Goal: Task Accomplishment & Management: Manage account settings

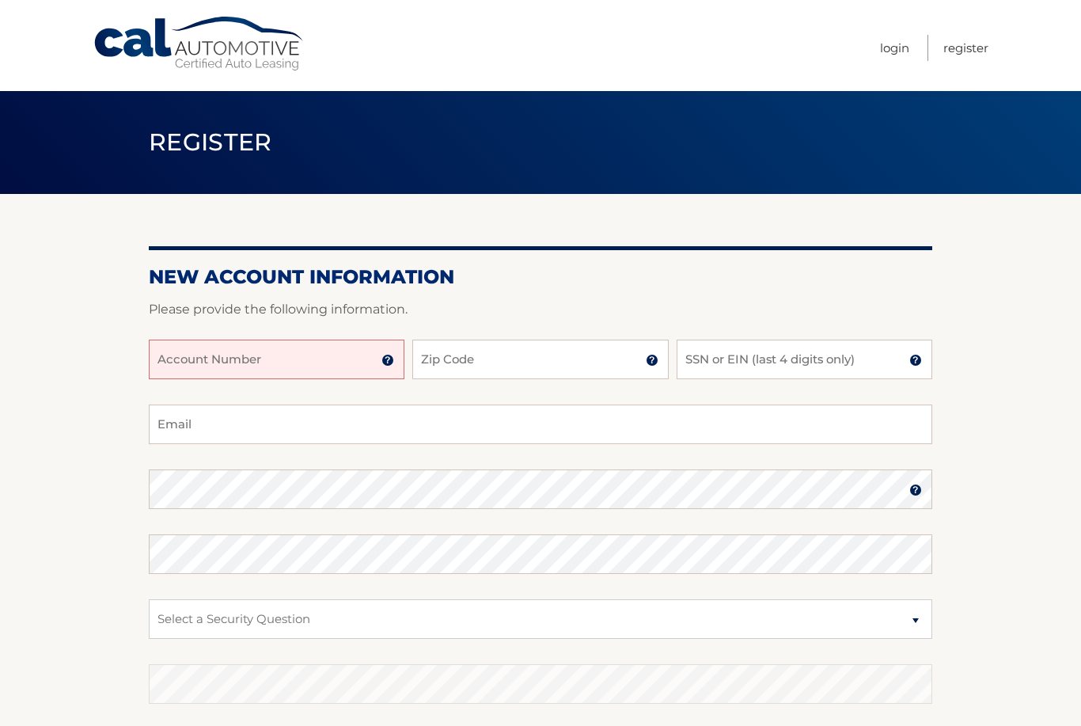
click at [287, 370] on input "Account Number" at bounding box center [277, 360] width 256 height 40
type input "44455981249"
click at [628, 378] on input "Zip Code" at bounding box center [540, 360] width 256 height 40
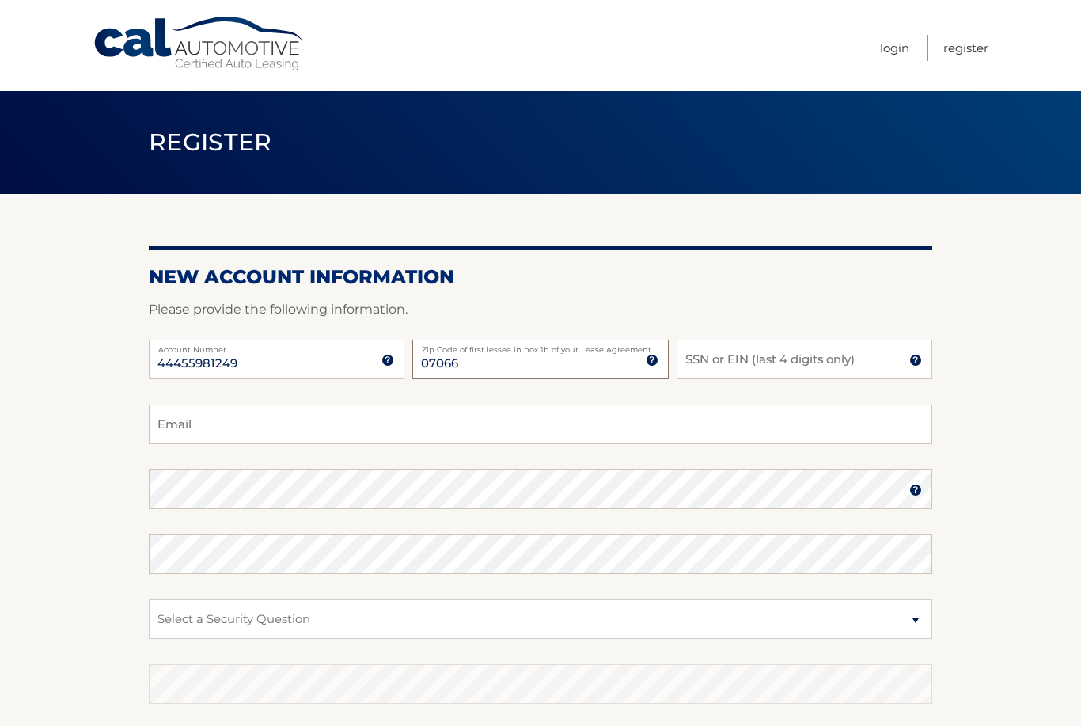
type input "07066"
click at [861, 353] on input "SSN or EIN (last 4 digits only)" at bounding box center [805, 360] width 256 height 40
type input "1122"
click at [172, 429] on input "Email" at bounding box center [541, 424] width 784 height 40
type input "shirleypezantes@gmail.com"
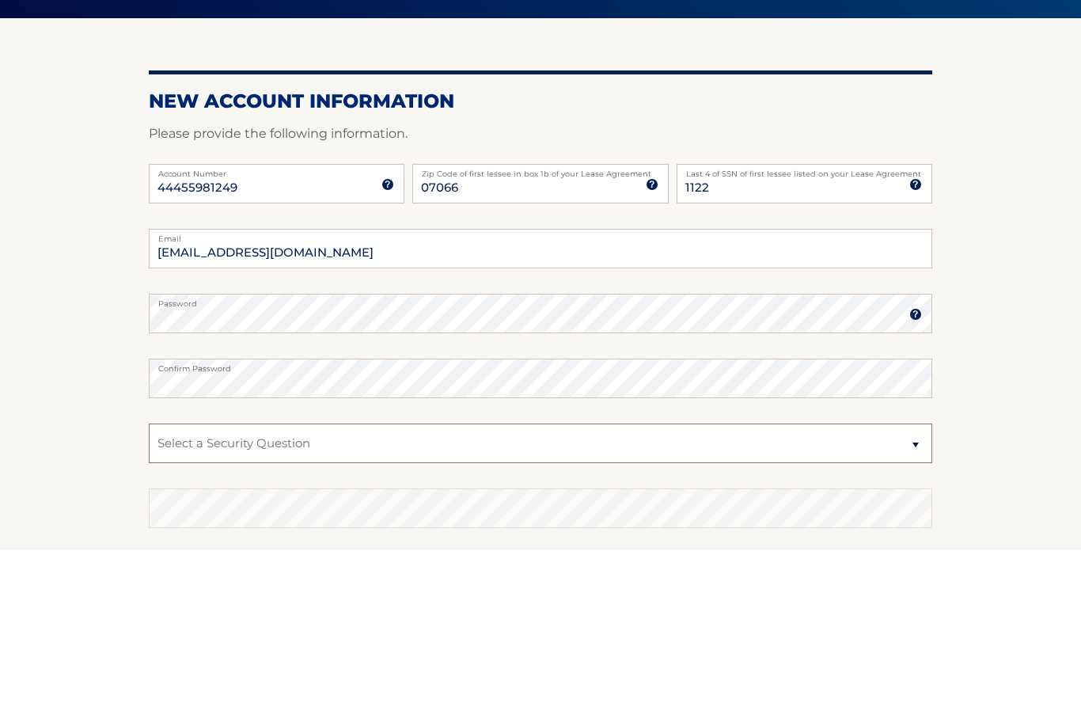
click at [549, 599] on select "Select a Security Question What was the name of your elementary school? What is…" at bounding box center [541, 619] width 784 height 40
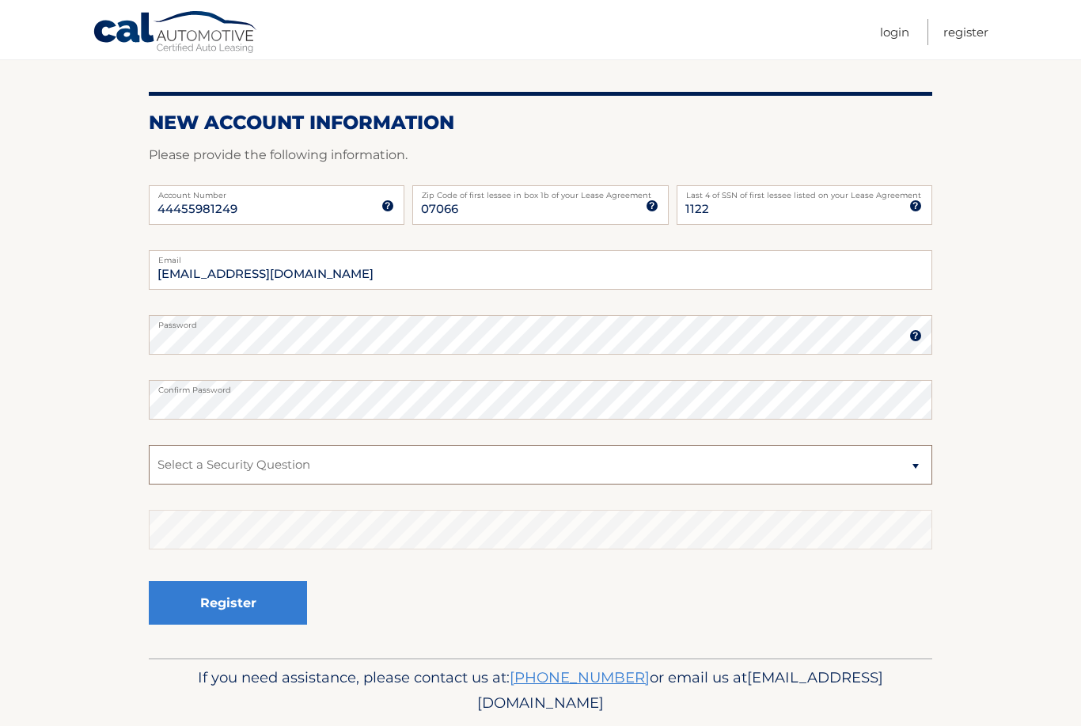
select select "2"
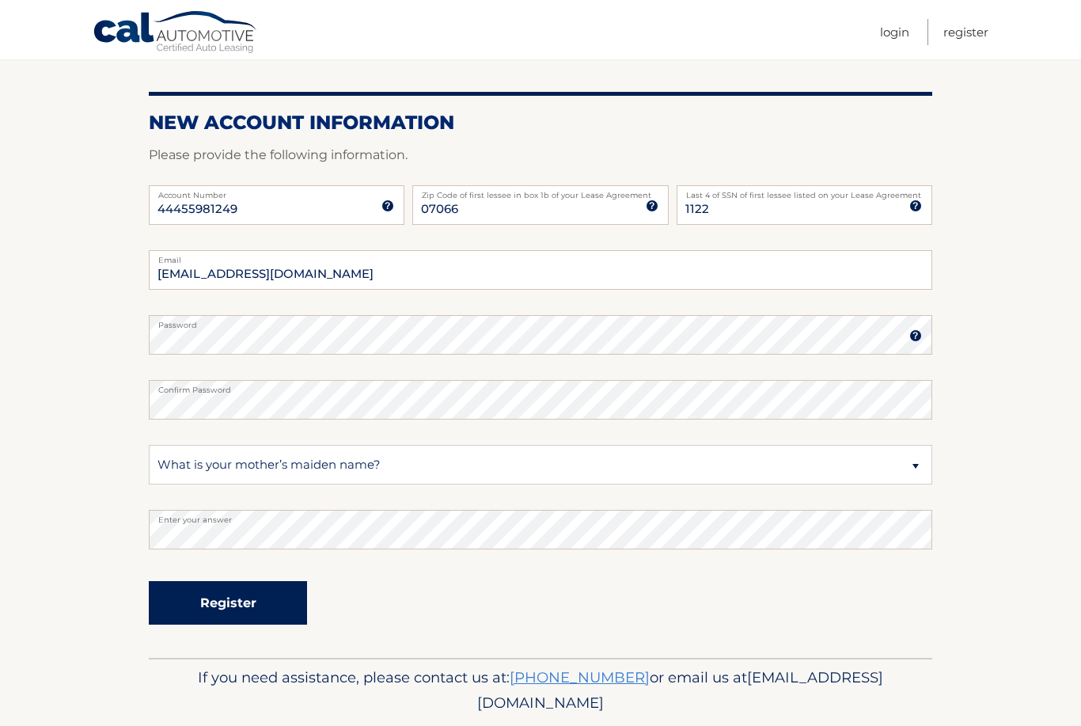
click at [269, 606] on button "Register" at bounding box center [228, 603] width 158 height 44
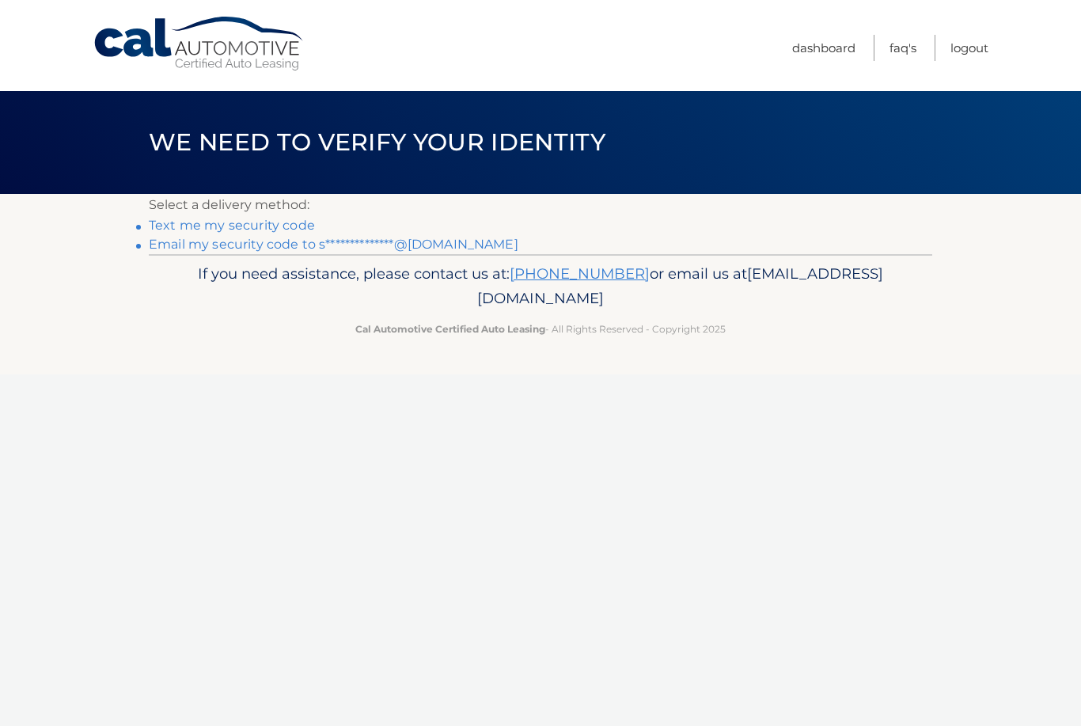
click at [305, 226] on link "Text me my security code" at bounding box center [232, 225] width 166 height 15
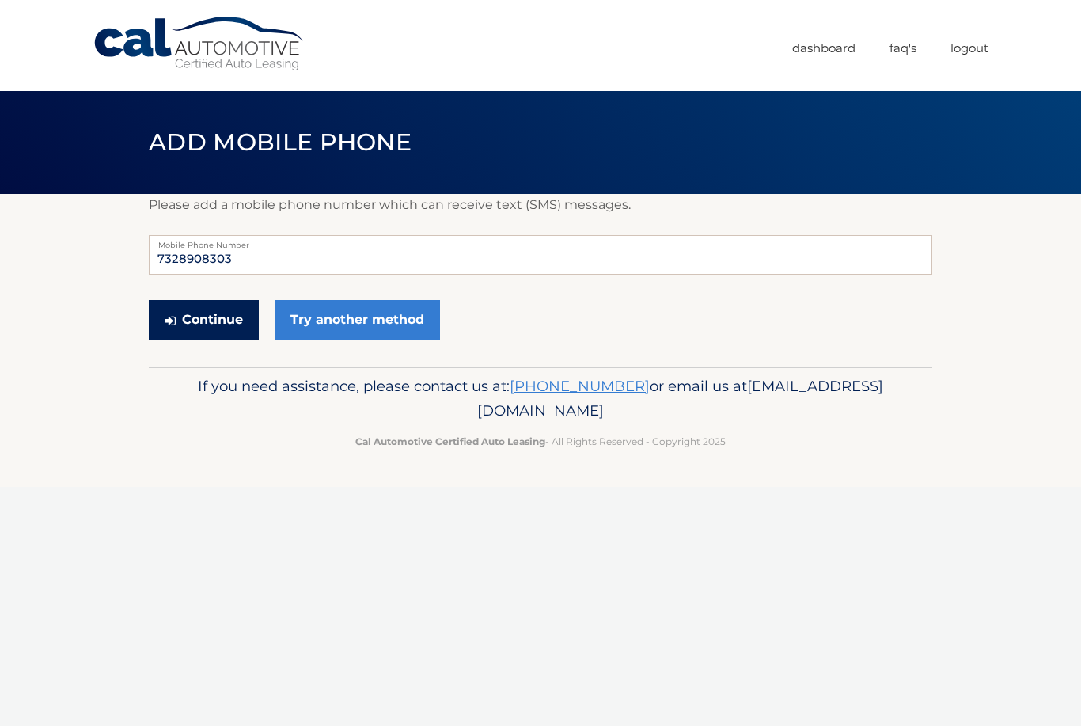
click at [213, 314] on button "Continue" at bounding box center [204, 320] width 110 height 40
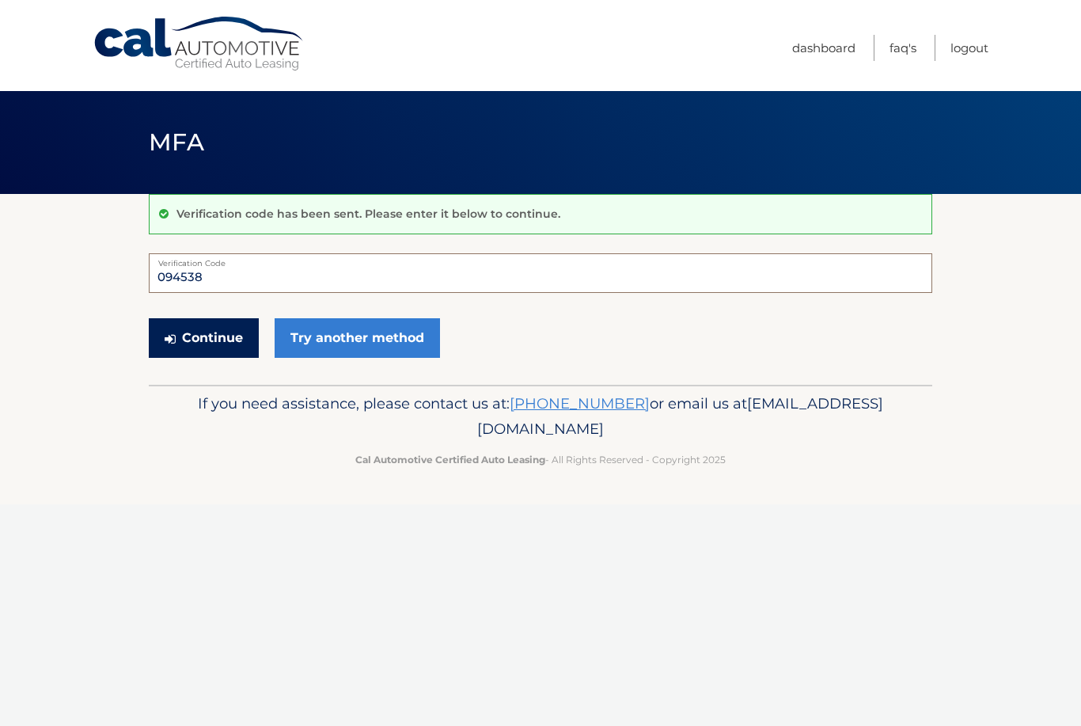
type input "094538"
click at [207, 340] on button "Continue" at bounding box center [204, 338] width 110 height 40
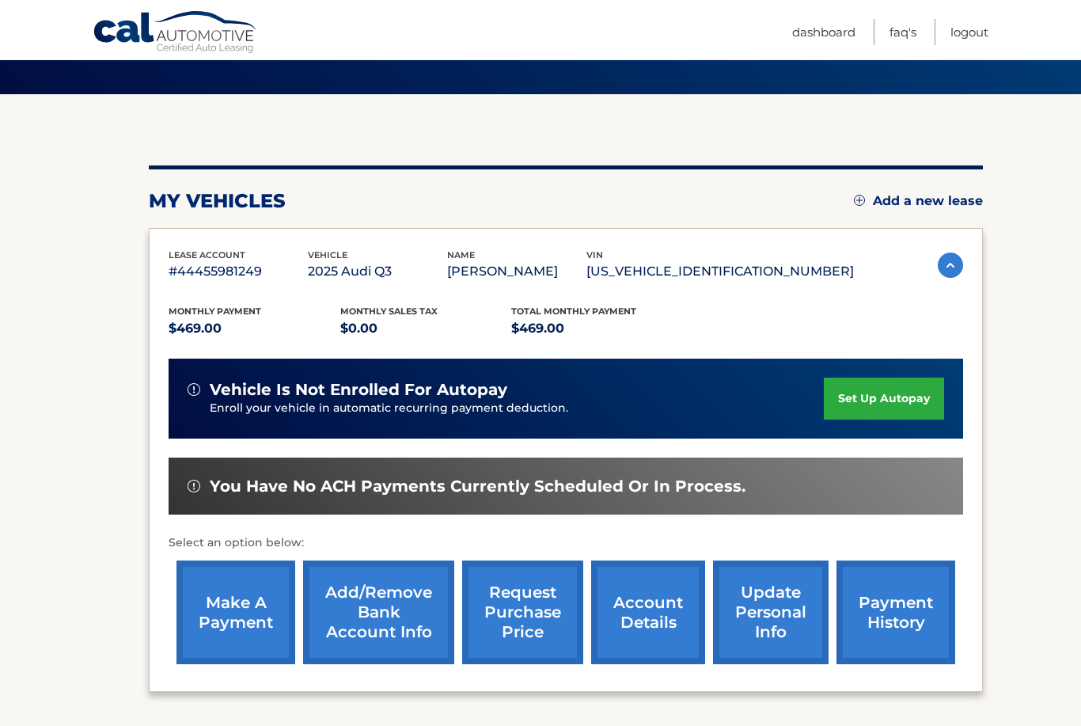
scroll to position [99, 0]
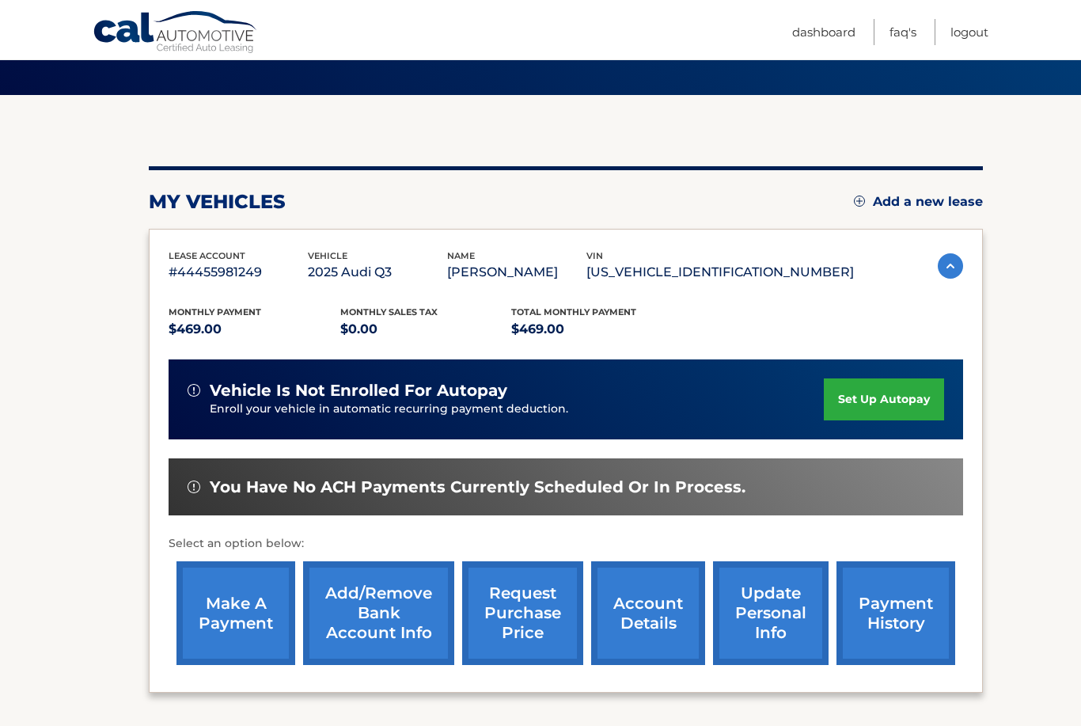
click at [947, 257] on img at bounding box center [950, 265] width 25 height 25
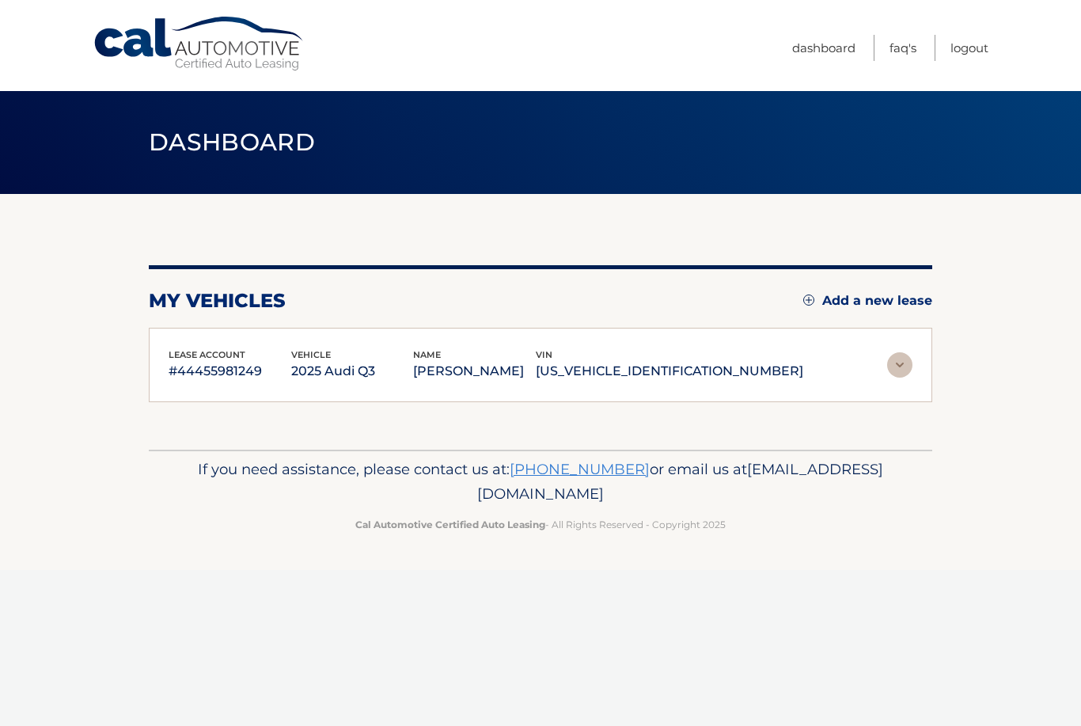
click at [895, 366] on img at bounding box center [899, 364] width 25 height 25
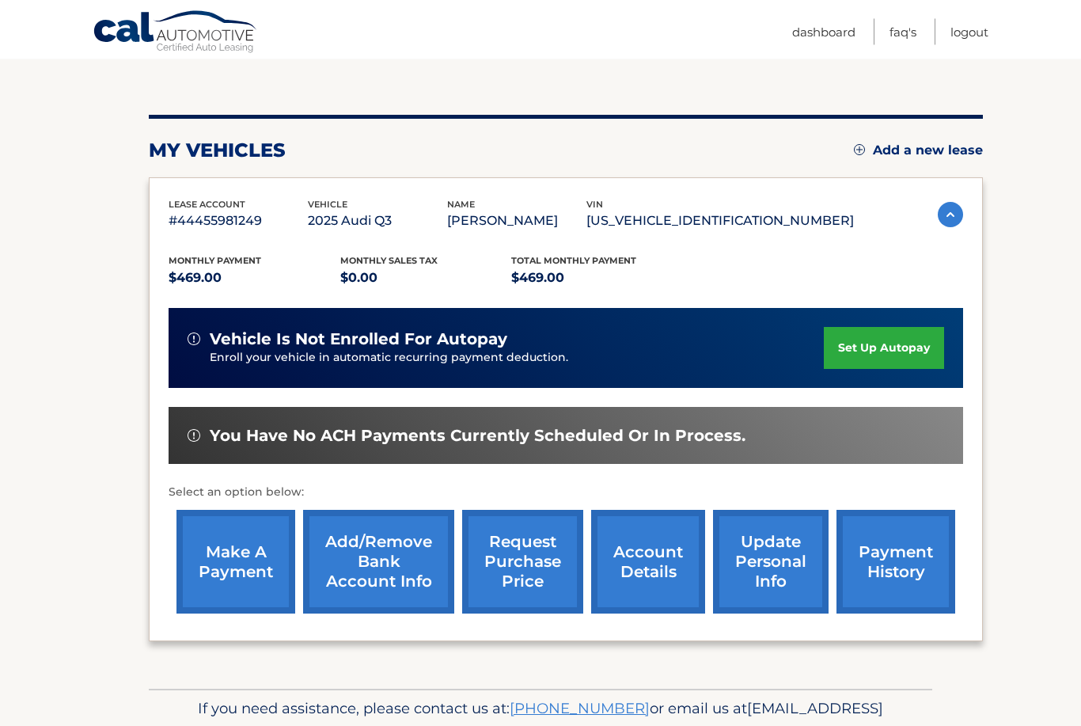
scroll to position [152, 0]
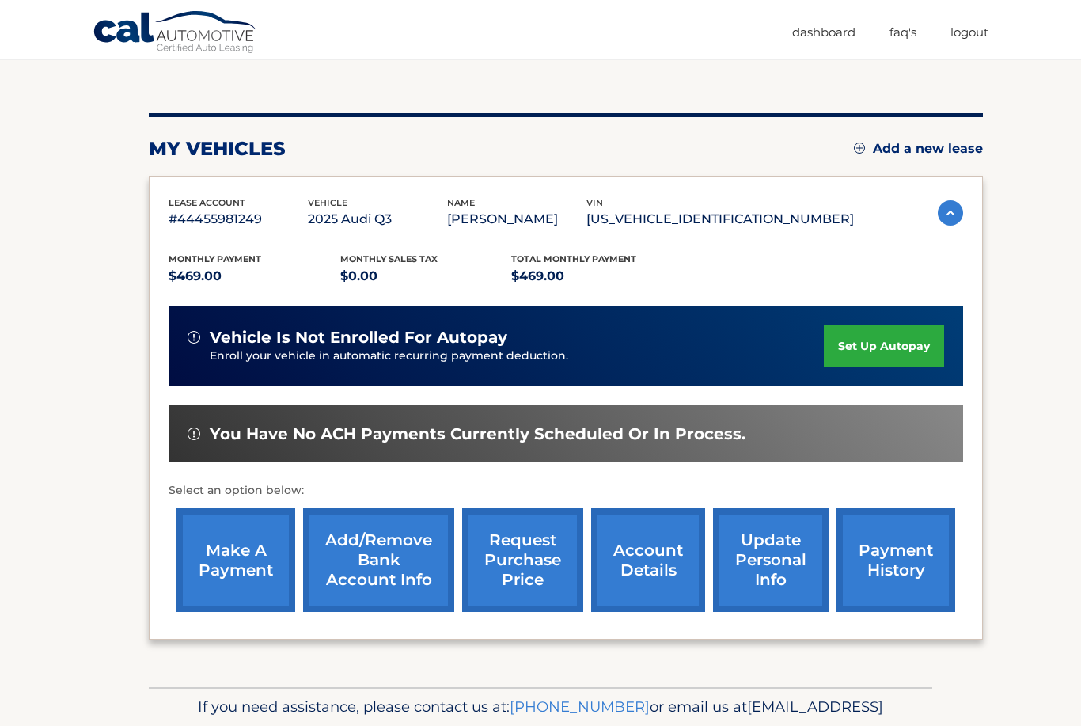
click at [651, 560] on link "account details" at bounding box center [648, 560] width 114 height 104
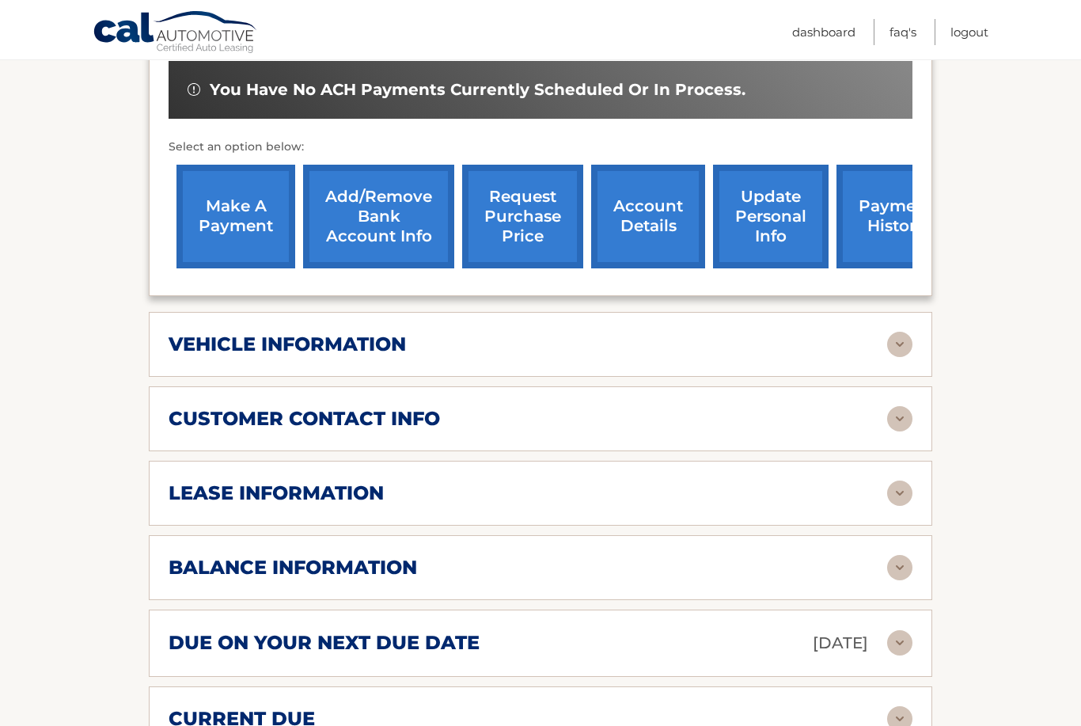
scroll to position [526, 0]
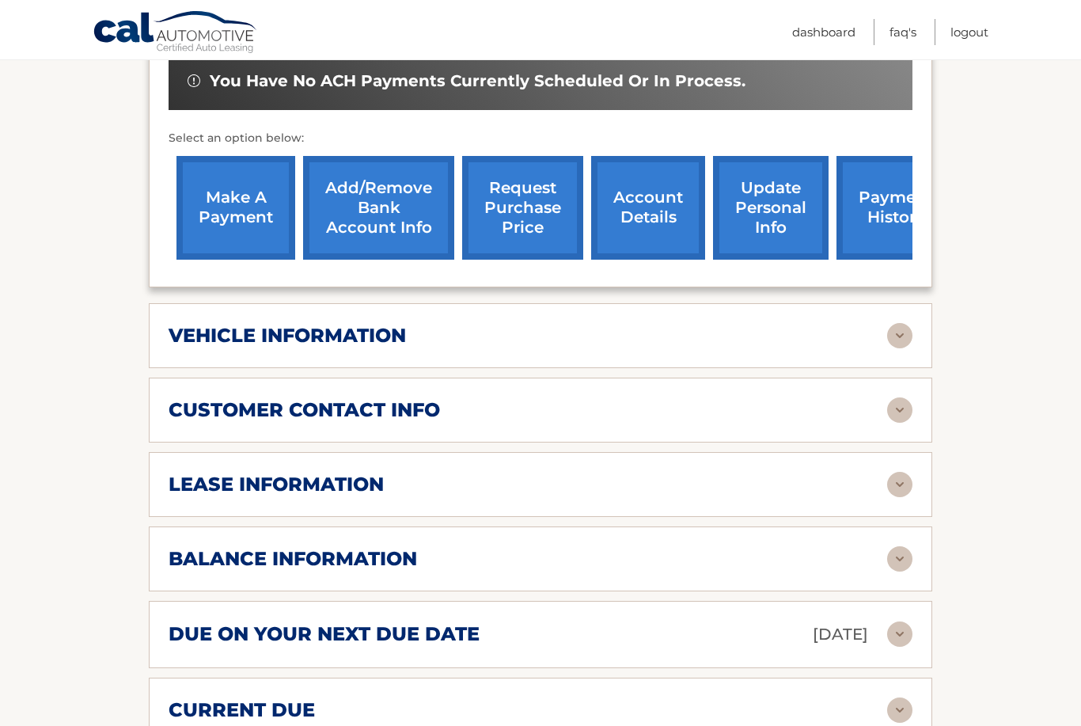
click at [890, 621] on img at bounding box center [899, 633] width 25 height 25
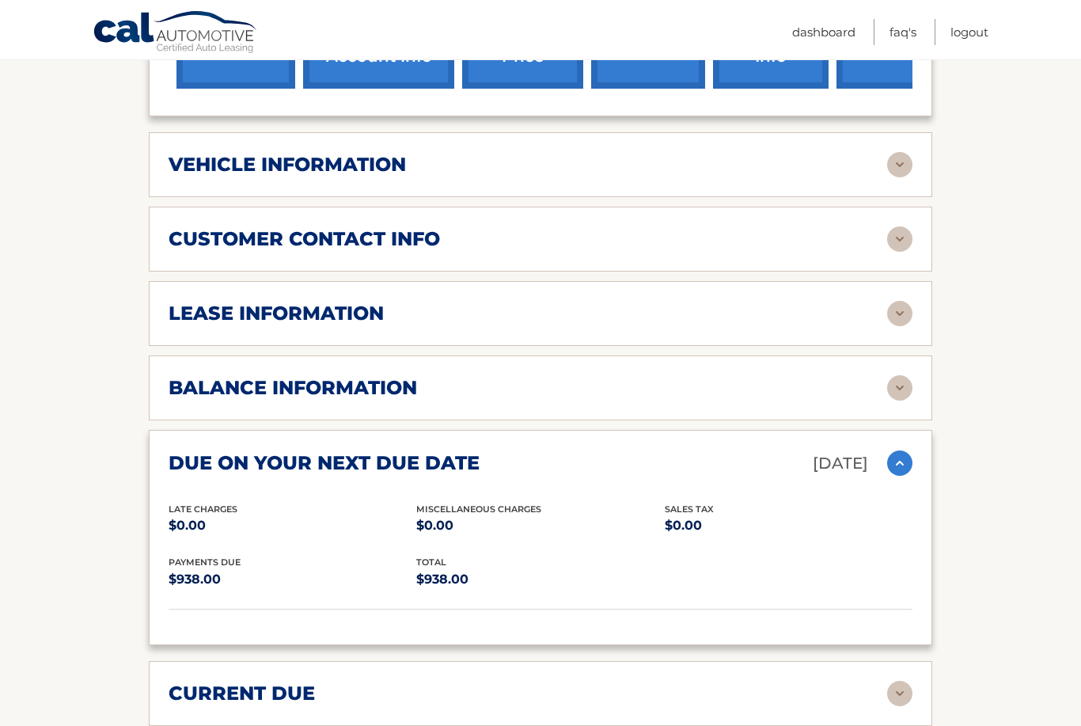
scroll to position [696, 0]
click at [903, 391] on img at bounding box center [899, 389] width 25 height 25
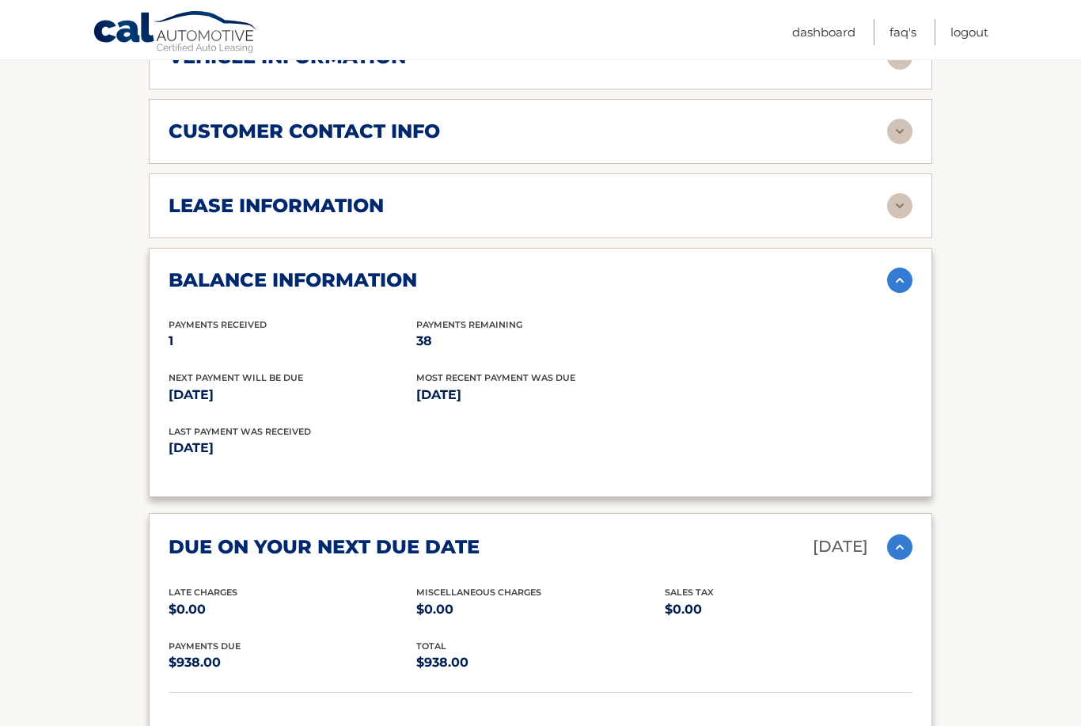
scroll to position [807, 0]
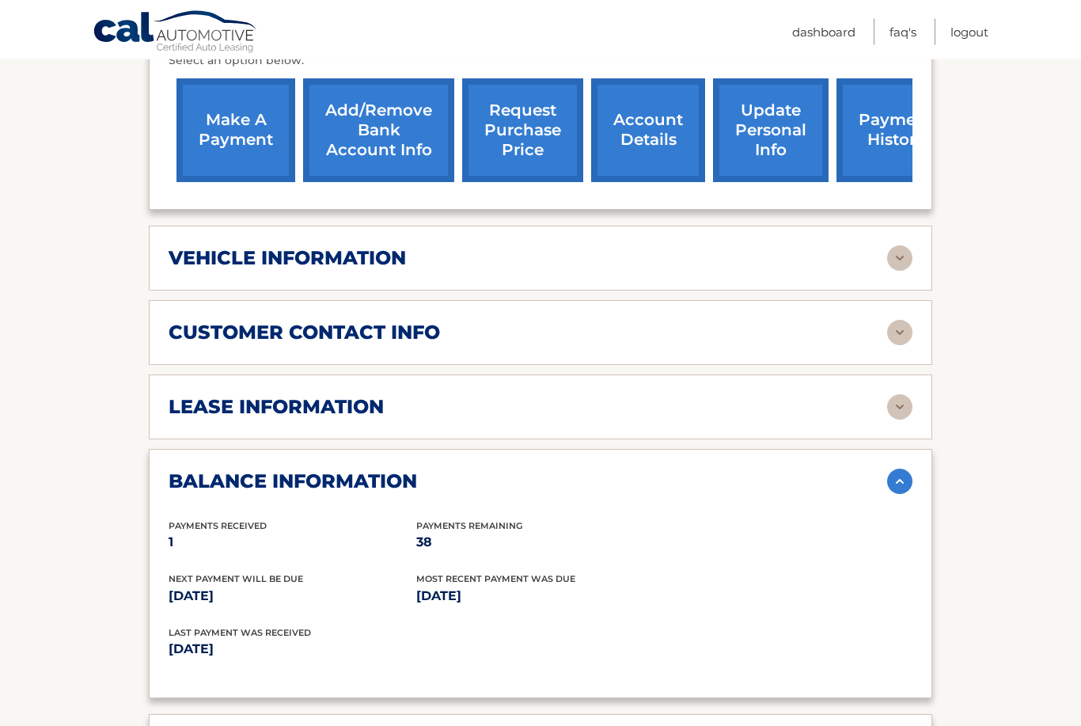
click at [897, 413] on img at bounding box center [899, 407] width 25 height 25
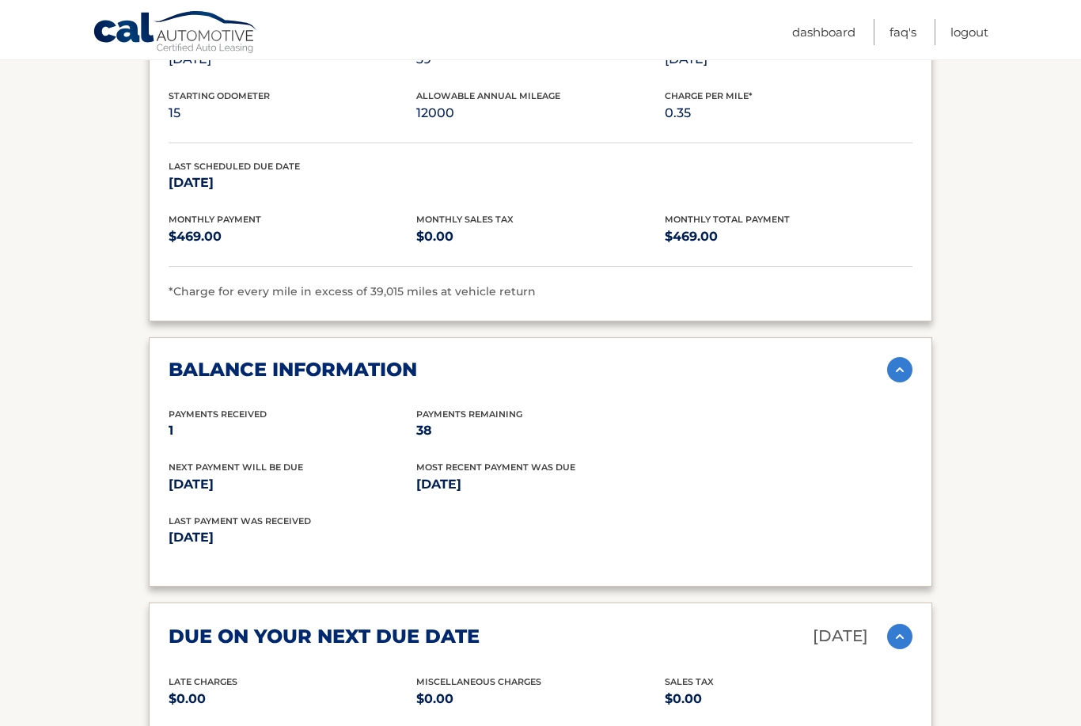
scroll to position [1011, 0]
click at [200, 420] on p "1" at bounding box center [293, 431] width 248 height 22
click at [199, 420] on p "1" at bounding box center [293, 431] width 248 height 22
click at [183, 430] on p "1" at bounding box center [293, 431] width 248 height 22
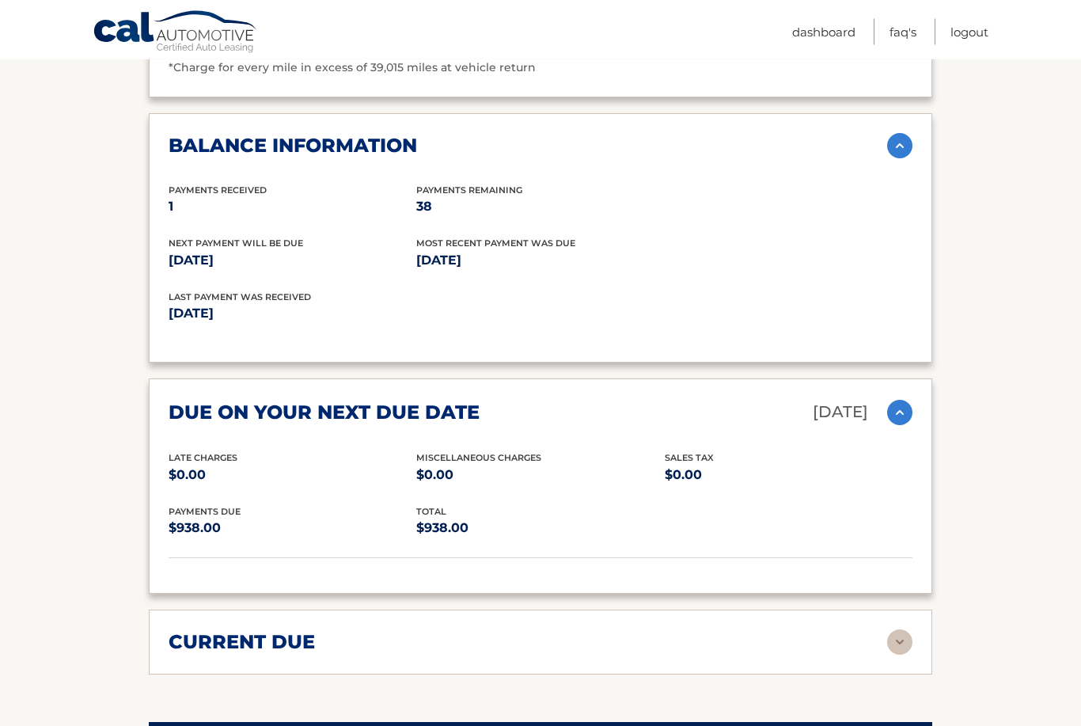
scroll to position [1237, 0]
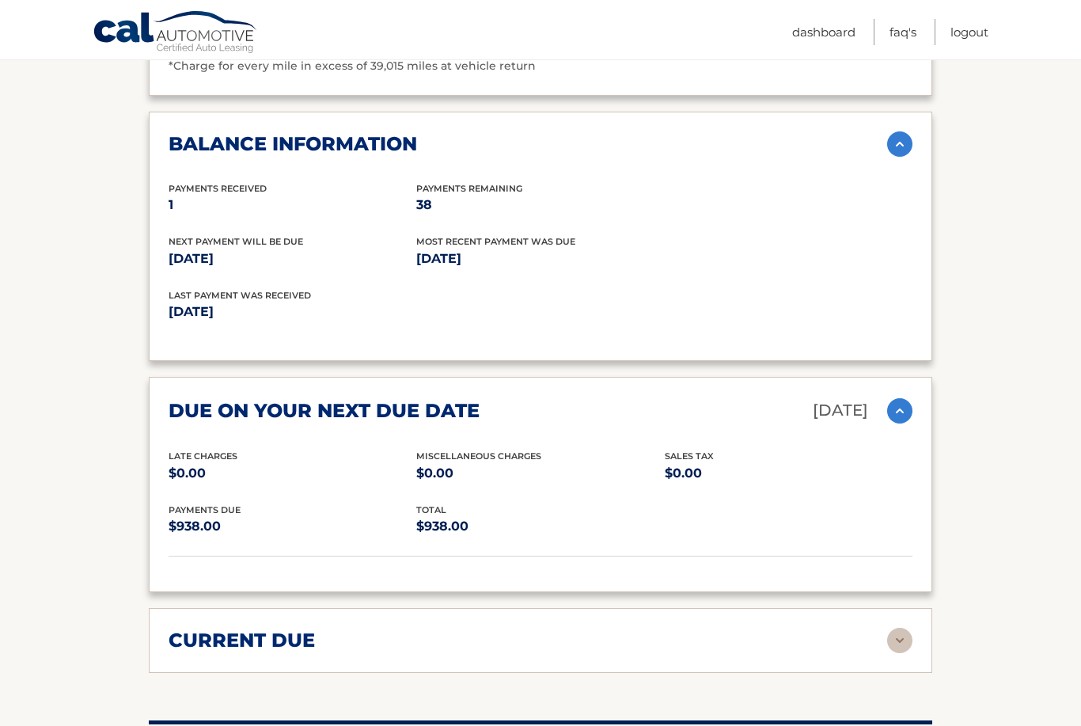
click at [894, 631] on img at bounding box center [899, 640] width 25 height 25
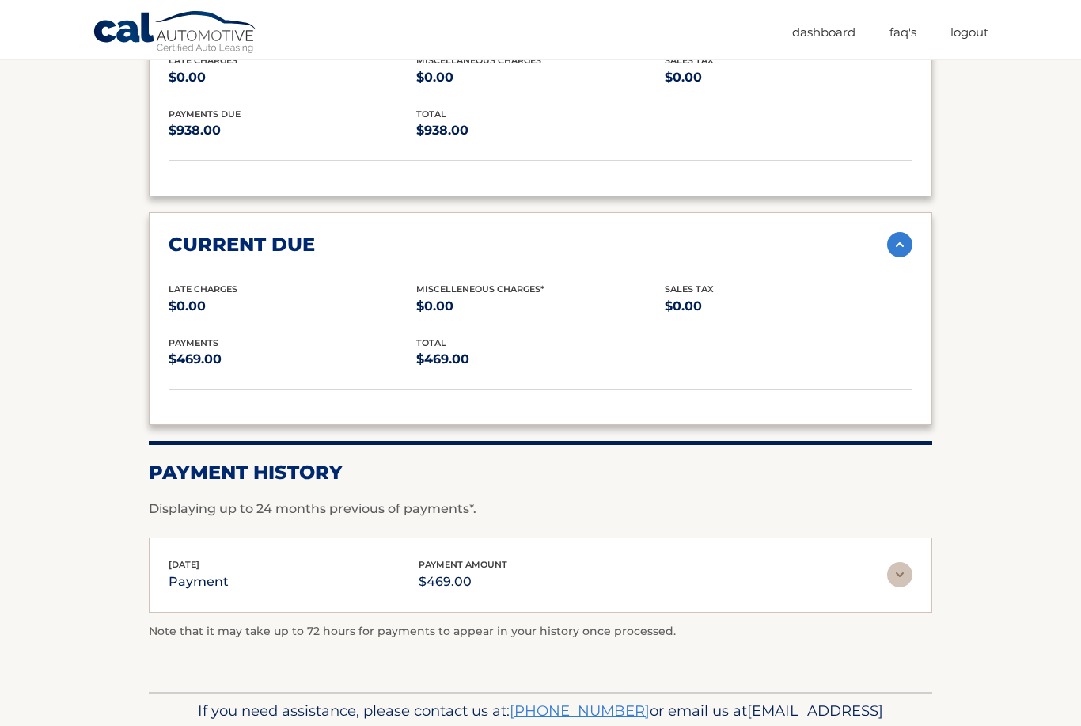
scroll to position [1631, 0]
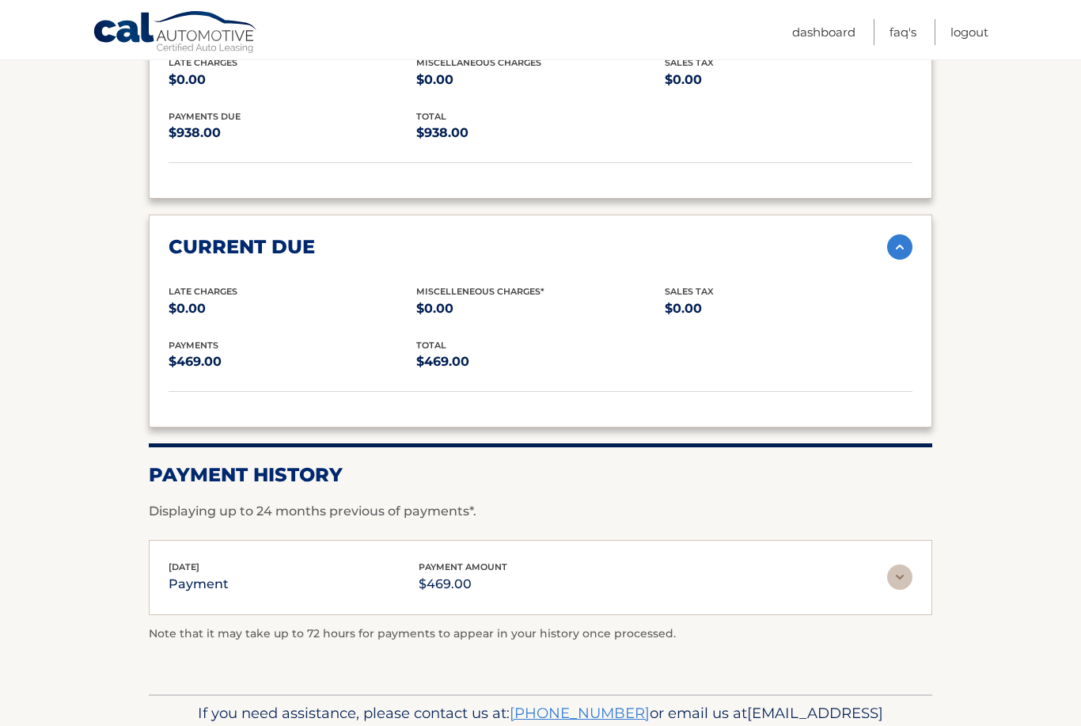
click at [912, 564] on img at bounding box center [899, 576] width 25 height 25
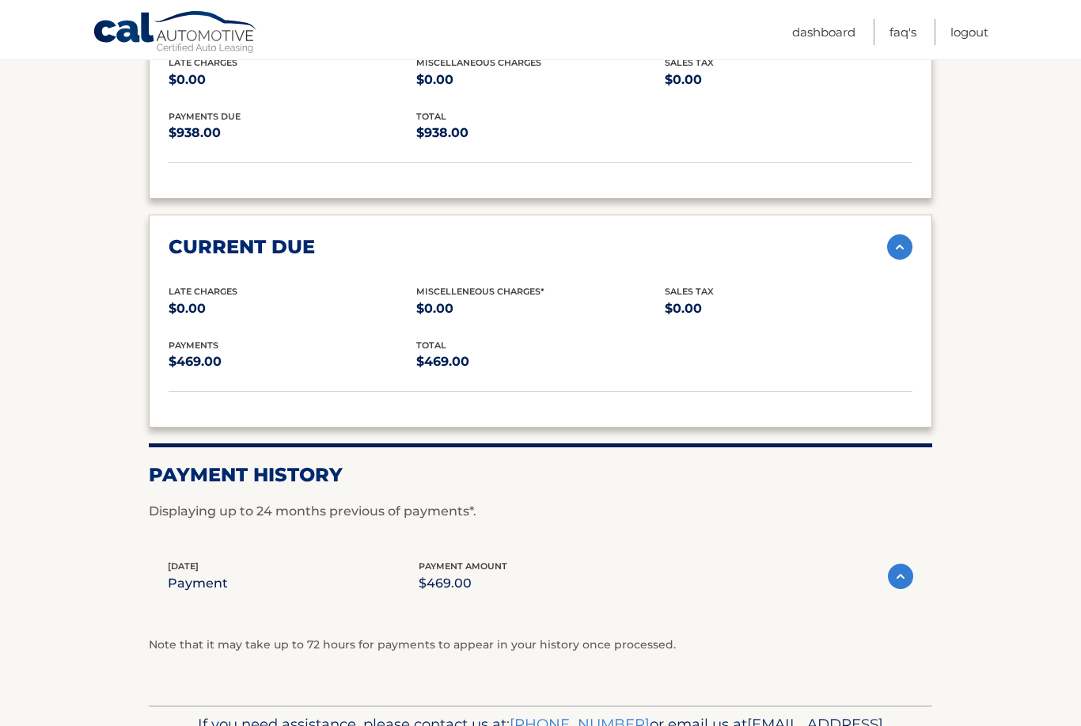
click at [919, 564] on div "Jul 19, 2025 payment payment amount $469.00 Late Charges $0.00 Miscelleneous Ch…" at bounding box center [541, 583] width 784 height 86
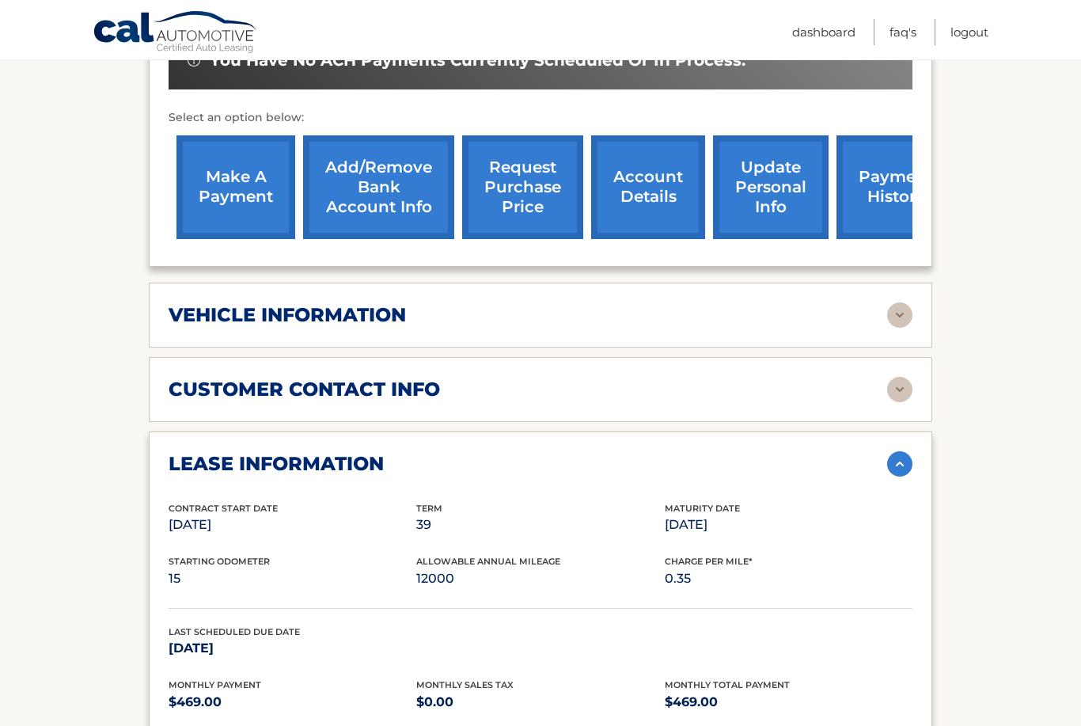
scroll to position [526, 0]
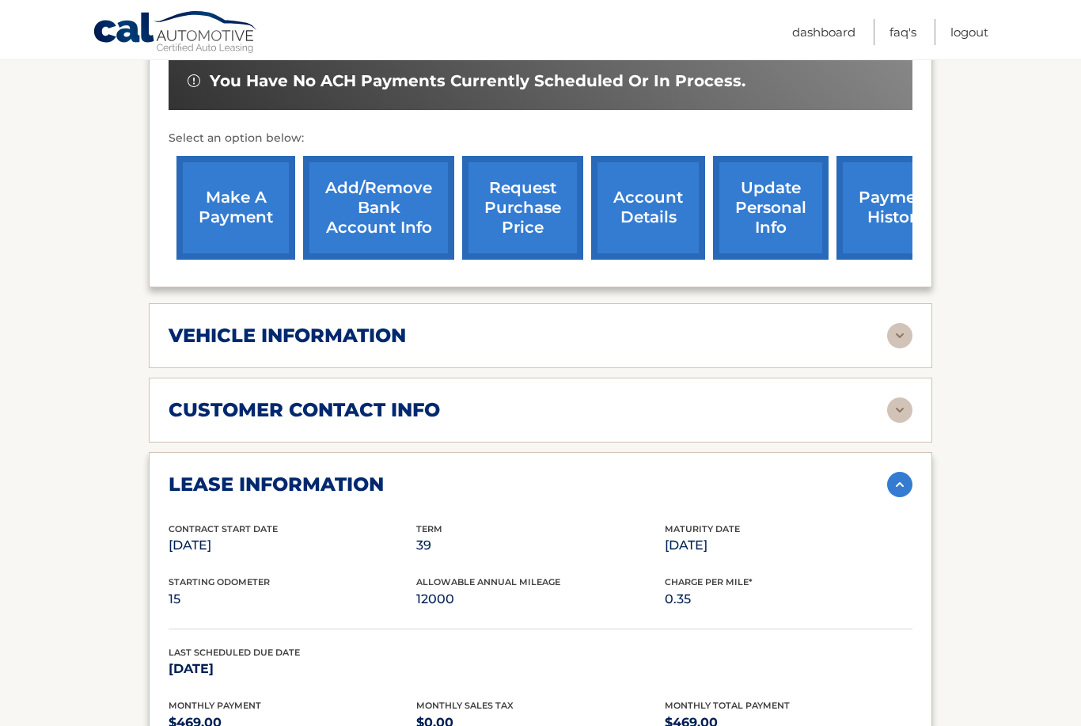
click at [902, 399] on img at bounding box center [899, 409] width 25 height 25
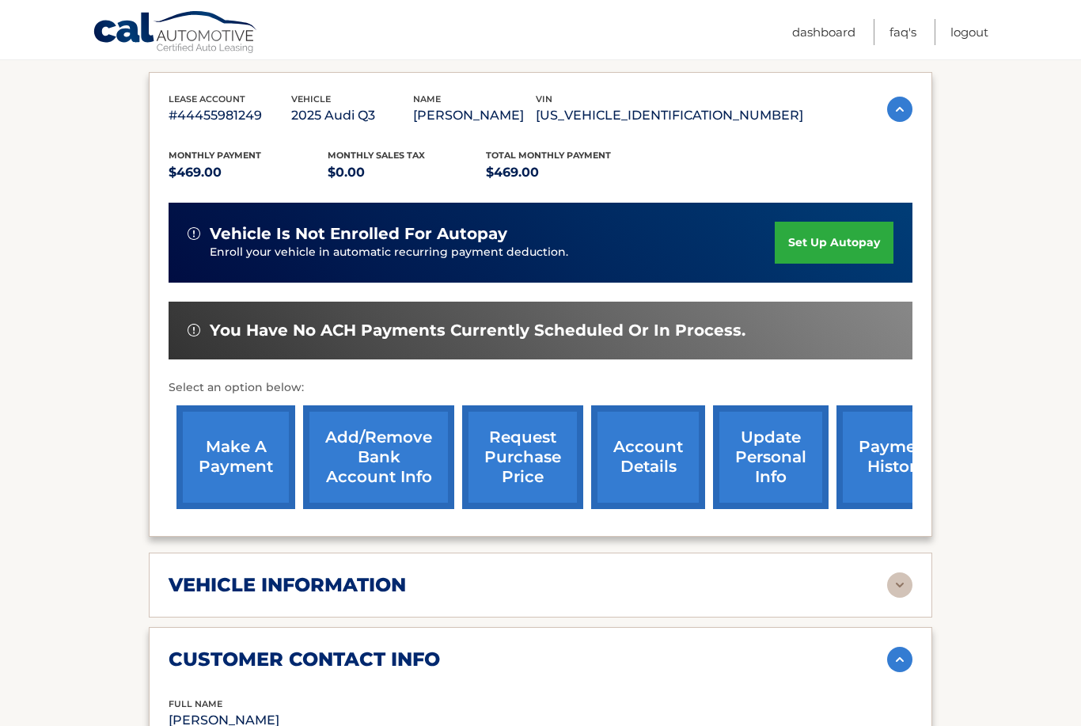
scroll to position [275, 0]
click at [841, 235] on link "set up autopay" at bounding box center [834, 243] width 119 height 42
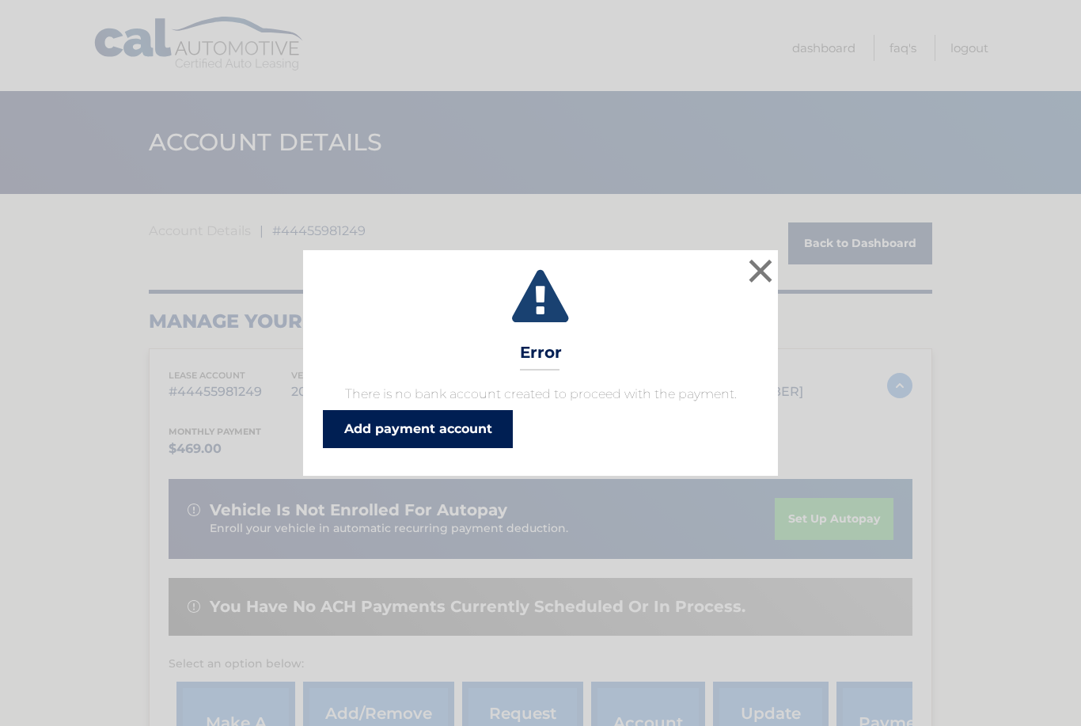
click at [486, 422] on link "Add payment account" at bounding box center [418, 429] width 190 height 38
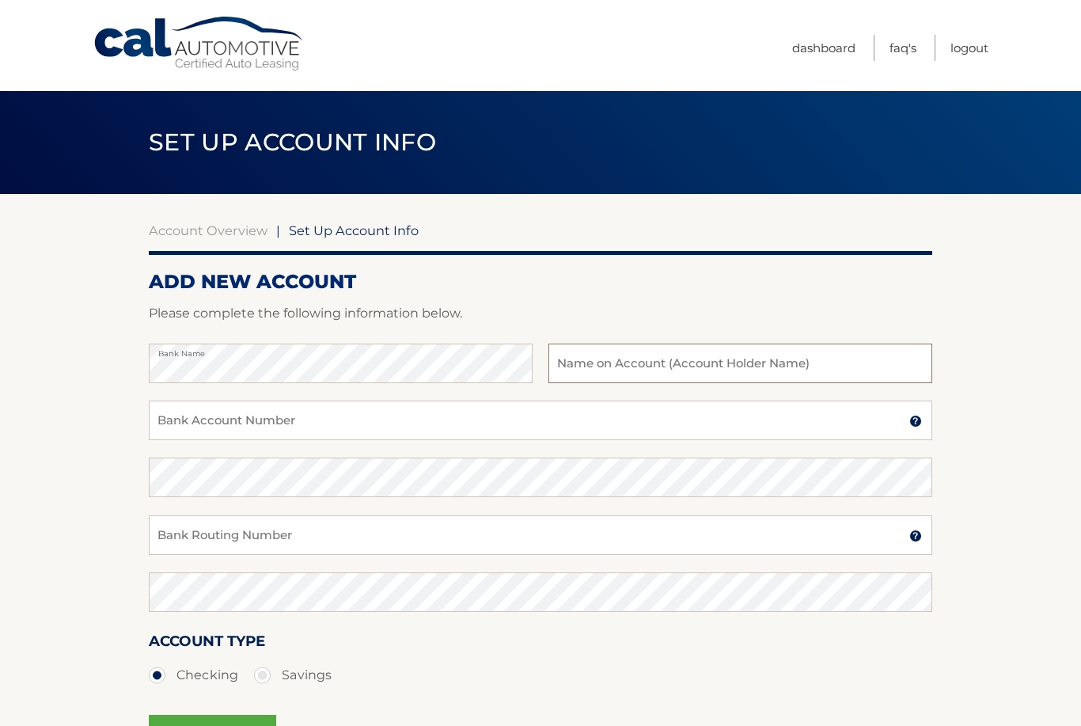
click at [706, 369] on input "text" at bounding box center [741, 364] width 384 height 40
type input "[PERSON_NAME]"
click at [454, 420] on input "Bank Account Number" at bounding box center [541, 421] width 784 height 40
type input "669278338"
click at [401, 539] on input "Bank Routing Number" at bounding box center [541, 535] width 784 height 40
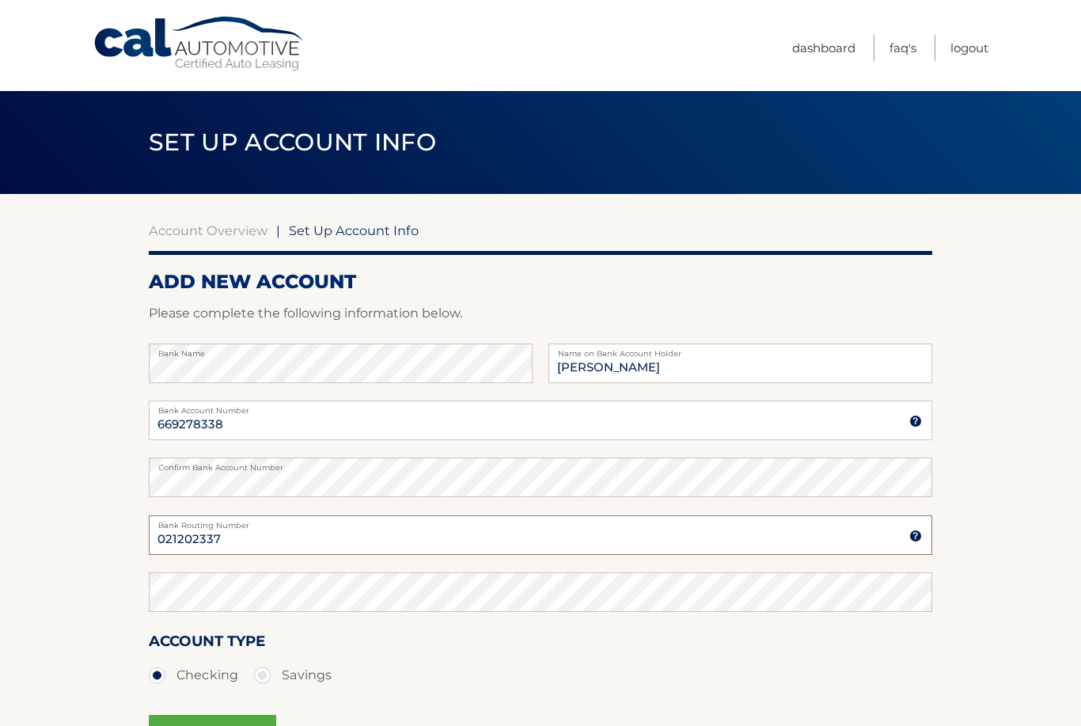
type input "021202337"
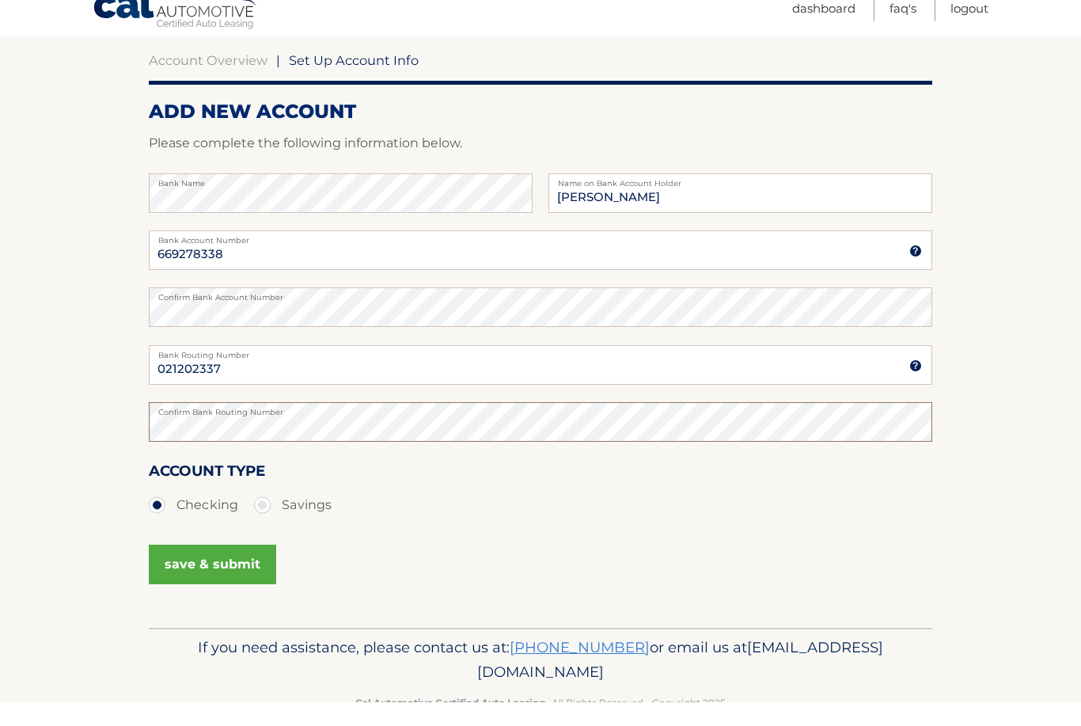
scroll to position [150, 0]
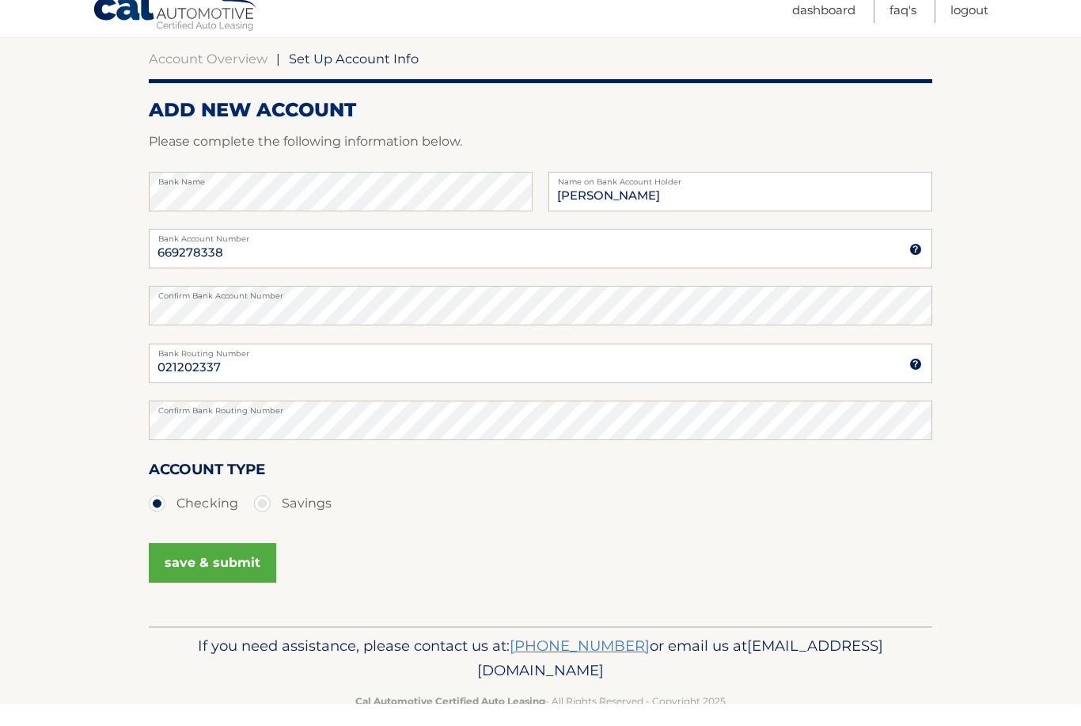
click at [234, 565] on button "save & submit" at bounding box center [212, 585] width 127 height 40
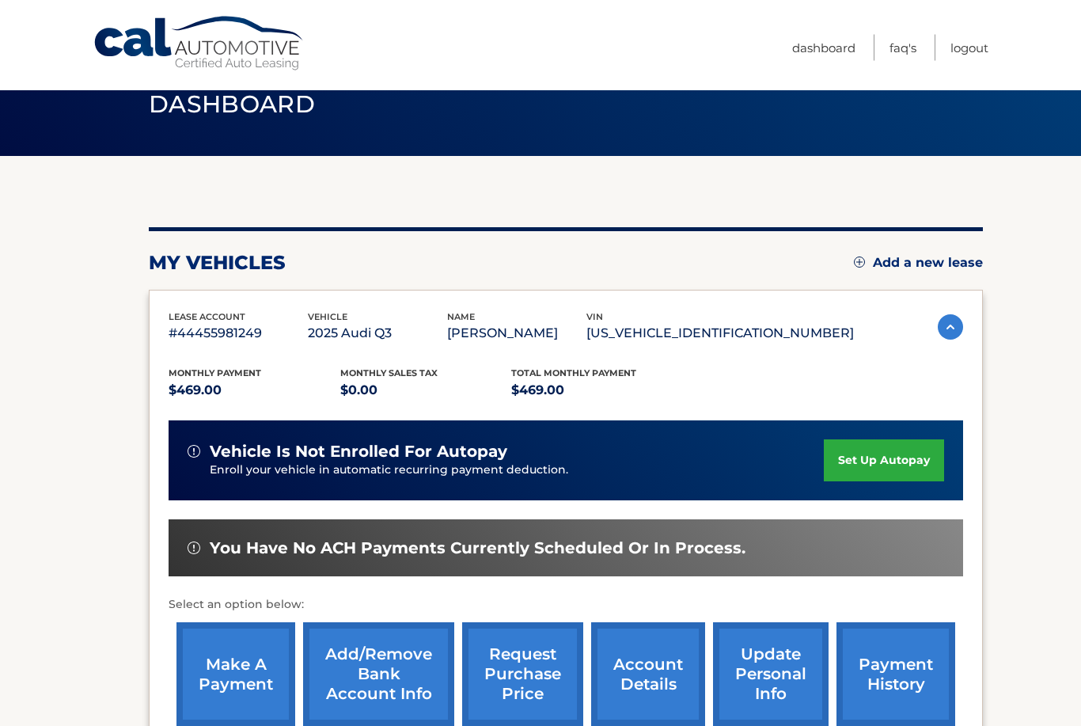
scroll to position [134, 0]
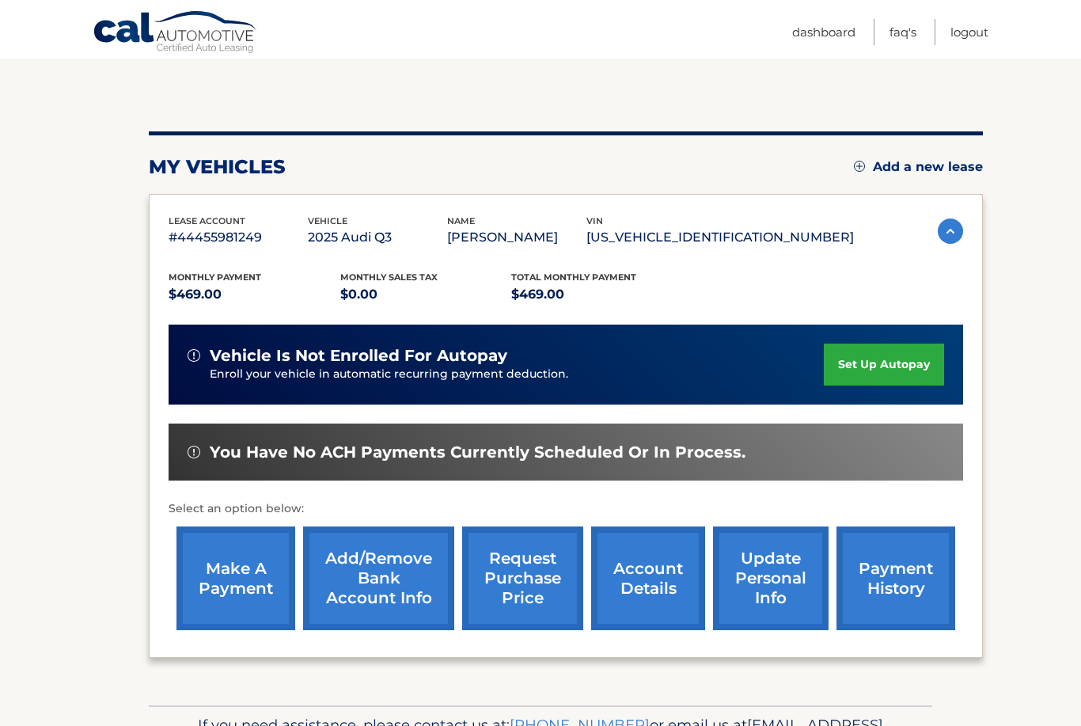
click at [901, 363] on link "set up autopay" at bounding box center [884, 365] width 120 height 42
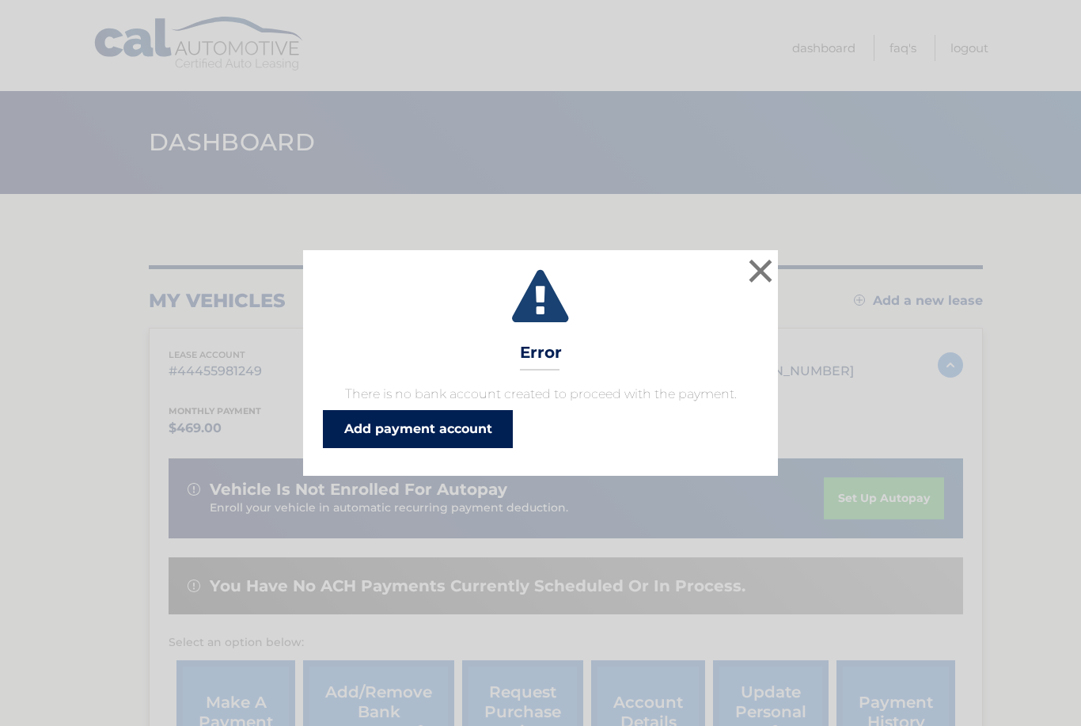
click at [448, 420] on link "Add payment account" at bounding box center [418, 429] width 190 height 38
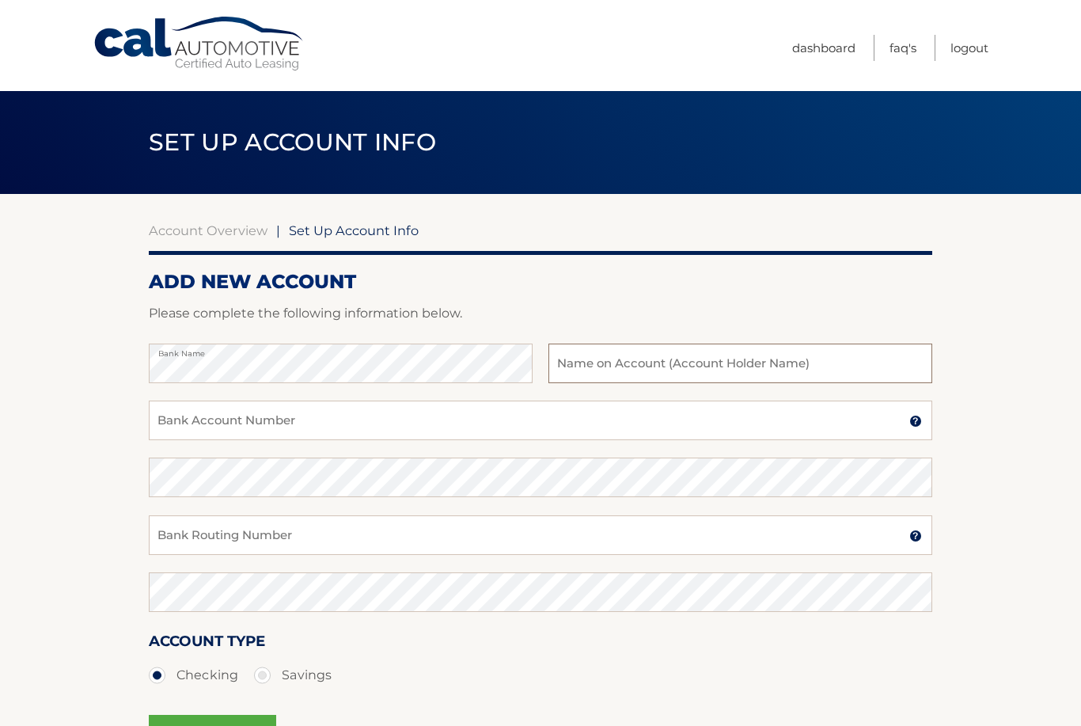
click at [666, 373] on input "text" at bounding box center [741, 364] width 384 height 40
type input "[PERSON_NAME]"
click at [477, 423] on input "Bank Account Number" at bounding box center [541, 421] width 784 height 40
type input "669278338"
click at [673, 552] on input "Bank Routing Number" at bounding box center [541, 535] width 784 height 40
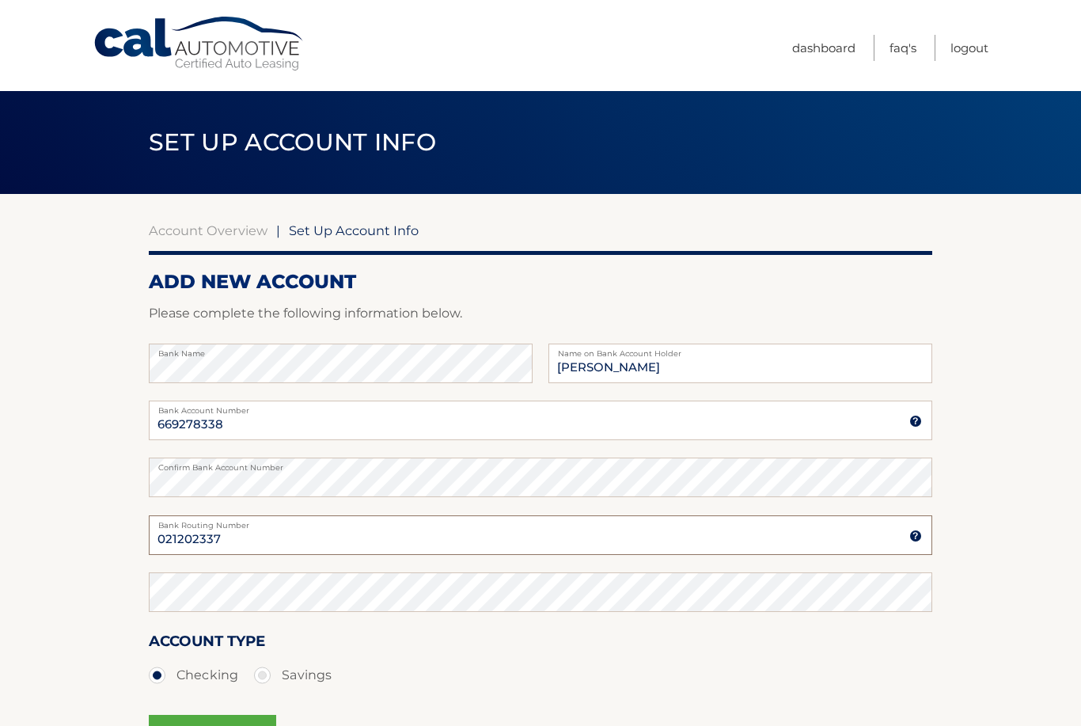
type input "021202337"
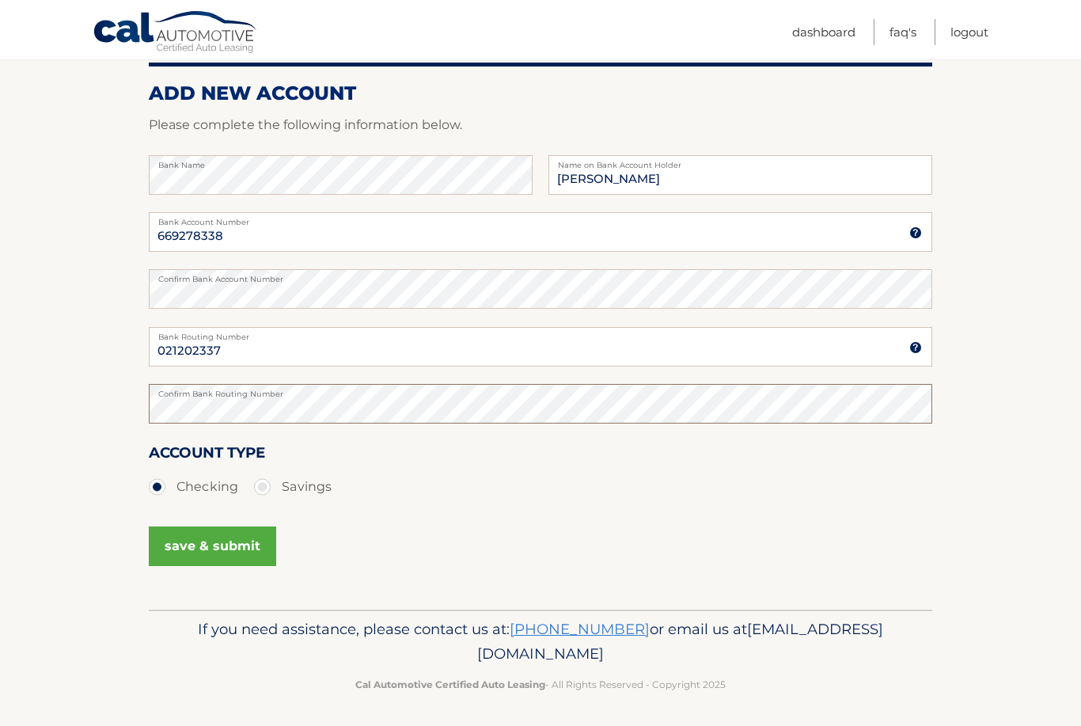
scroll to position [190, 0]
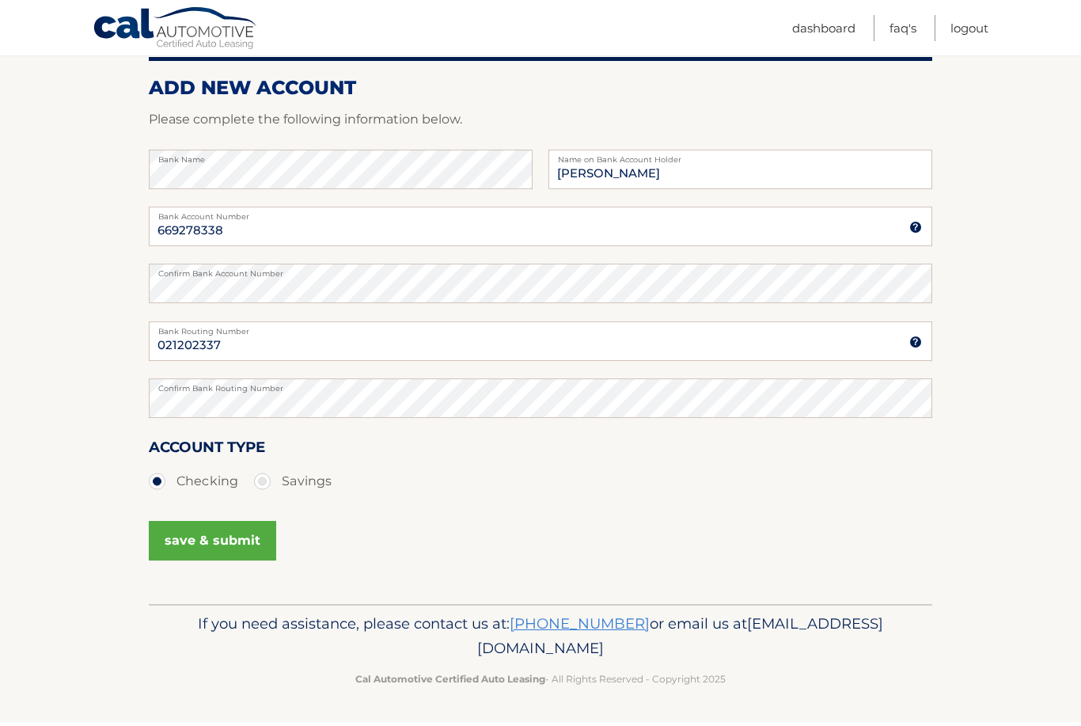
click at [246, 537] on button "save & submit" at bounding box center [212, 545] width 127 height 40
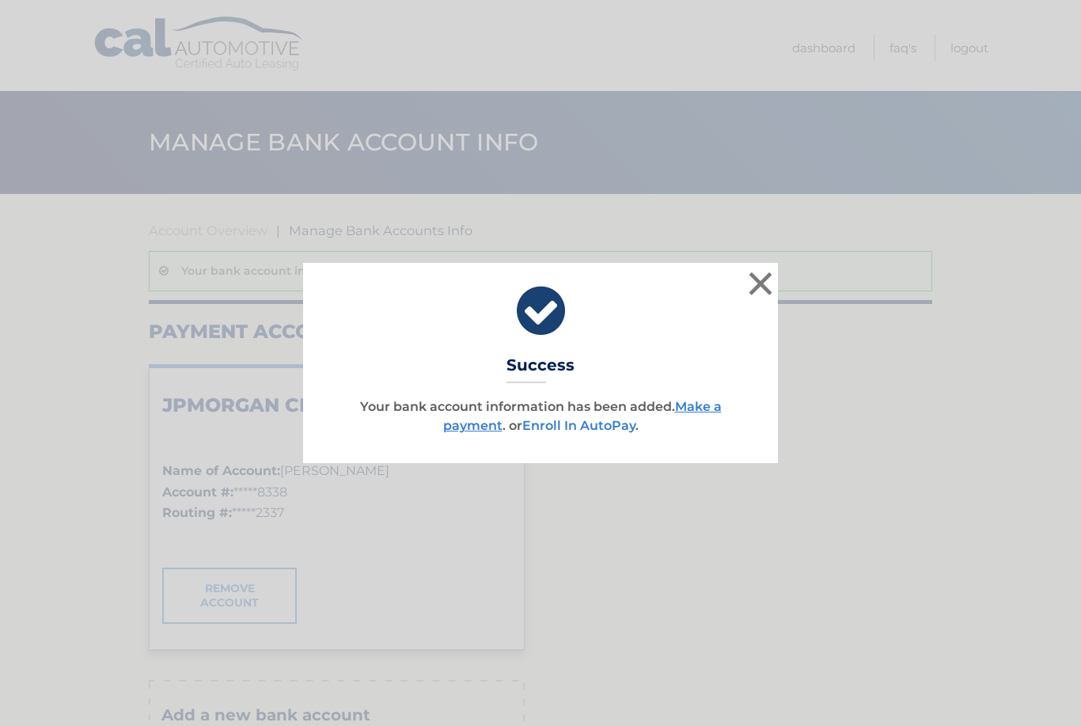
click at [608, 425] on link "Enroll In AutoPay" at bounding box center [578, 425] width 113 height 15
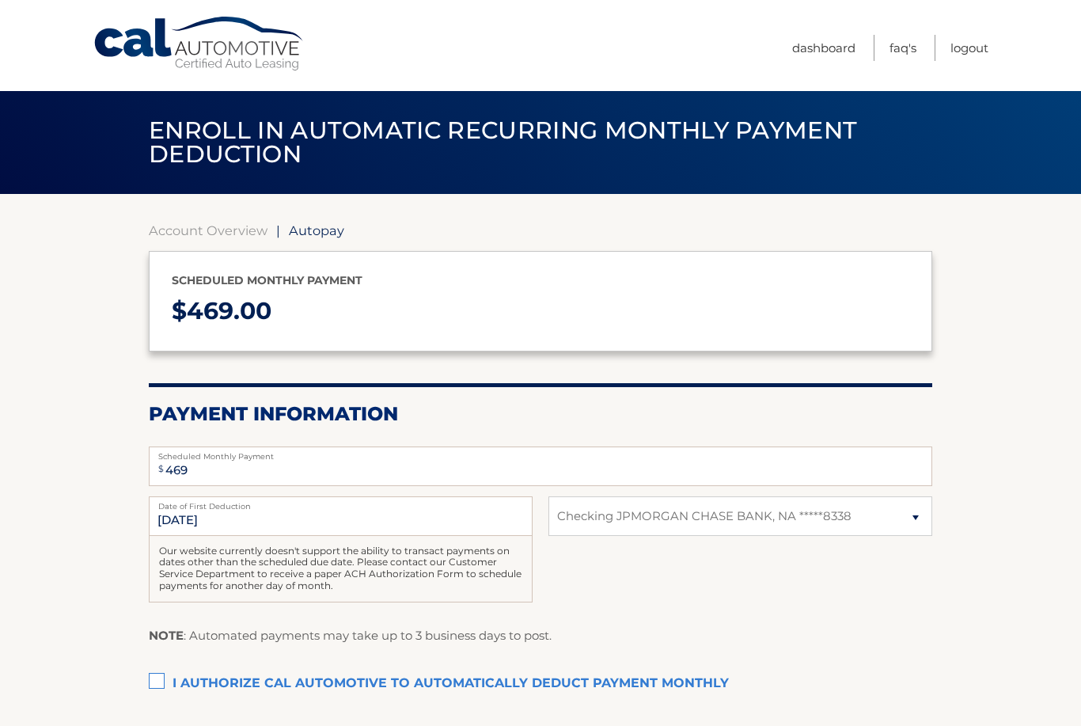
select select "MDA3Nzc5ZjUtZDA4My00ODVlLTljYmMtMzgyYWUwNzMxMWI5"
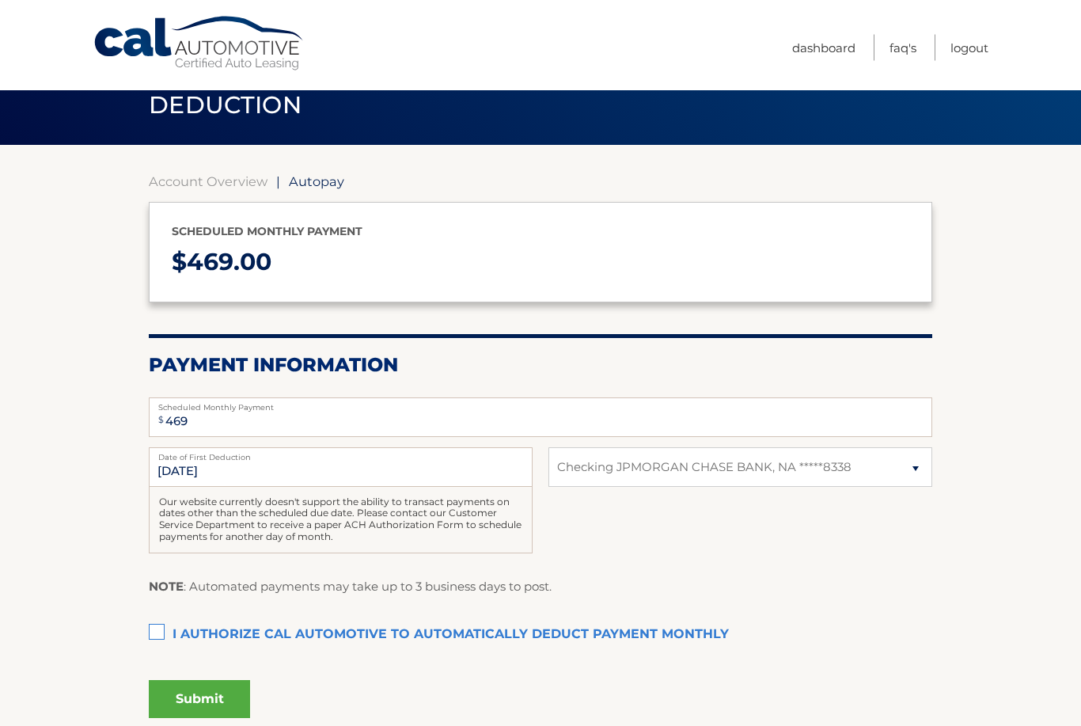
scroll to position [51, 0]
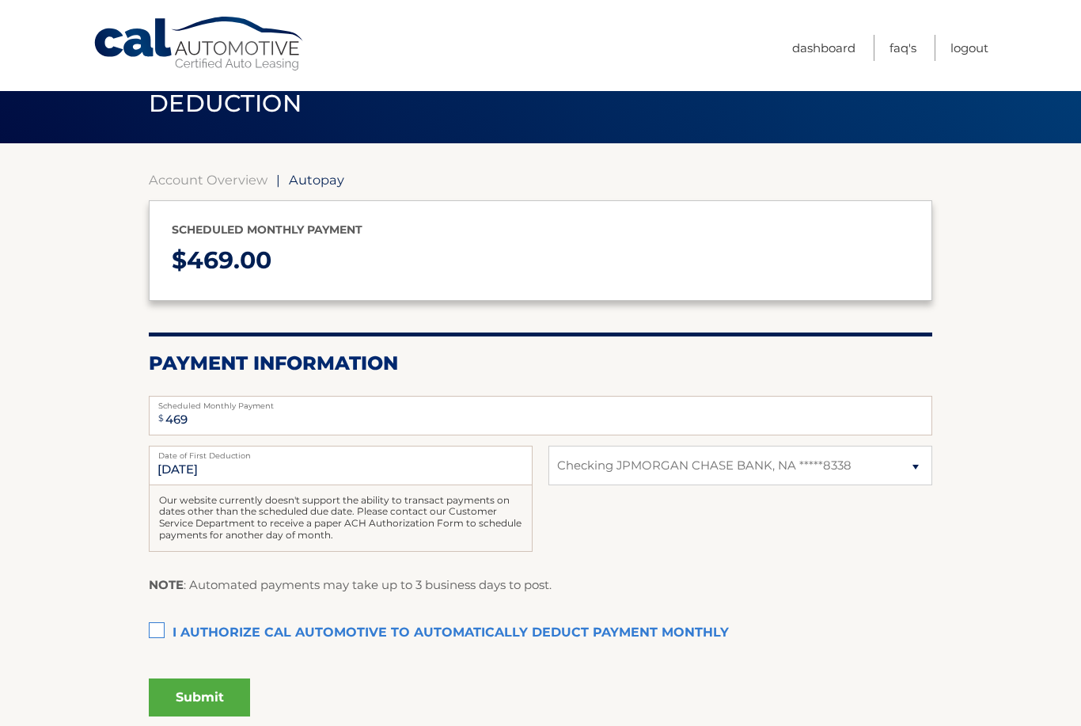
click at [163, 626] on label "I authorize cal automotive to automatically deduct payment monthly This checkbo…" at bounding box center [541, 633] width 784 height 32
click at [0, 0] on input "I authorize cal automotive to automatically deduct payment monthly This checkbo…" at bounding box center [0, 0] width 0 height 0
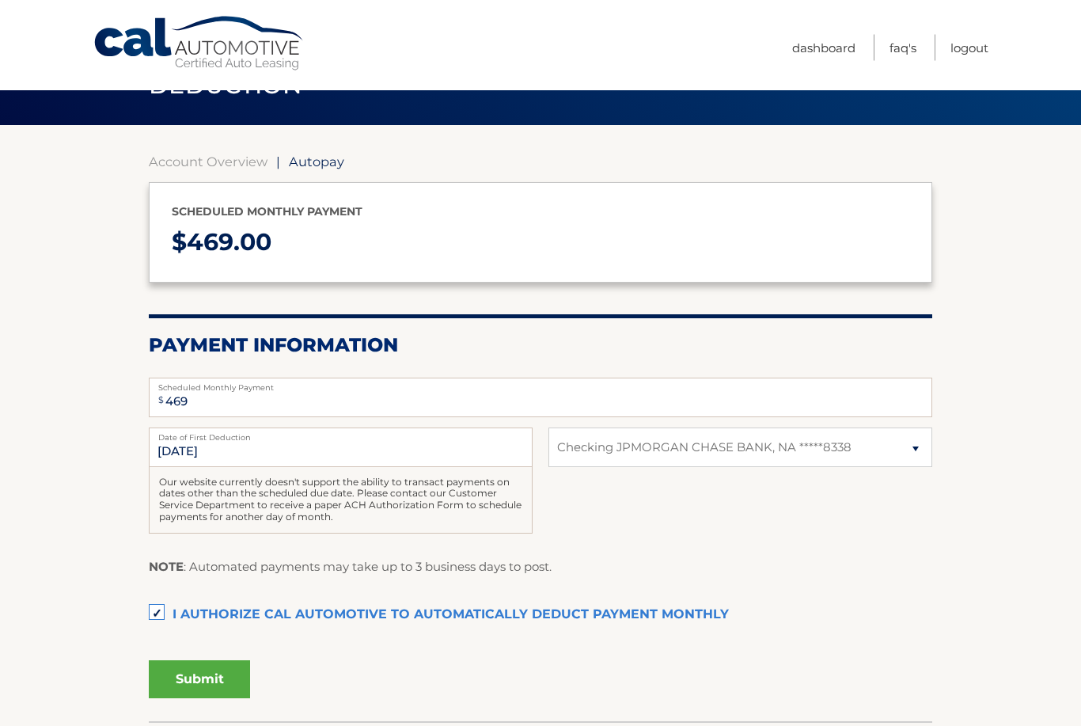
scroll to position [118, 0]
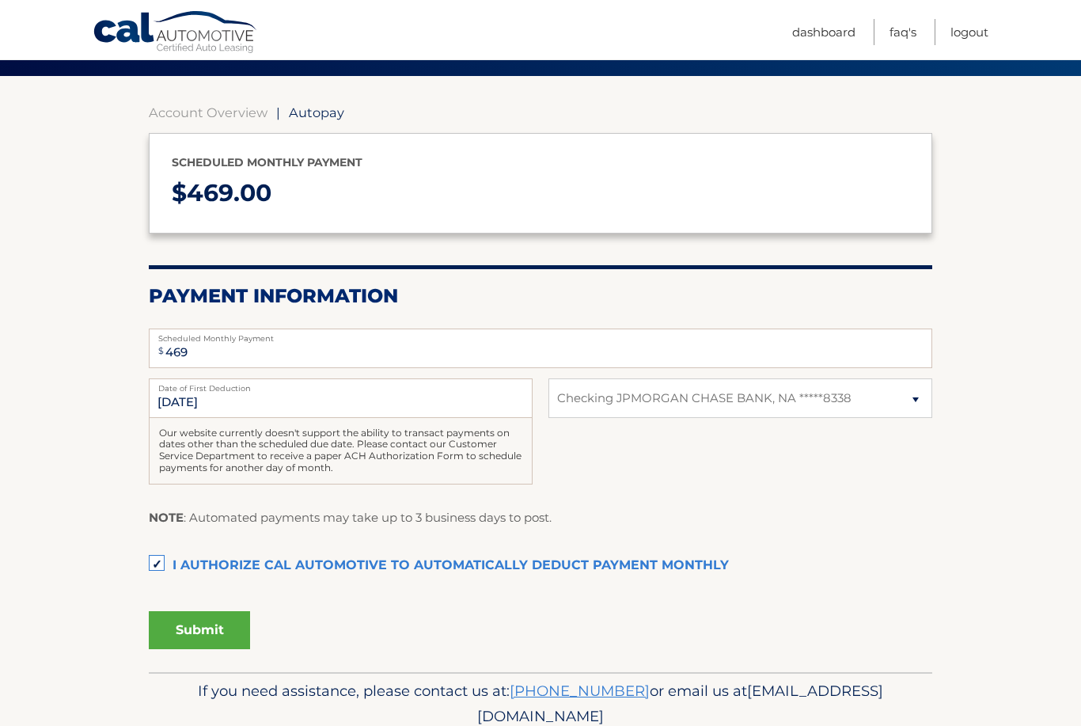
click at [222, 623] on button "Submit" at bounding box center [199, 630] width 101 height 38
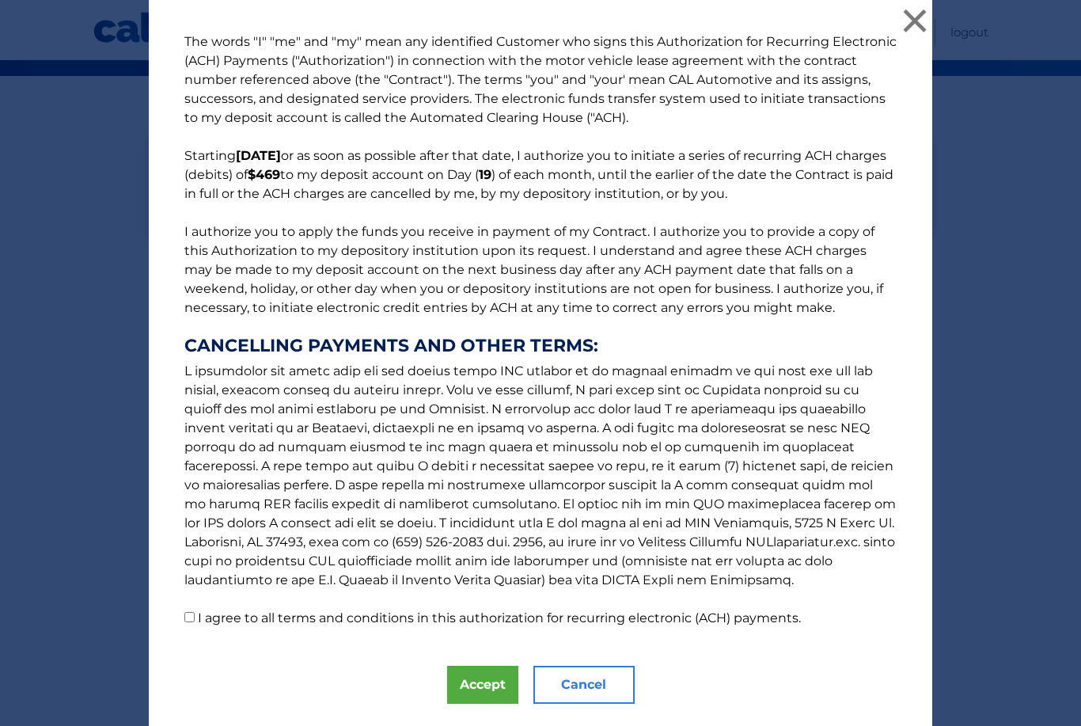
click at [317, 625] on label "I agree to all terms and conditions in this authorization for recurring electro…" at bounding box center [499, 617] width 603 height 15
click at [195, 622] on input "I agree to all terms and conditions in this authorization for recurring electro…" at bounding box center [189, 617] width 10 height 10
checkbox input "true"
click at [488, 694] on button "Accept" at bounding box center [482, 685] width 71 height 38
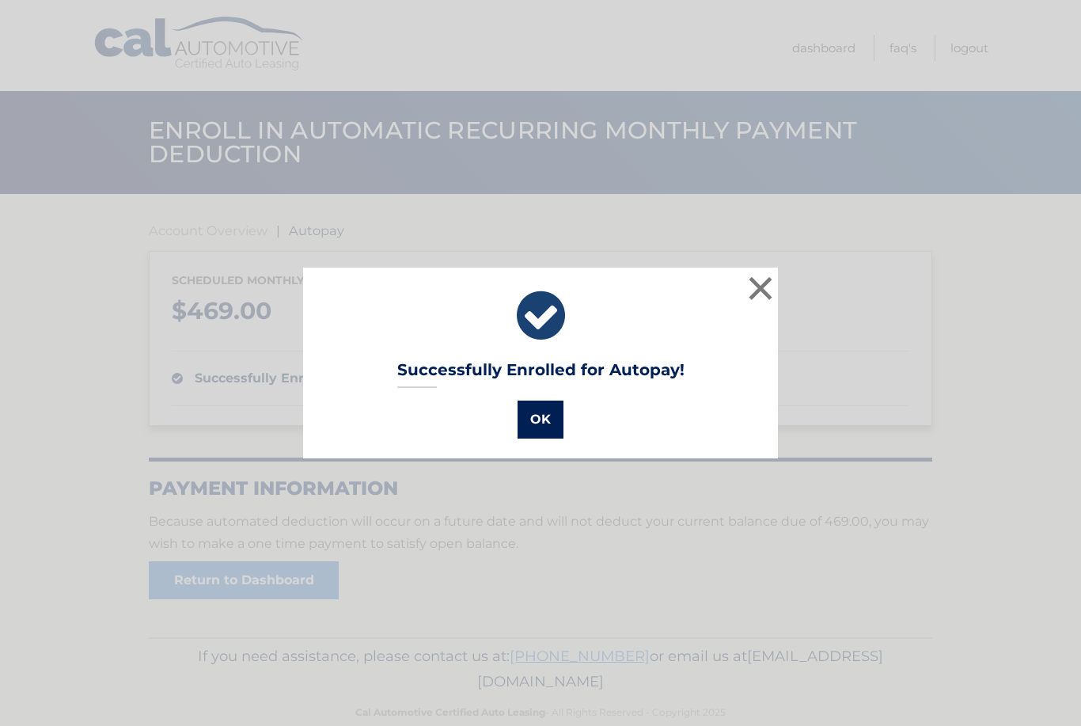
click at [540, 420] on button "OK" at bounding box center [541, 420] width 46 height 38
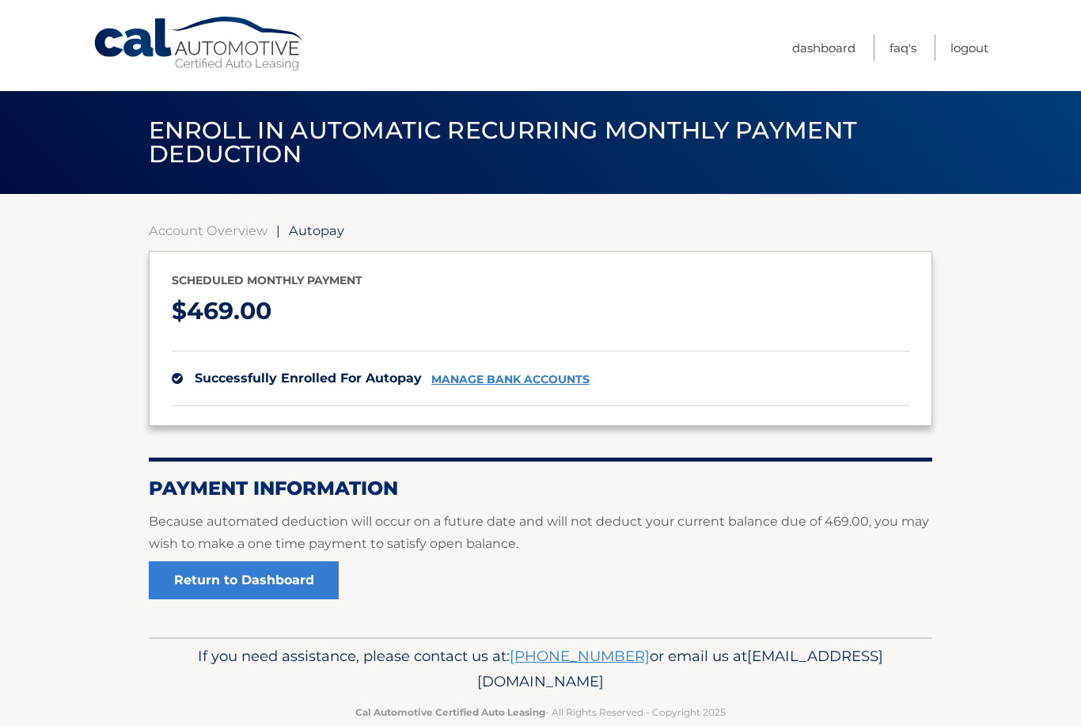
scroll to position [28, 0]
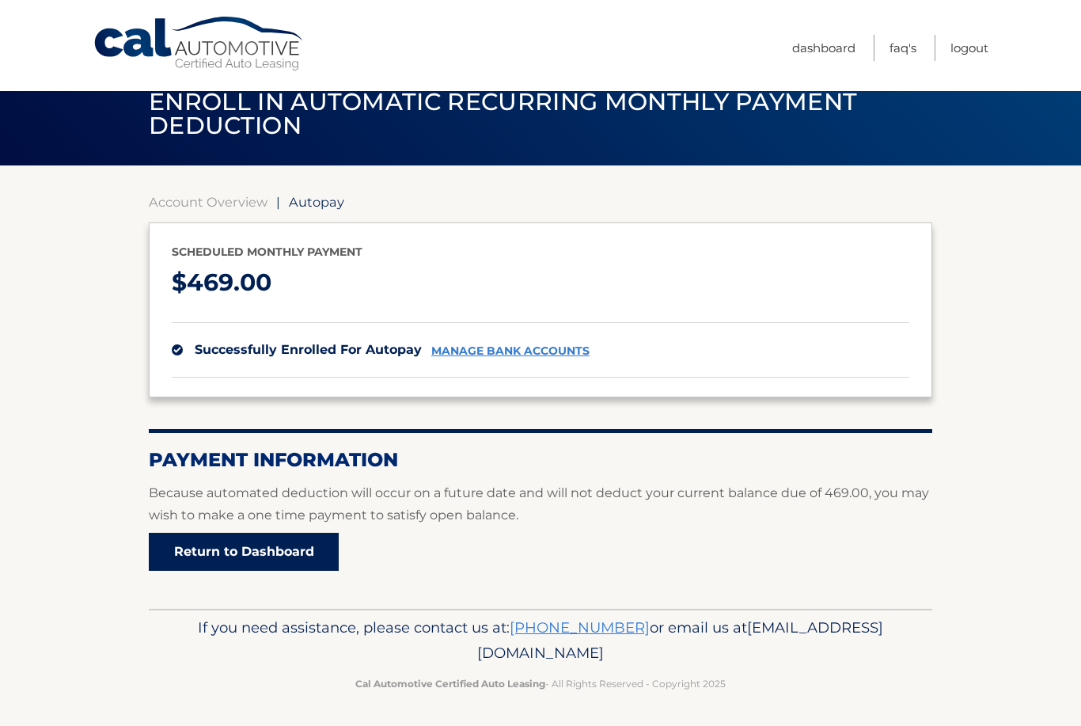
click at [309, 555] on link "Return to Dashboard" at bounding box center [244, 552] width 190 height 38
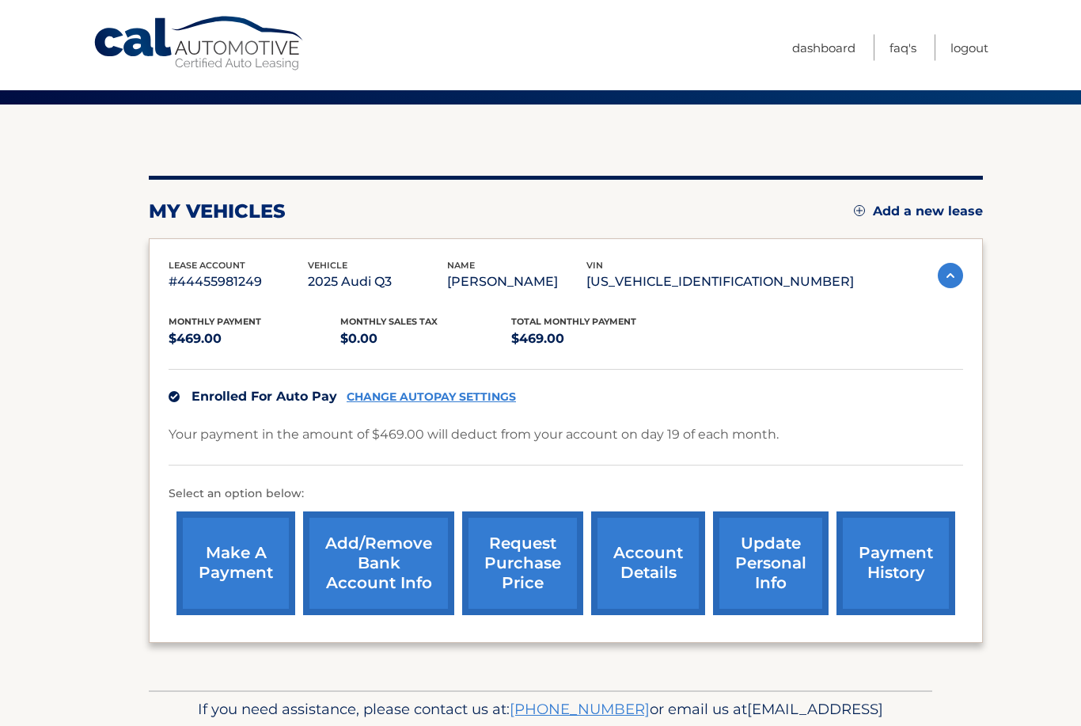
scroll to position [120, 0]
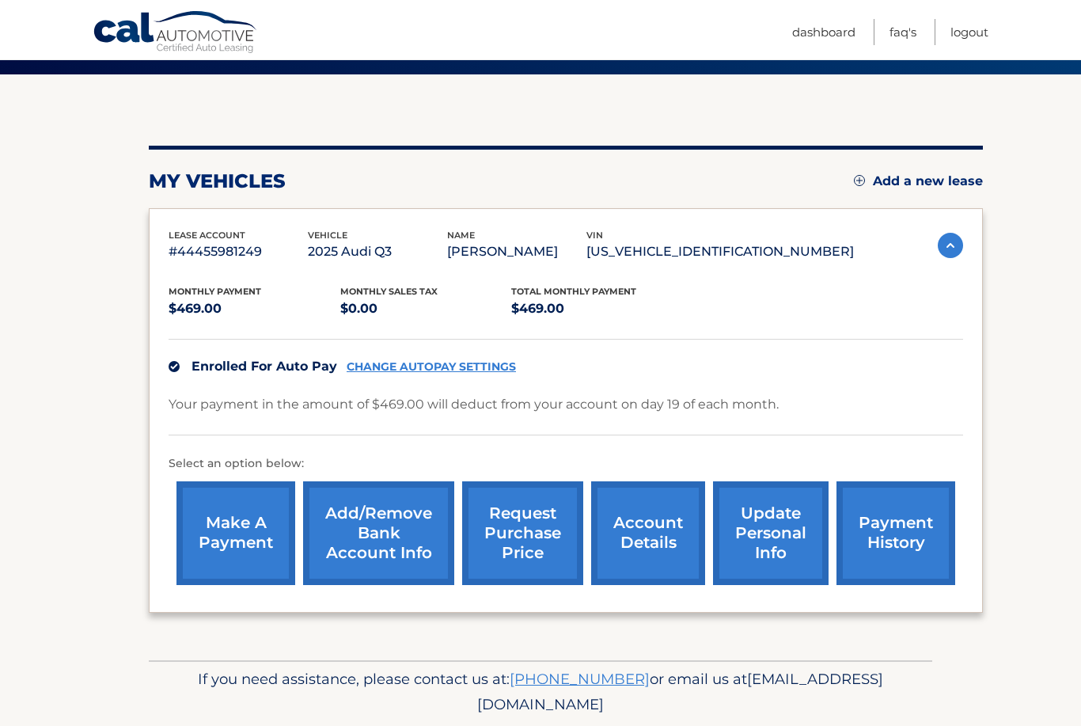
click at [955, 233] on img at bounding box center [950, 245] width 25 height 25
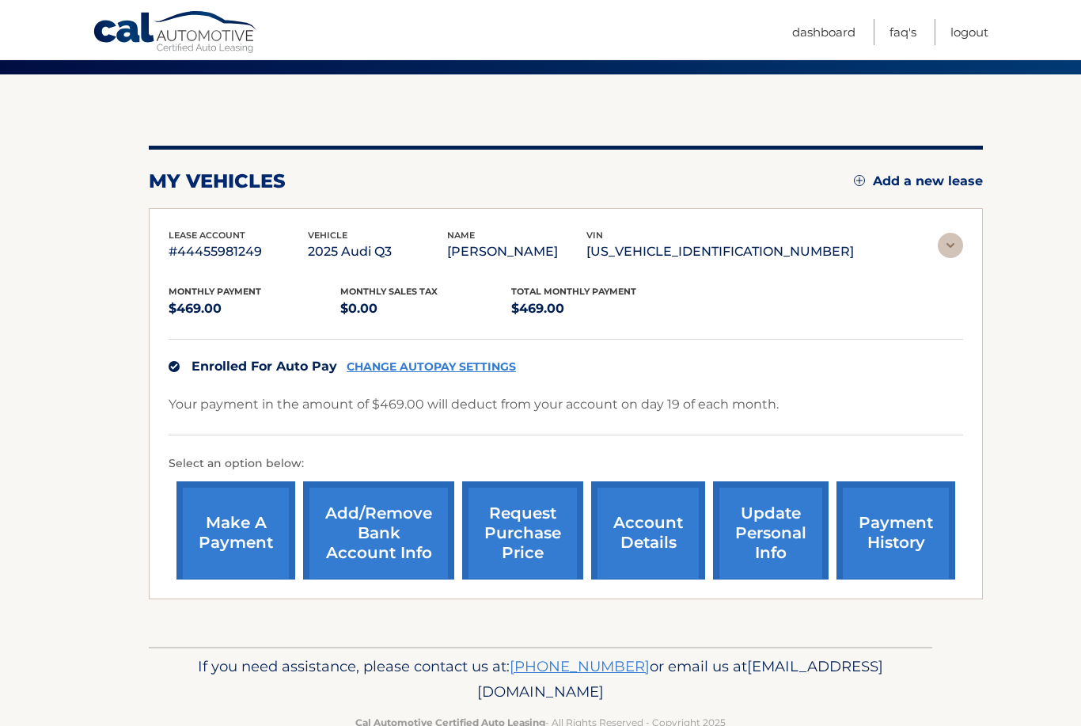
scroll to position [0, 0]
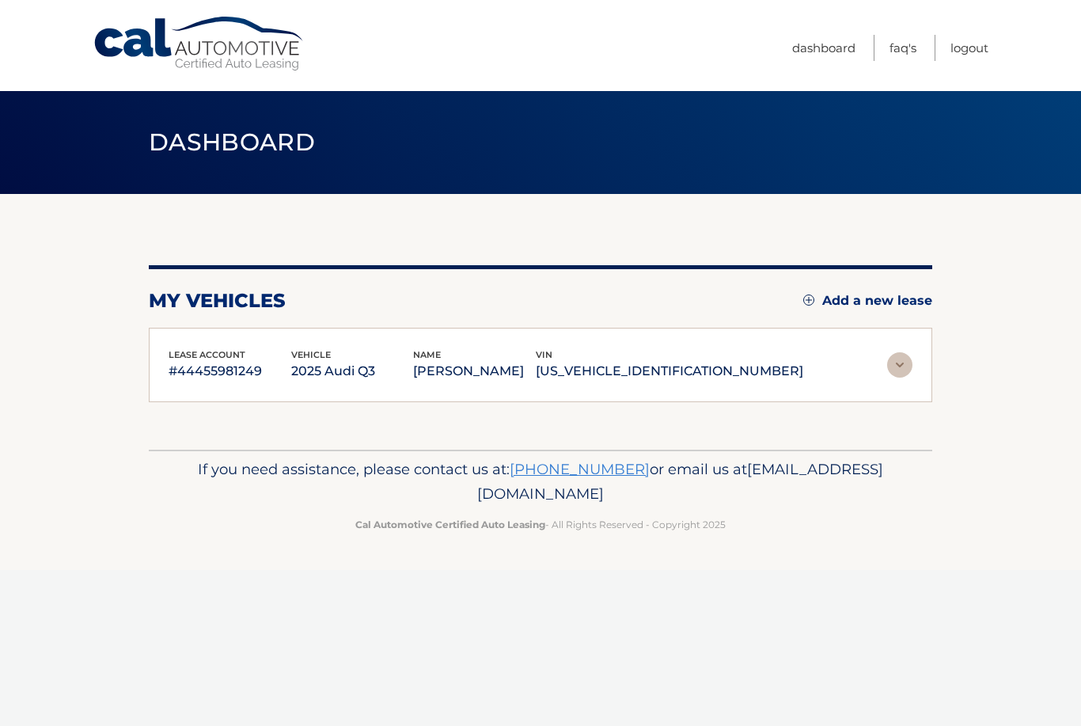
click at [900, 363] on img at bounding box center [899, 364] width 25 height 25
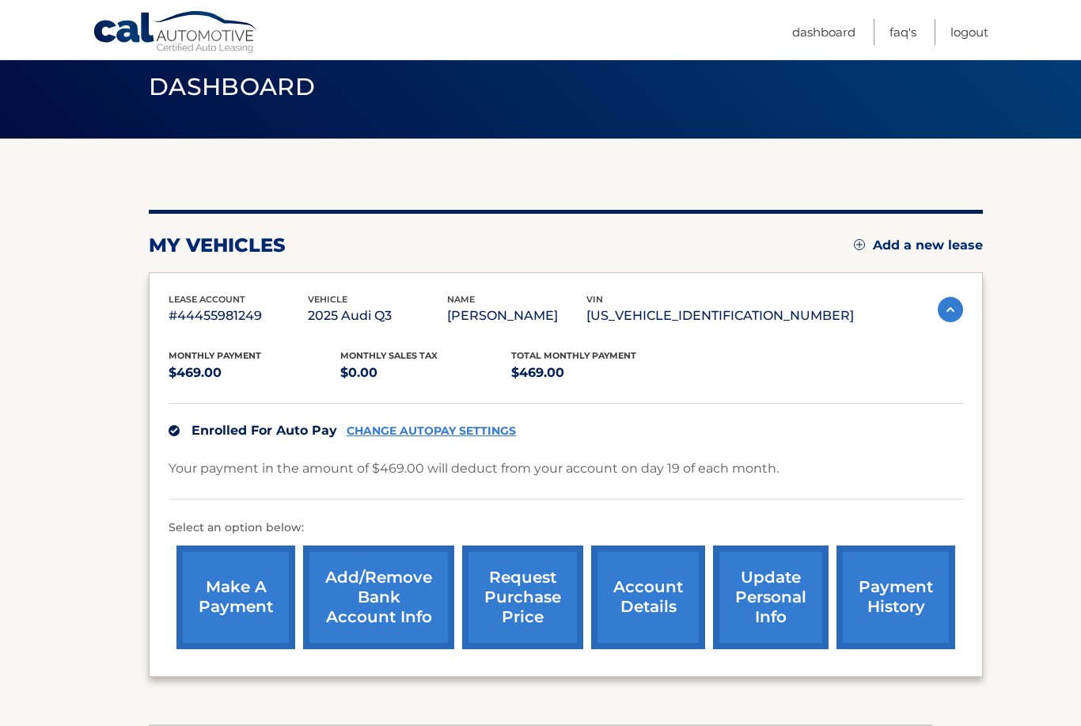
scroll to position [120, 0]
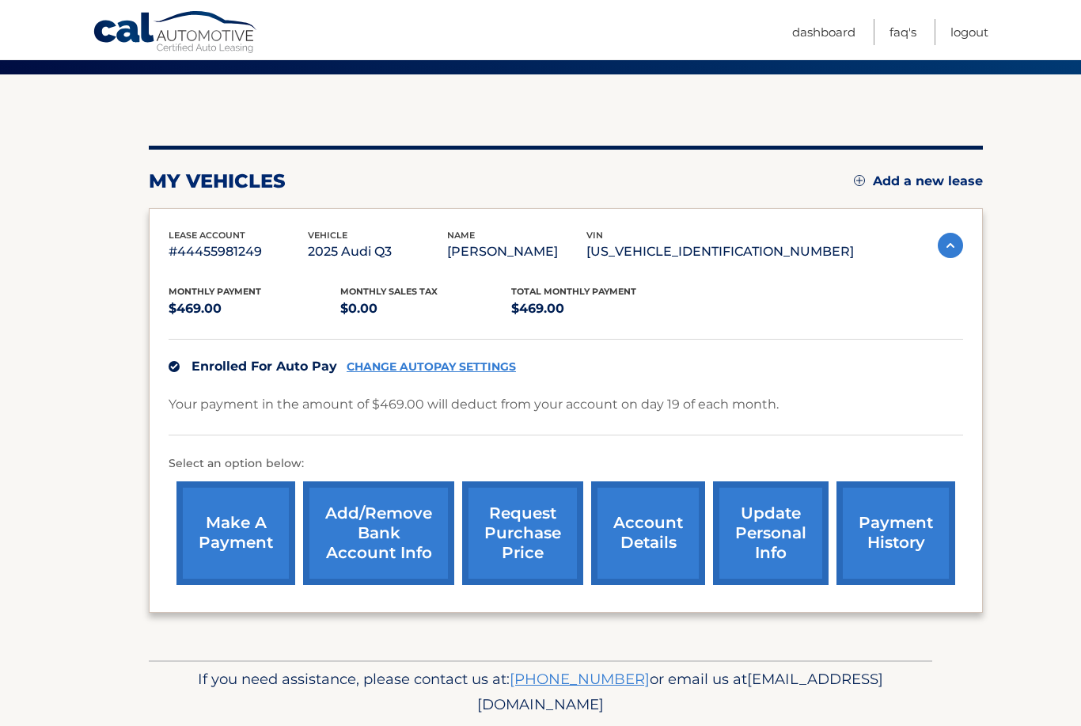
click at [670, 529] on link "account details" at bounding box center [648, 533] width 114 height 104
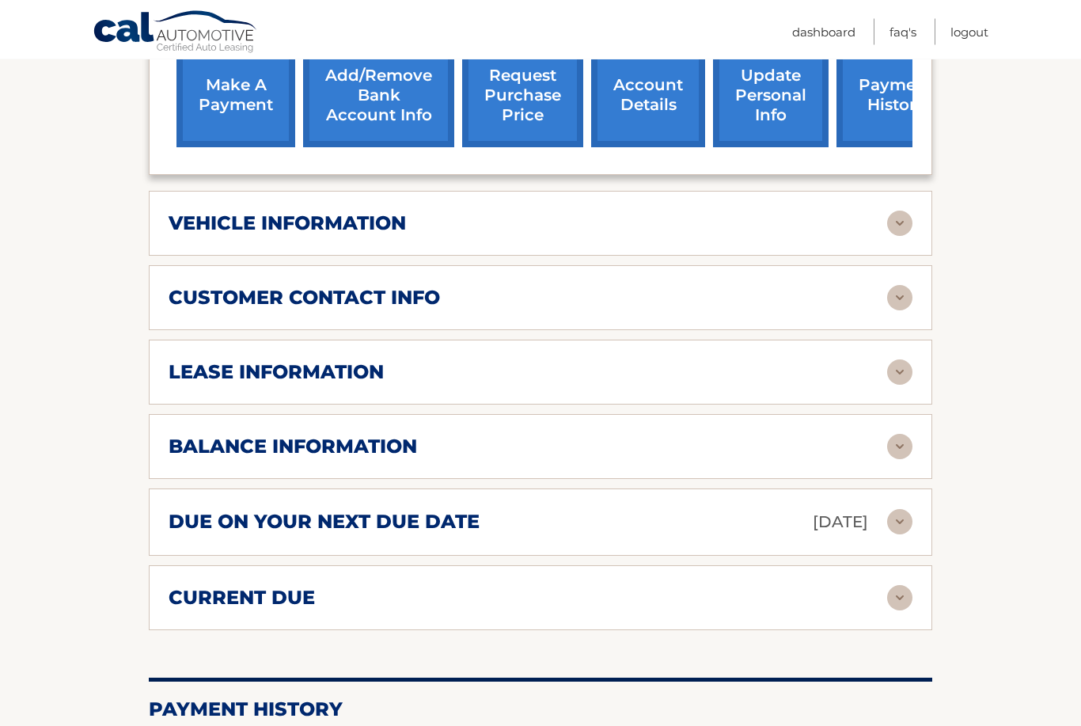
scroll to position [578, 0]
click at [901, 442] on img at bounding box center [899, 446] width 25 height 25
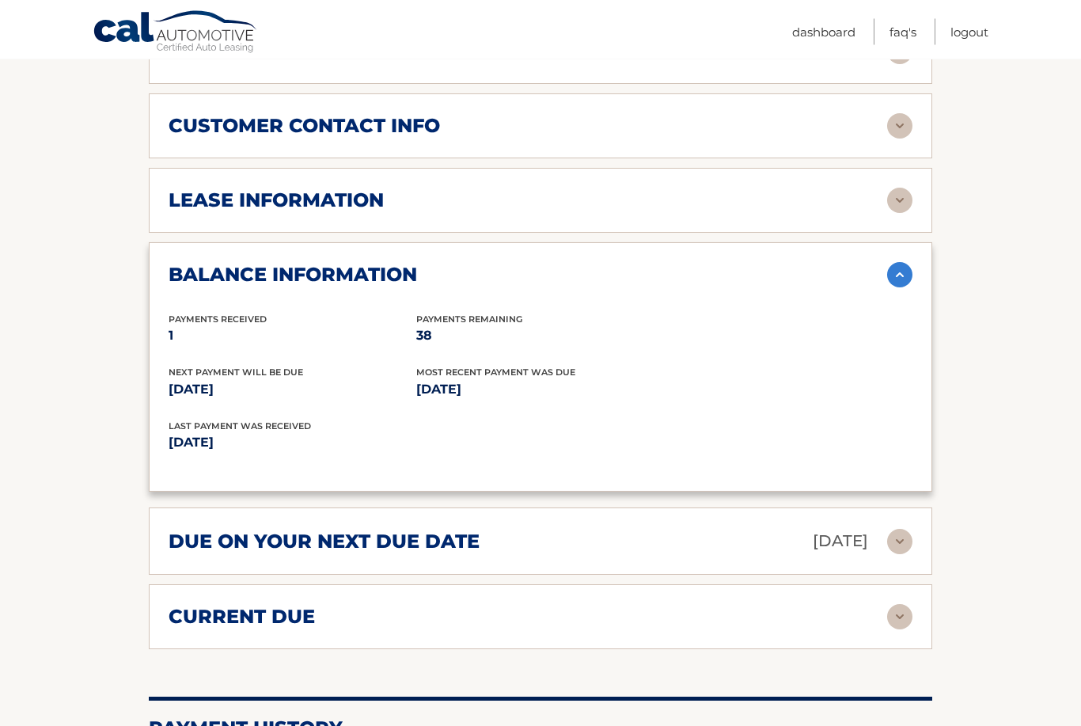
scroll to position [750, 0]
click at [901, 538] on img at bounding box center [899, 541] width 25 height 25
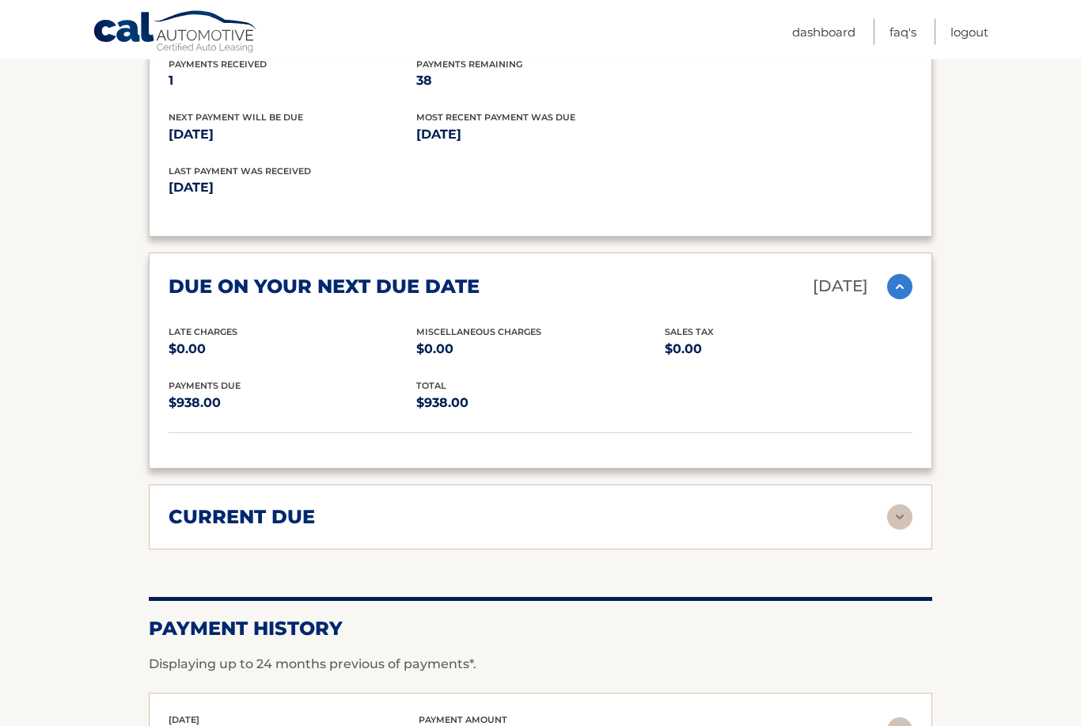
scroll to position [1004, 0]
click at [906, 517] on img at bounding box center [899, 516] width 25 height 25
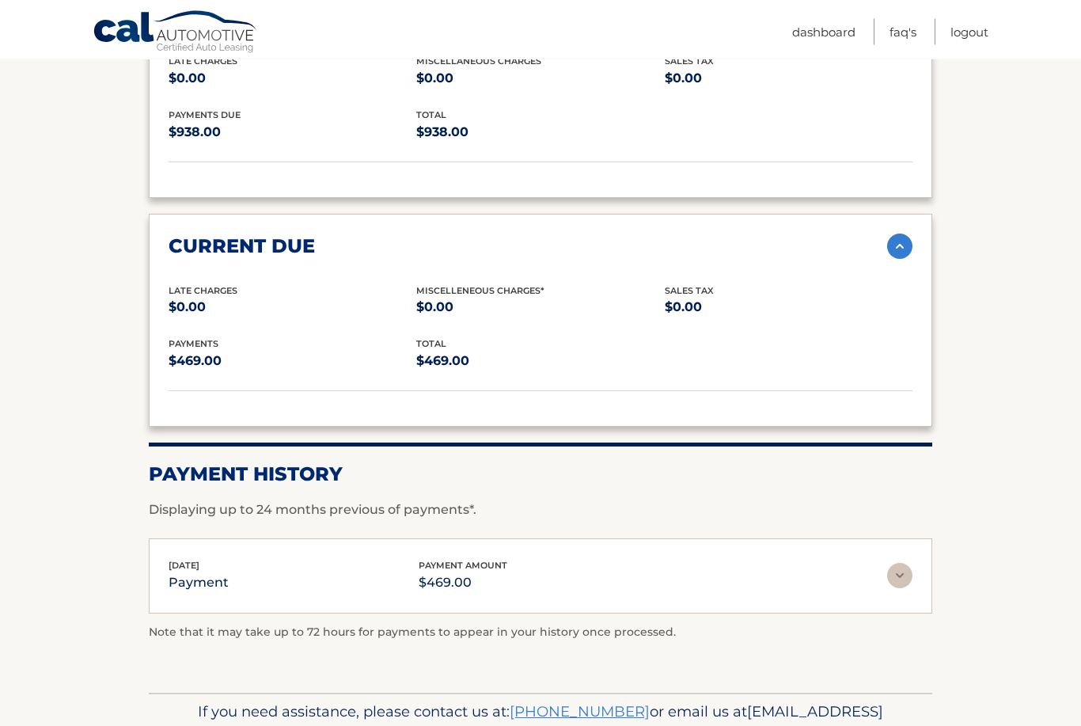
scroll to position [1303, 0]
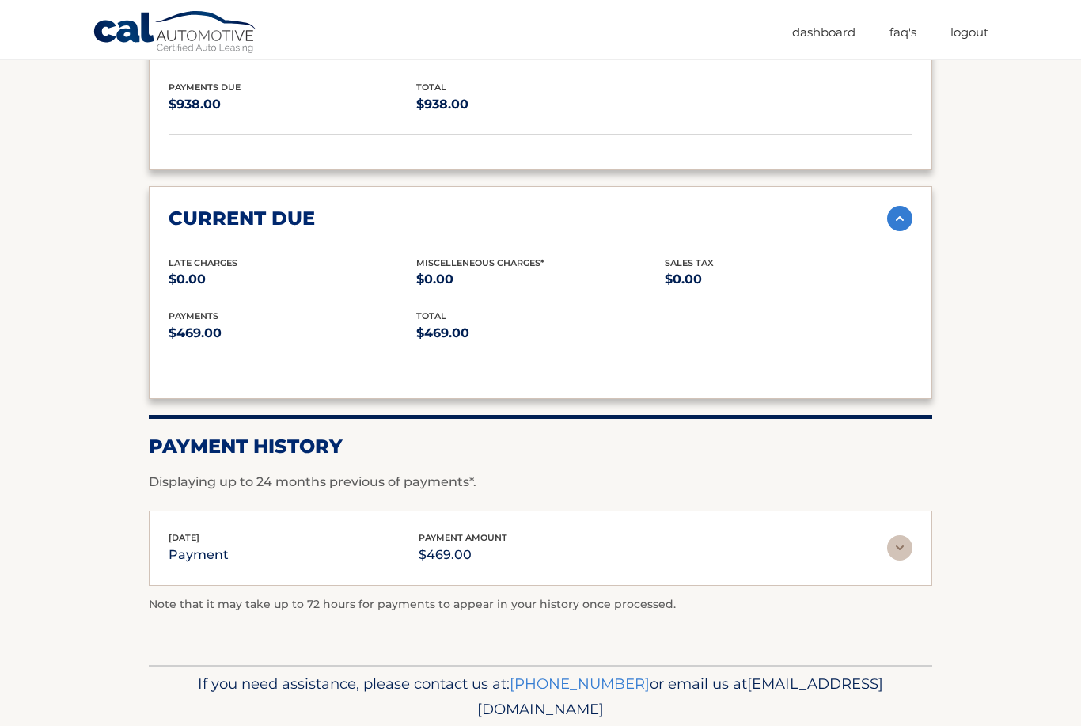
click at [897, 541] on img at bounding box center [899, 547] width 25 height 25
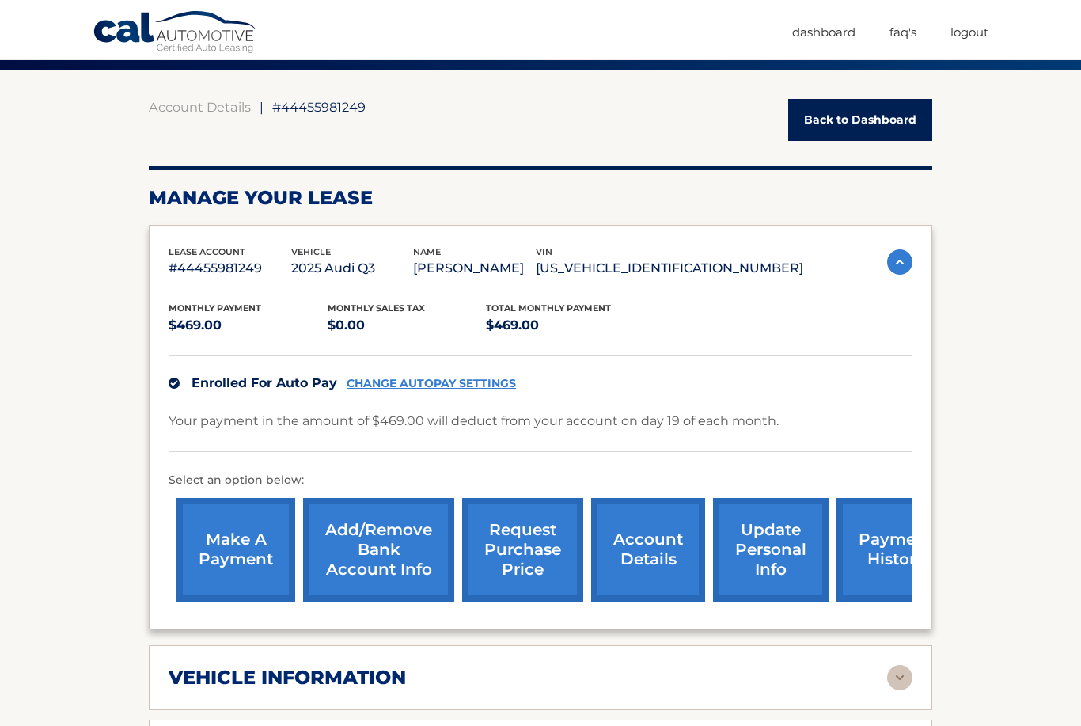
scroll to position [133, 0]
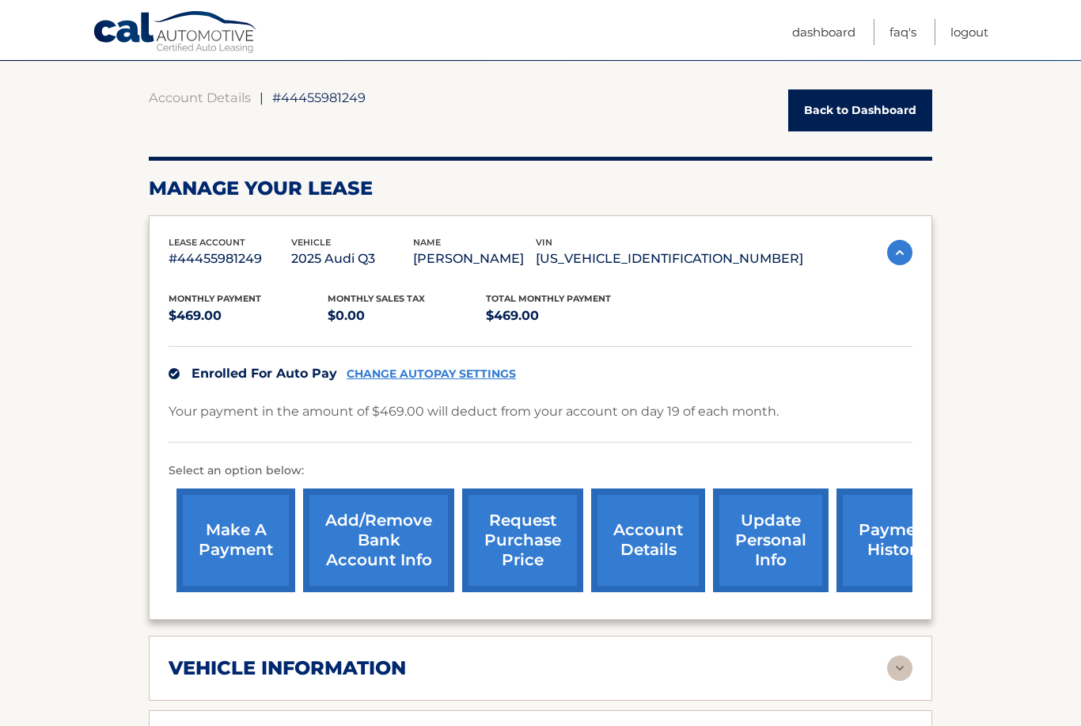
click at [231, 537] on link "make a payment" at bounding box center [236, 540] width 119 height 104
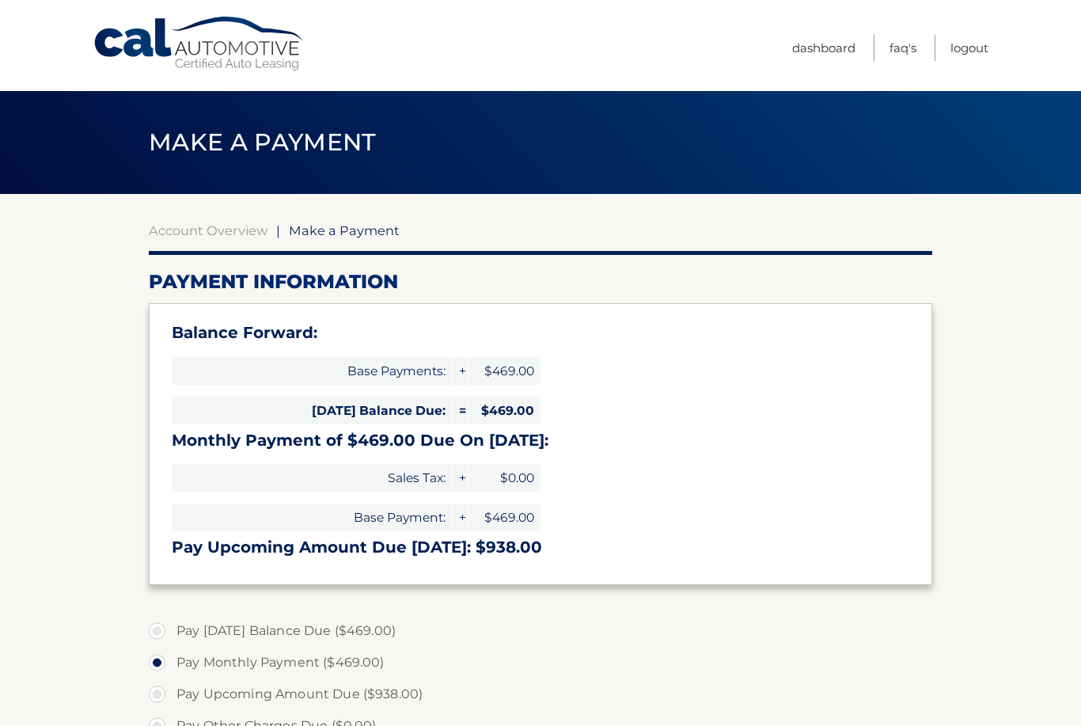
select select "MDA3Nzc5ZjUtZDA4My00ODVlLTljYmMtMzgyYWUwNzMxMWI5"
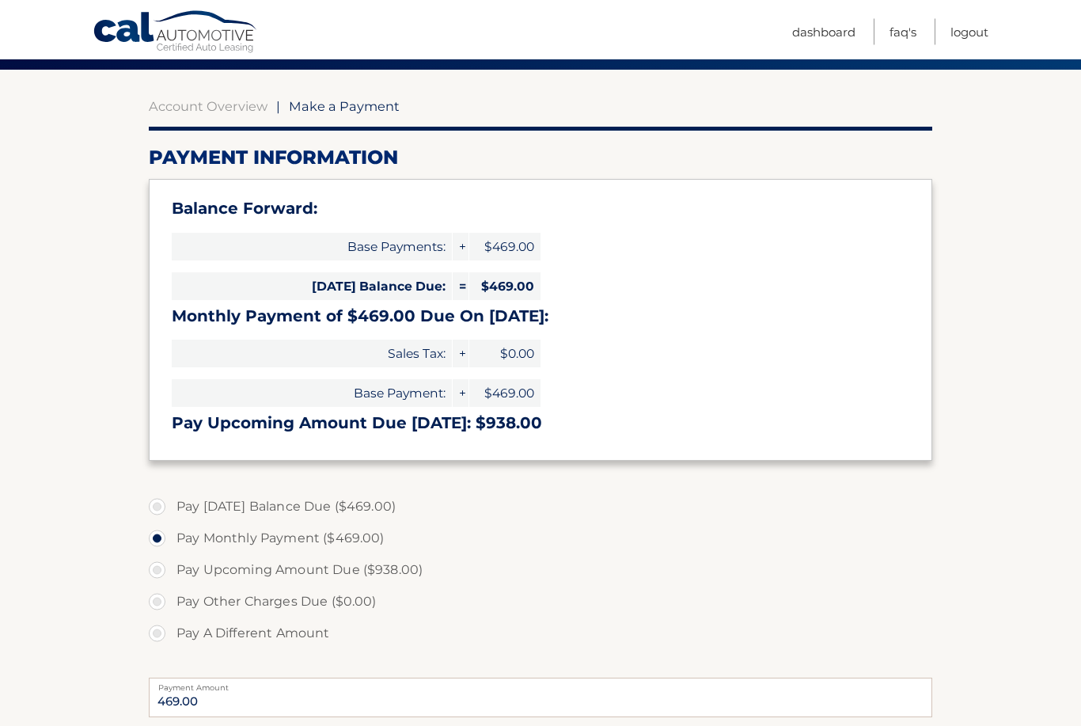
scroll to position [127, 0]
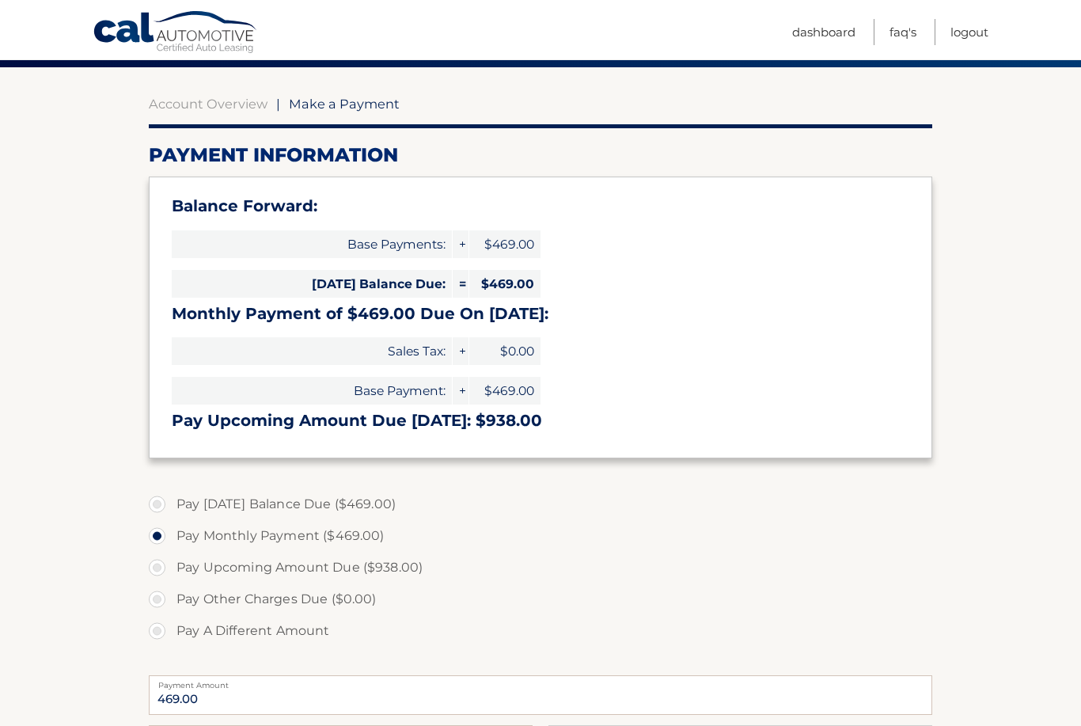
click at [268, 501] on label "Pay [DATE] Balance Due ($469.00)" at bounding box center [541, 504] width 784 height 32
click at [171, 501] on input "Pay [DATE] Balance Due ($469.00)" at bounding box center [163, 500] width 16 height 25
radio input "true"
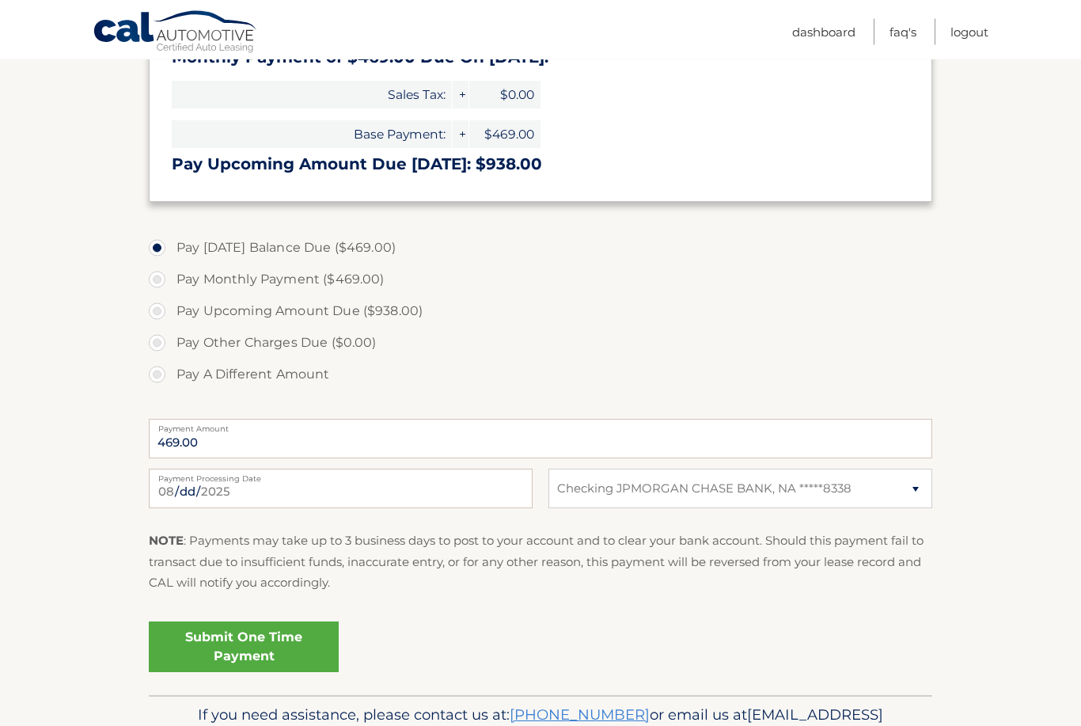
scroll to position [383, 0]
click at [295, 639] on link "Submit One Time Payment" at bounding box center [244, 646] width 190 height 51
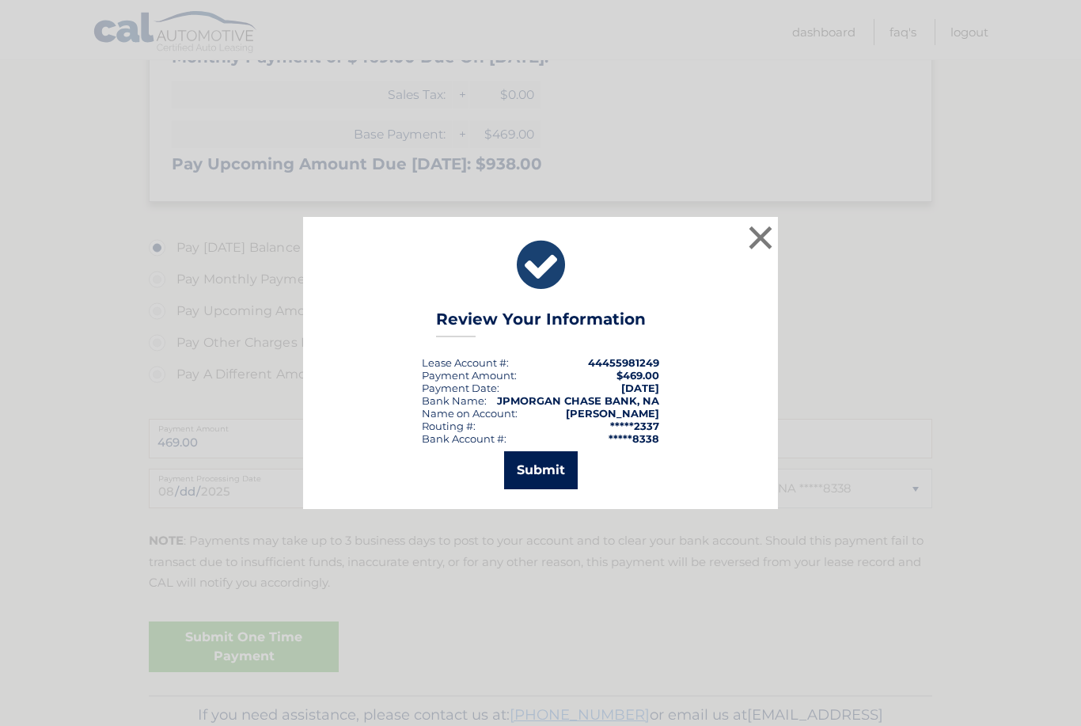
click at [547, 489] on button "Submit" at bounding box center [541, 470] width 74 height 38
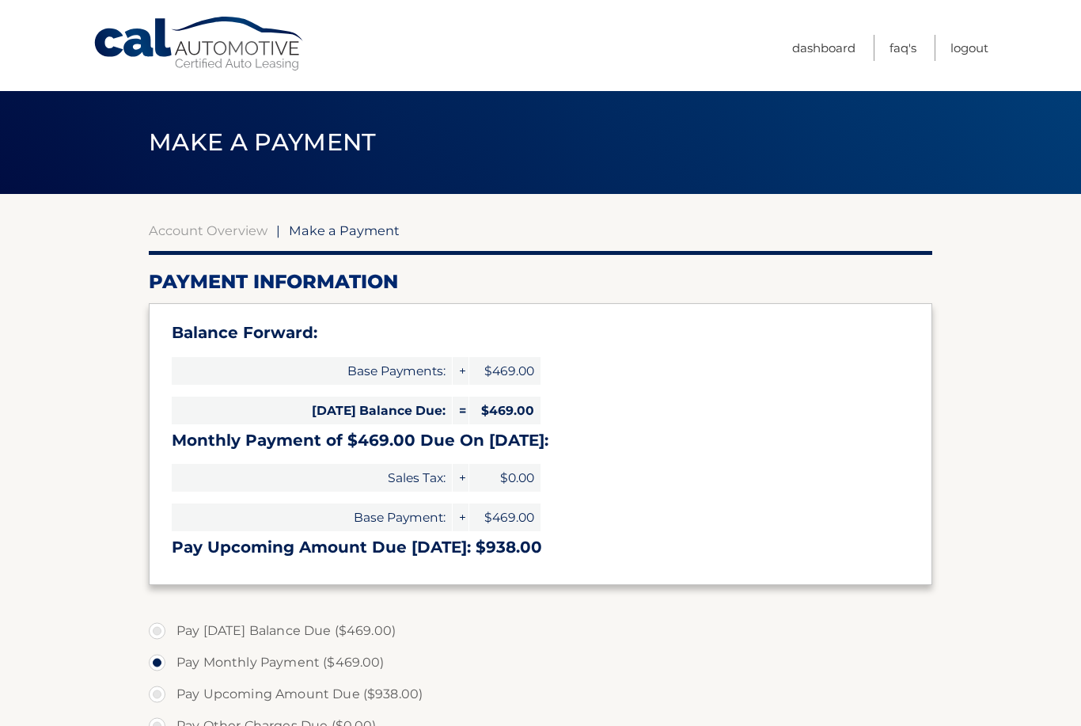
select select "MDA3Nzc5ZjUtZDA4My00ODVlLTljYmMtMzgyYWUwNzMxMWI5"
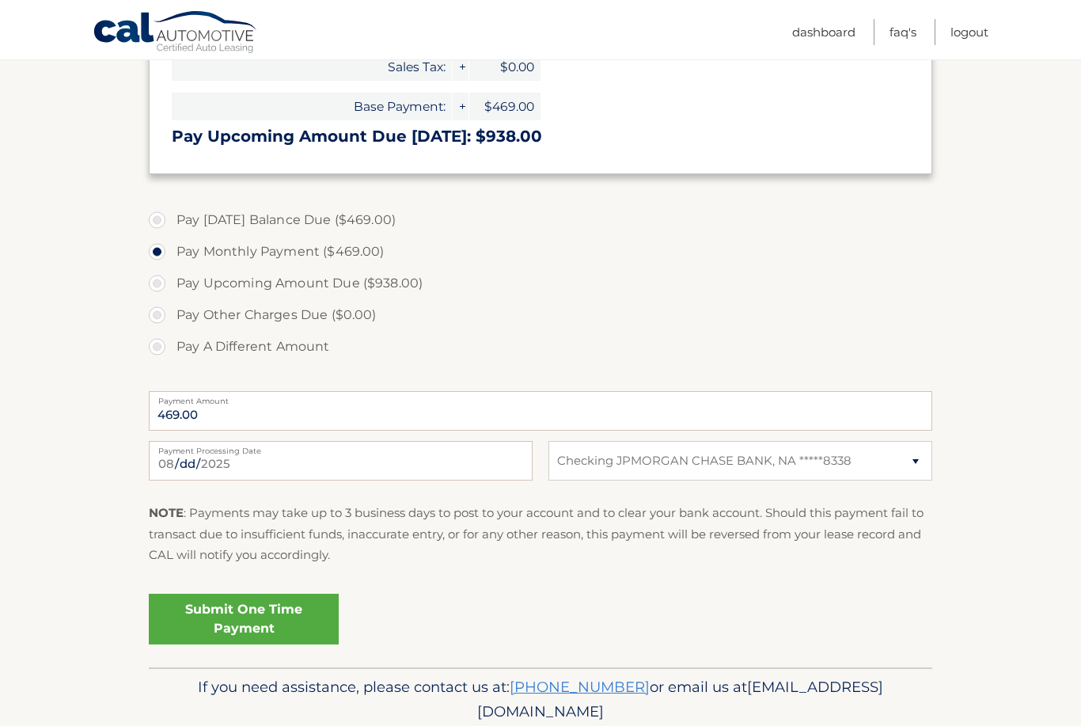
click at [281, 617] on link "Submit One Time Payment" at bounding box center [244, 619] width 190 height 51
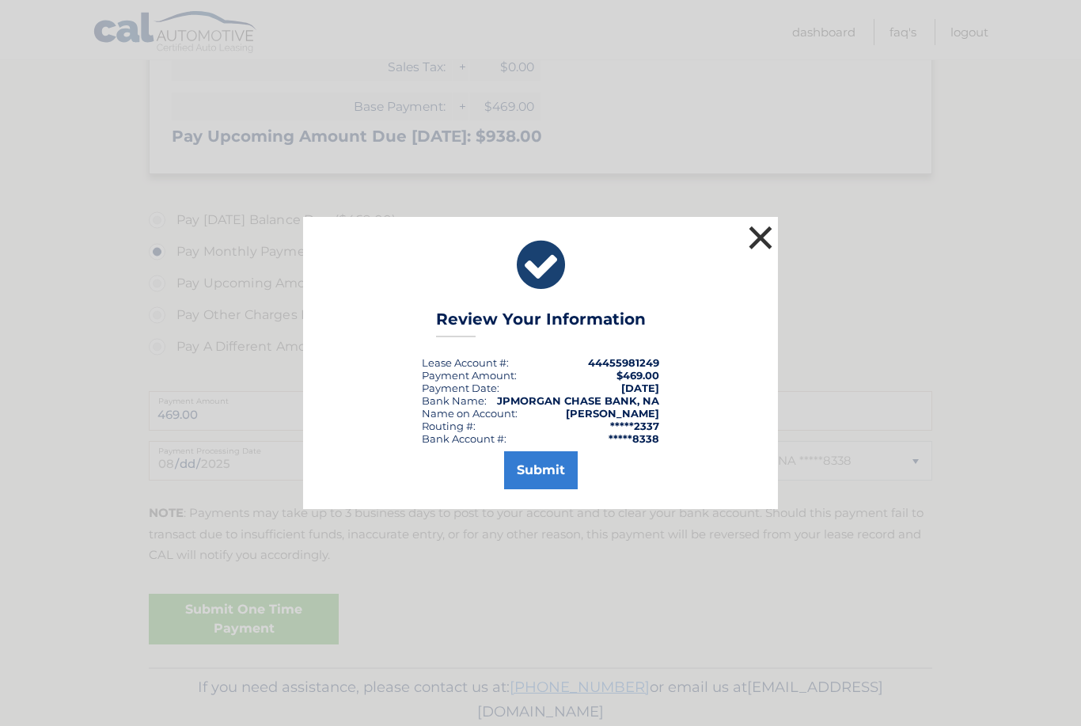
click at [767, 237] on button "×" at bounding box center [761, 238] width 32 height 32
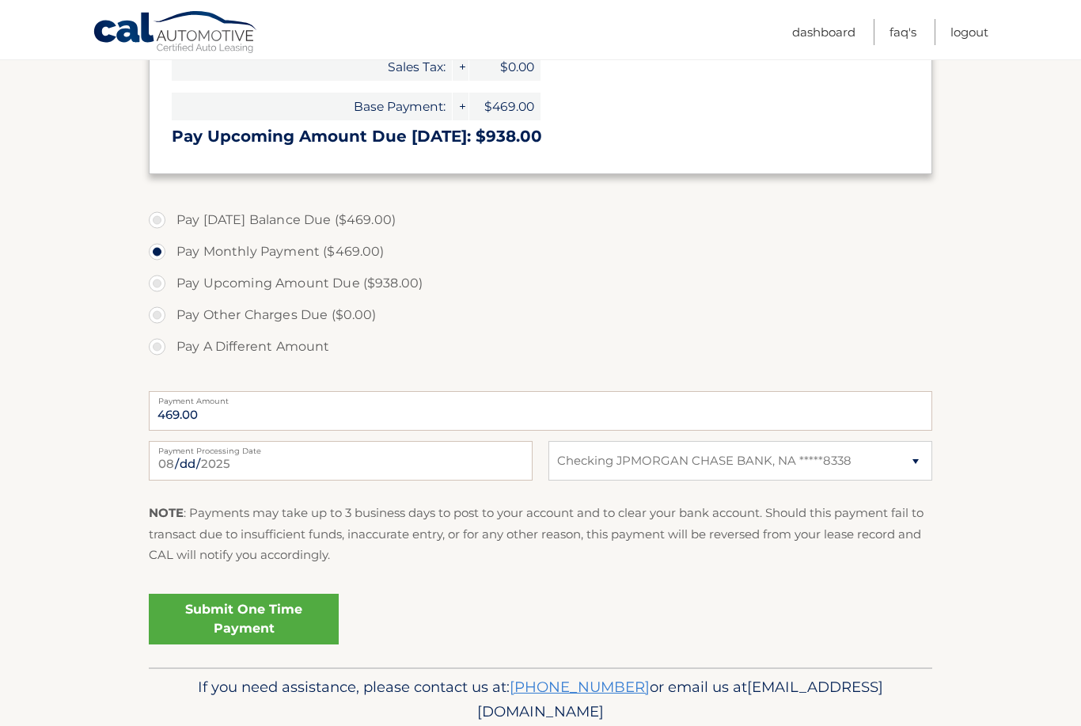
click at [287, 613] on link "Submit One Time Payment" at bounding box center [244, 619] width 190 height 51
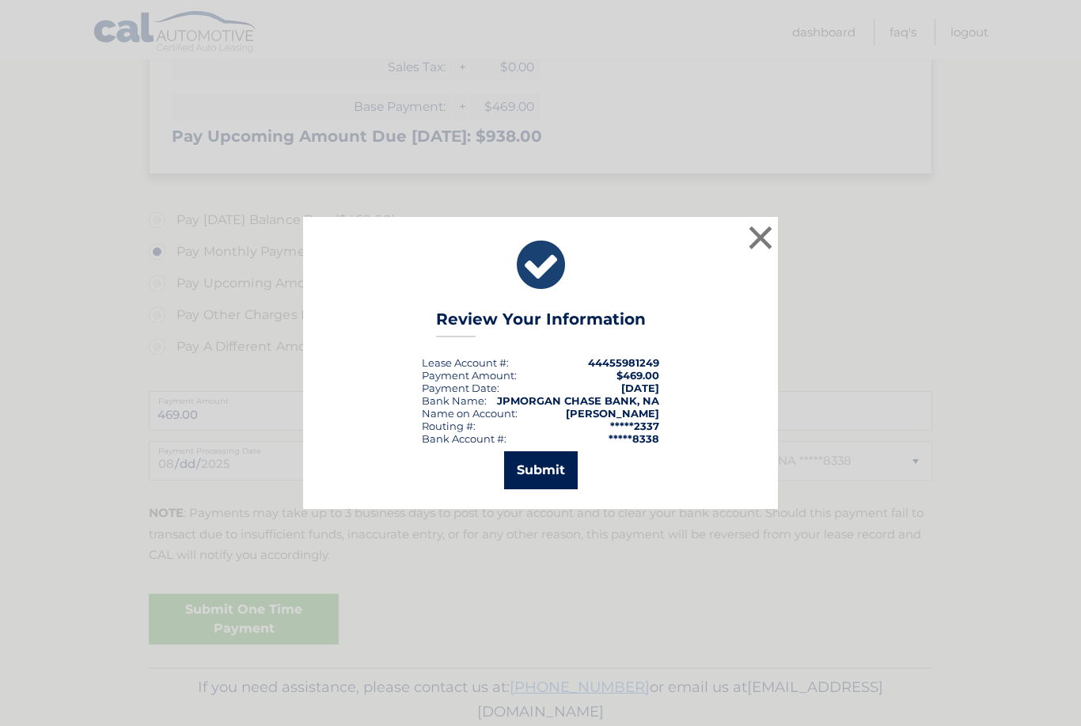
click at [556, 472] on button "Submit" at bounding box center [541, 470] width 74 height 38
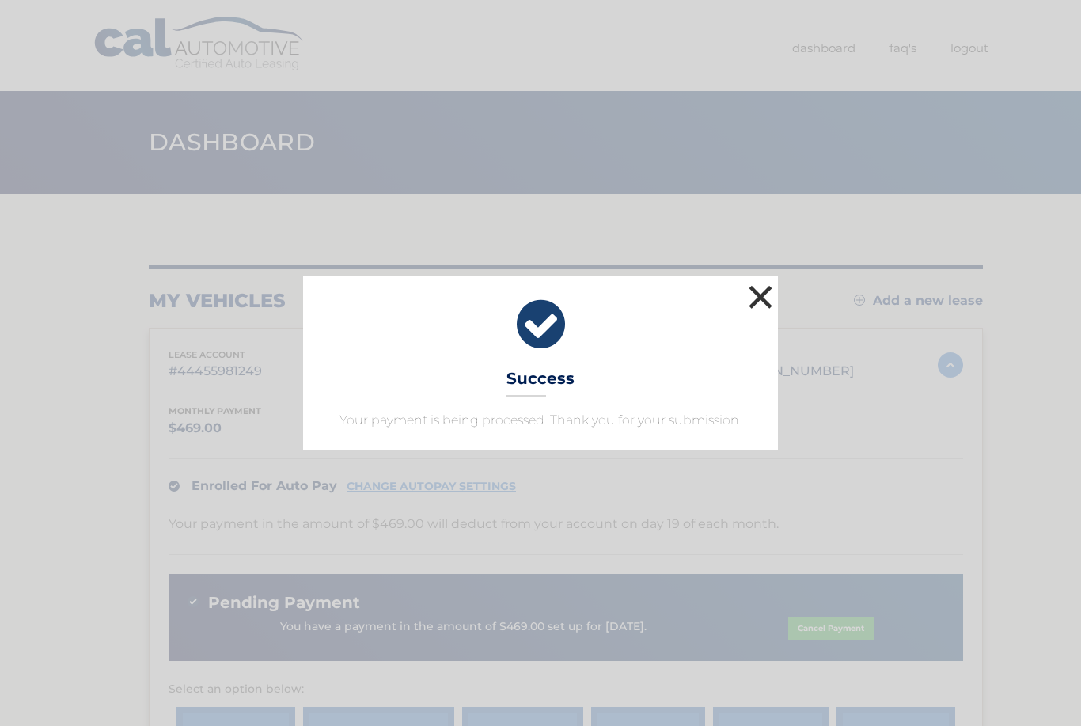
click at [760, 295] on button "×" at bounding box center [761, 297] width 32 height 32
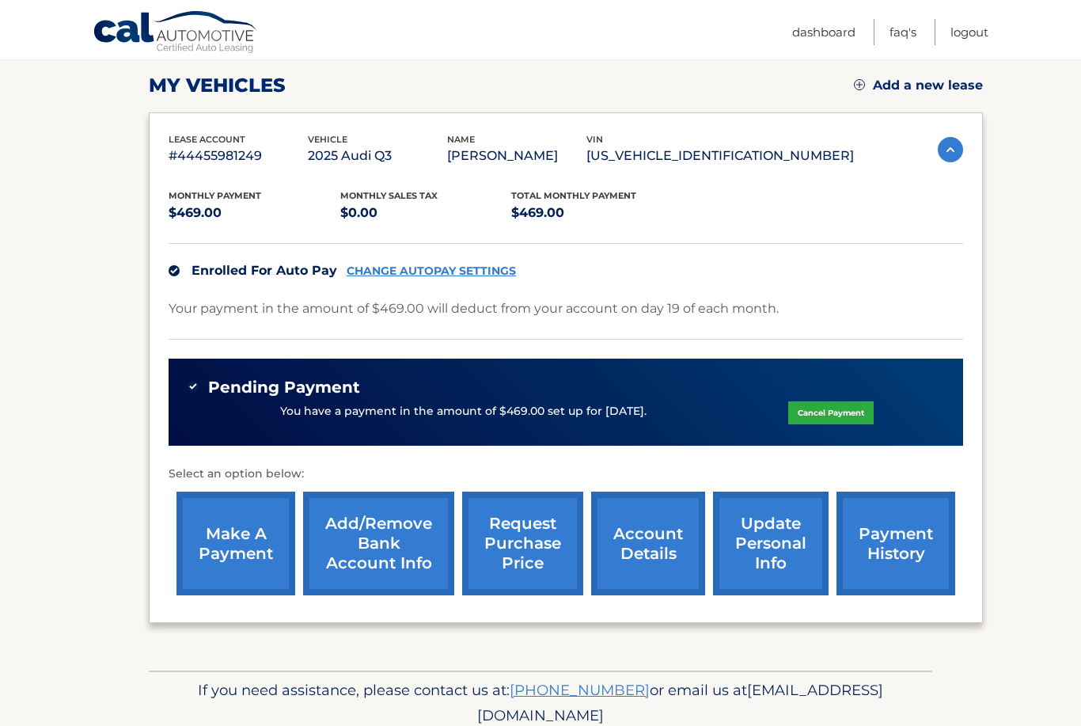
scroll to position [225, 0]
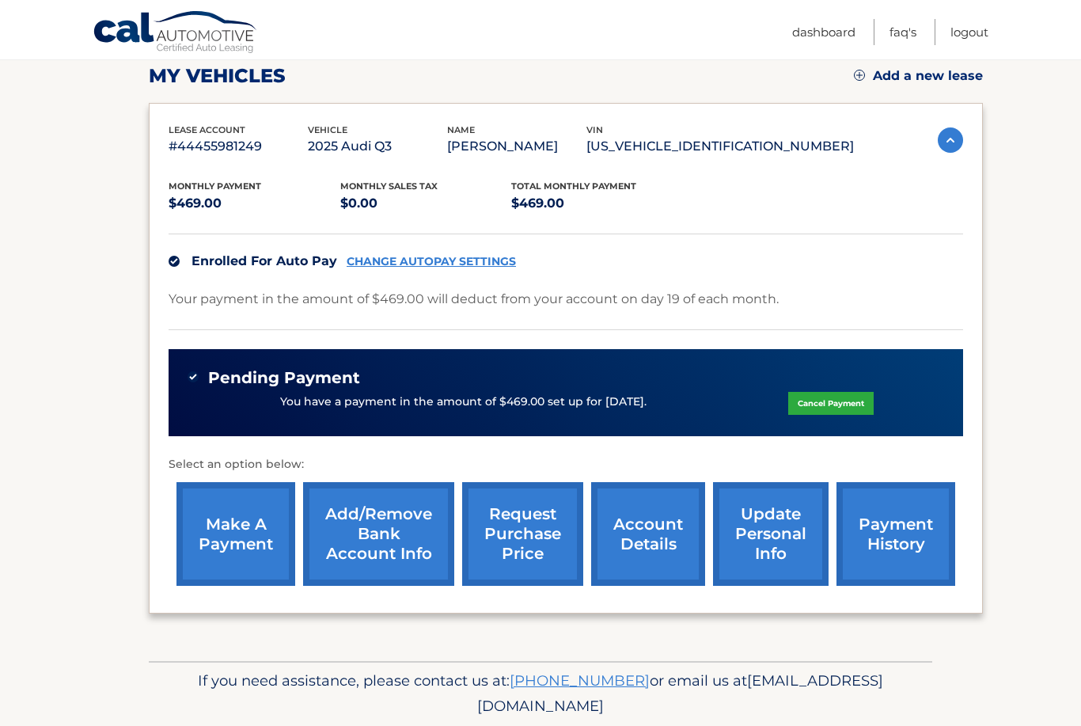
click at [893, 556] on link "payment history" at bounding box center [896, 534] width 119 height 104
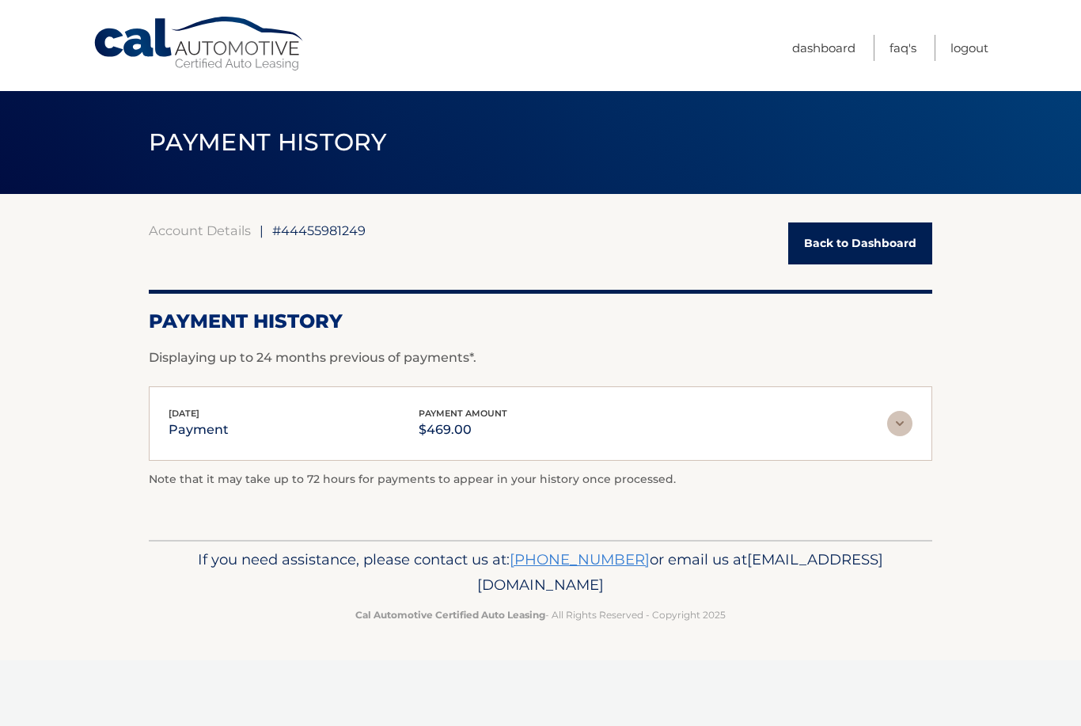
click at [902, 424] on img at bounding box center [899, 423] width 25 height 25
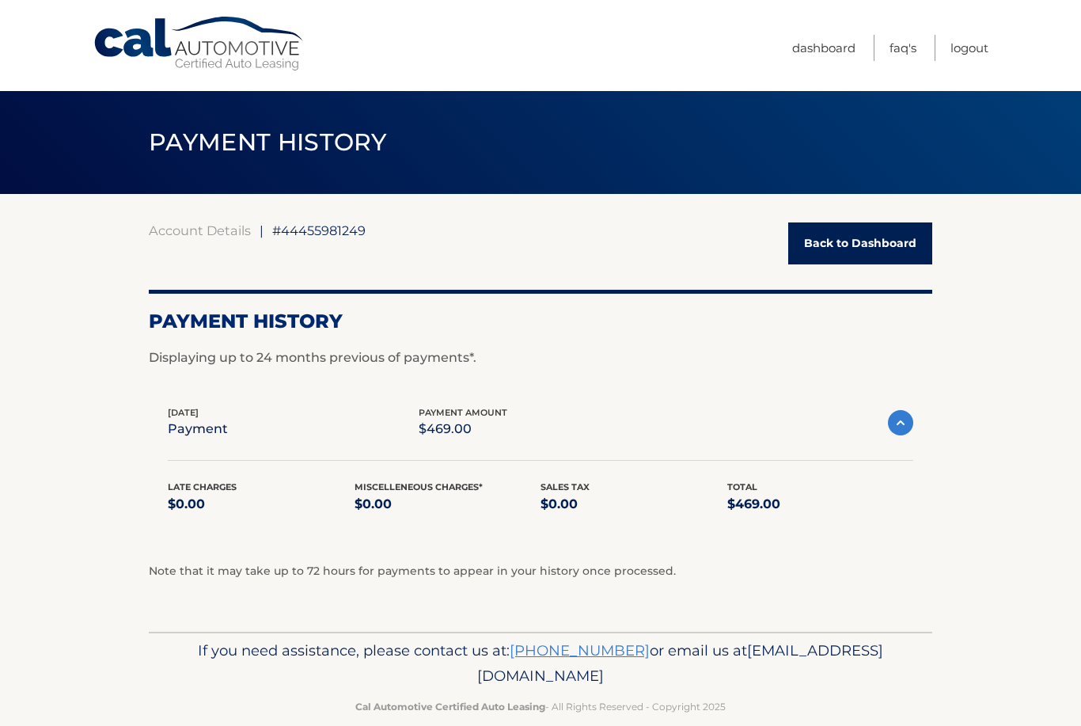
click at [897, 418] on img at bounding box center [900, 422] width 25 height 25
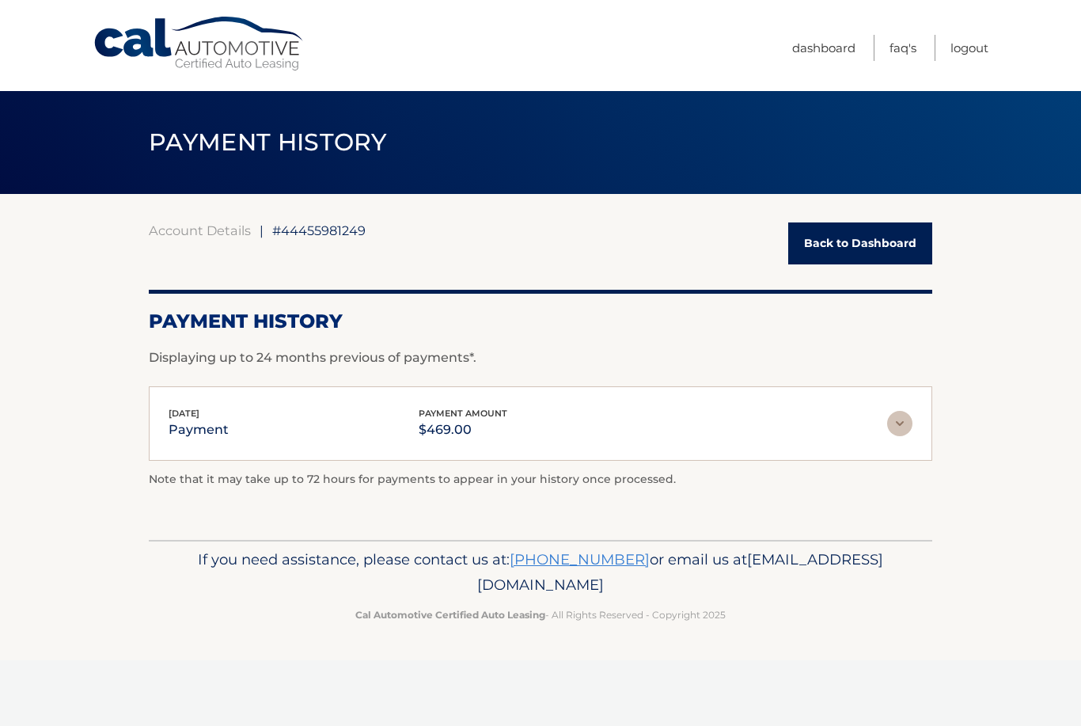
click at [875, 234] on link "Back to Dashboard" at bounding box center [860, 243] width 144 height 42
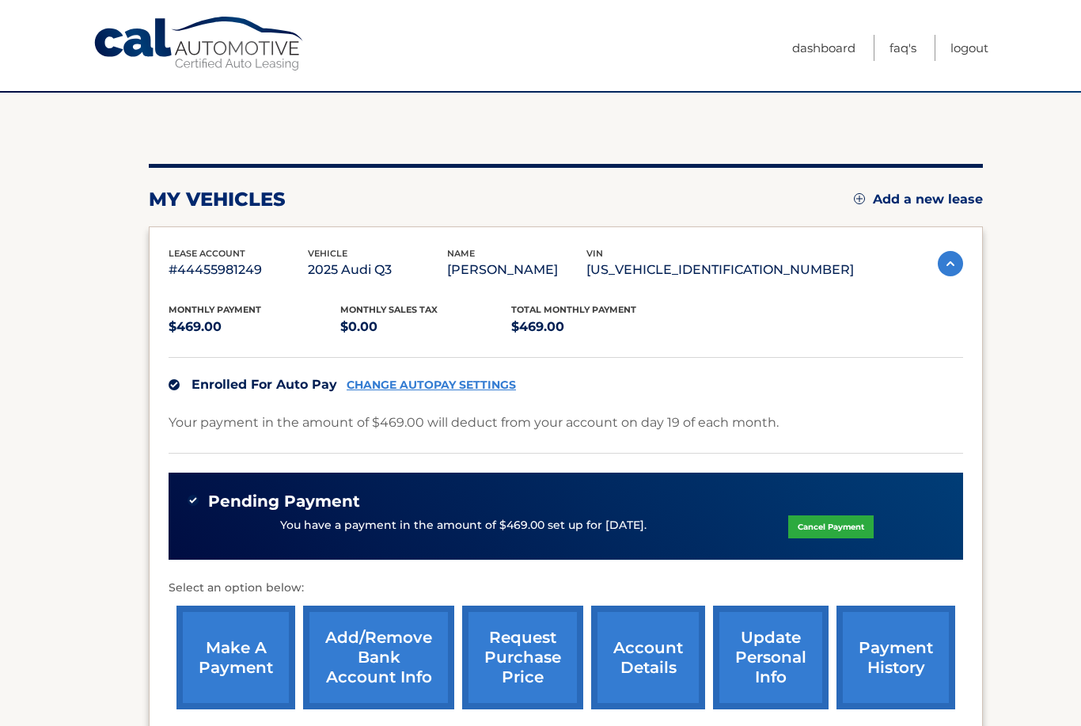
scroll to position [225, 0]
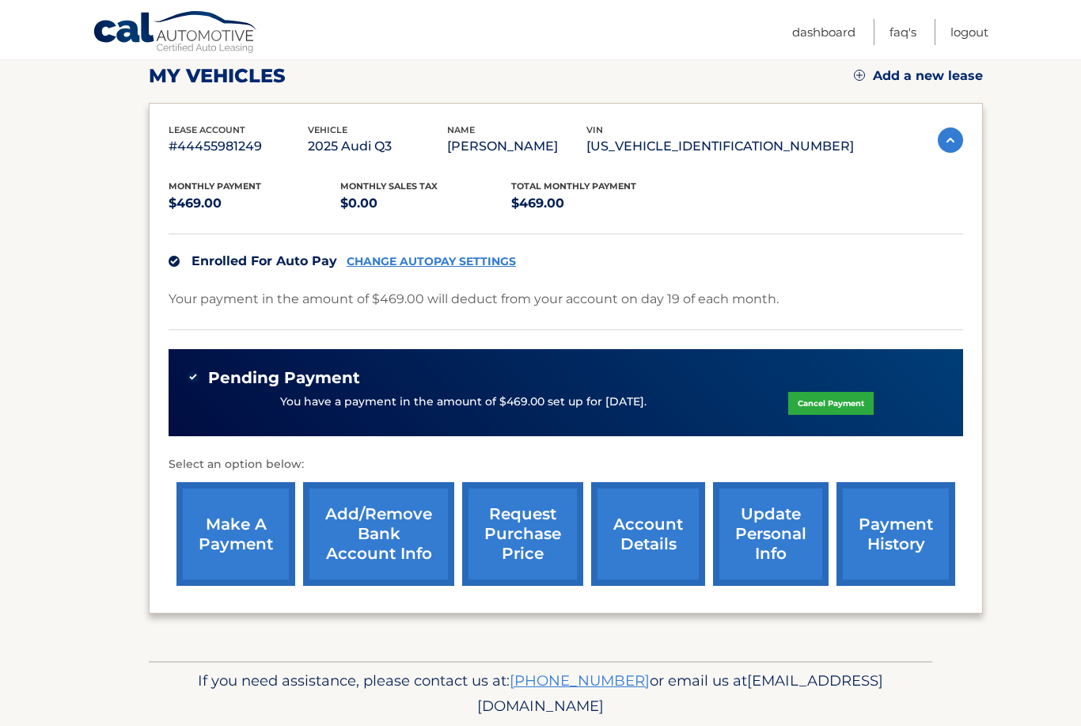
click at [655, 541] on link "account details" at bounding box center [648, 534] width 114 height 104
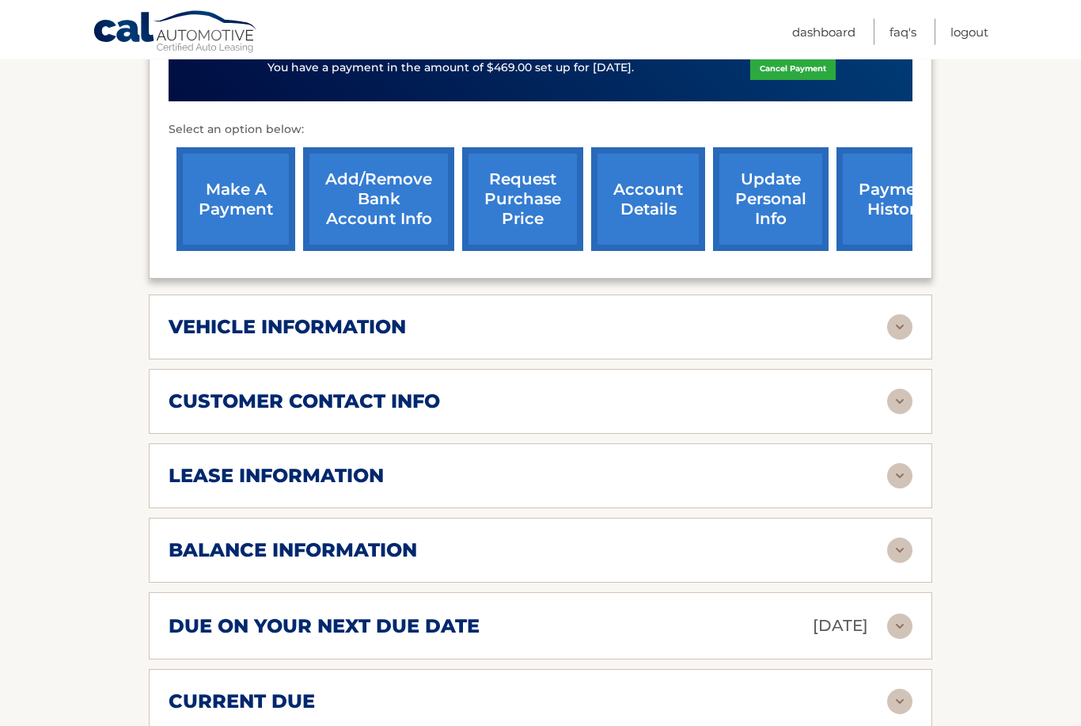
scroll to position [602, 0]
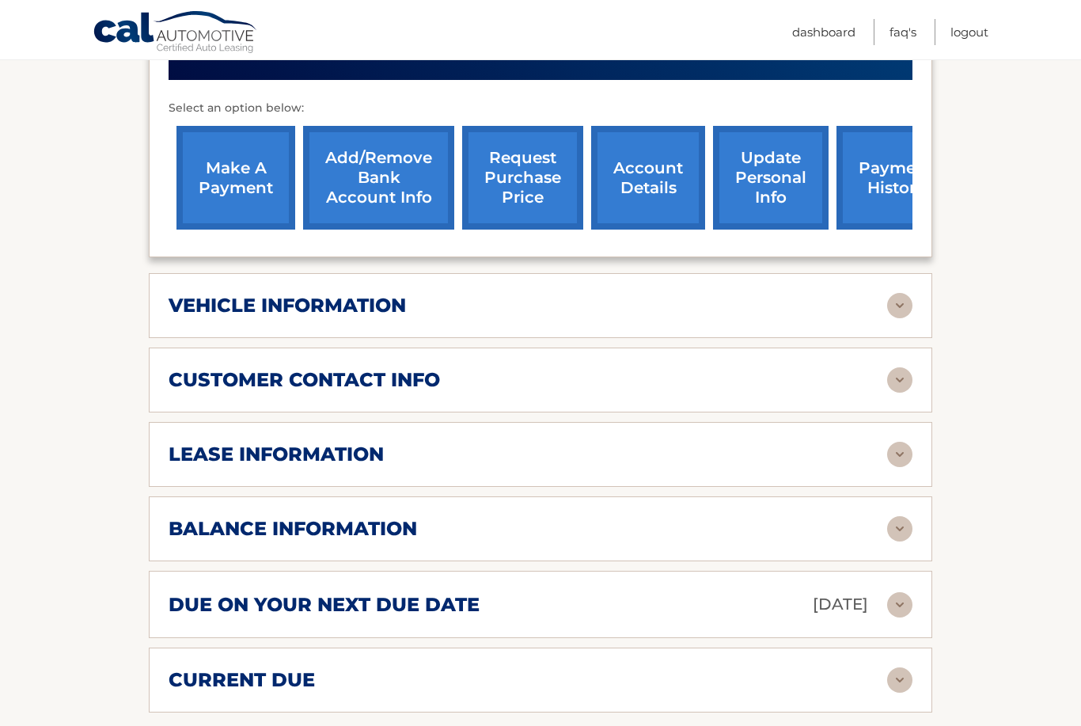
click at [902, 598] on img at bounding box center [899, 604] width 25 height 25
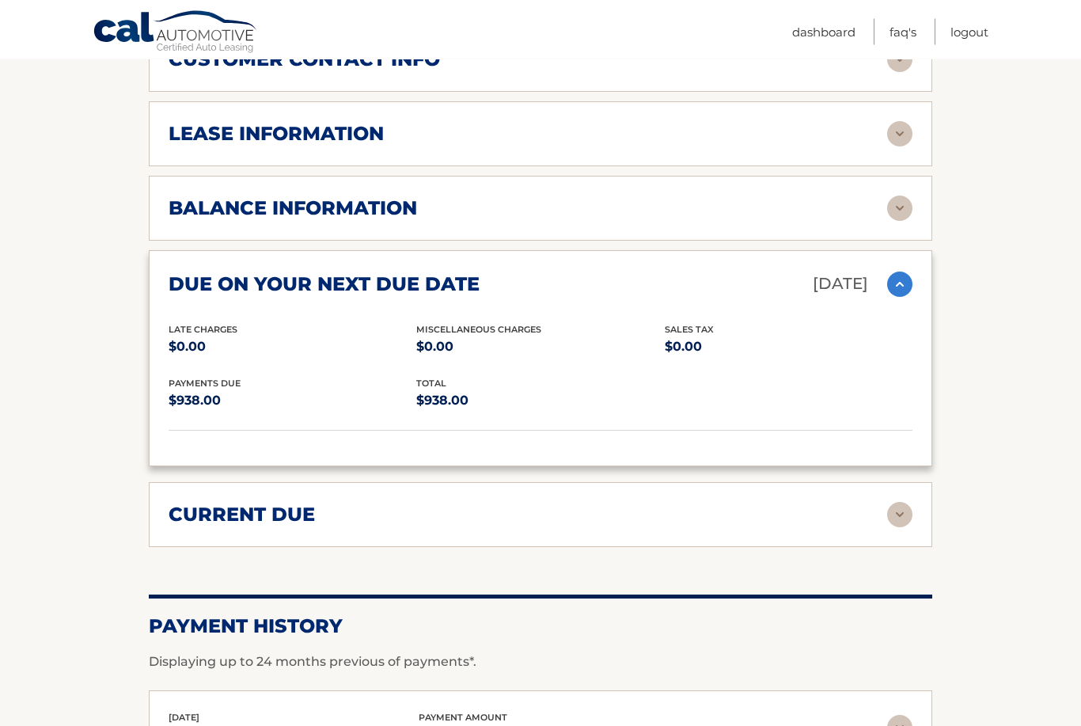
click at [891, 508] on img at bounding box center [899, 515] width 25 height 25
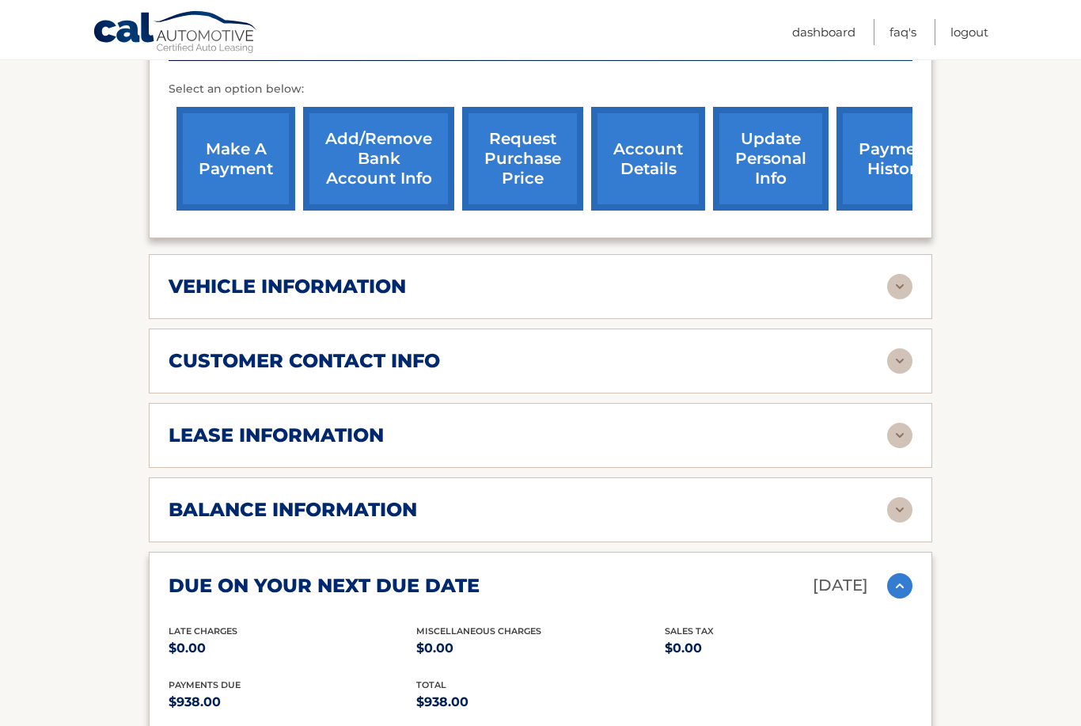
scroll to position [613, 0]
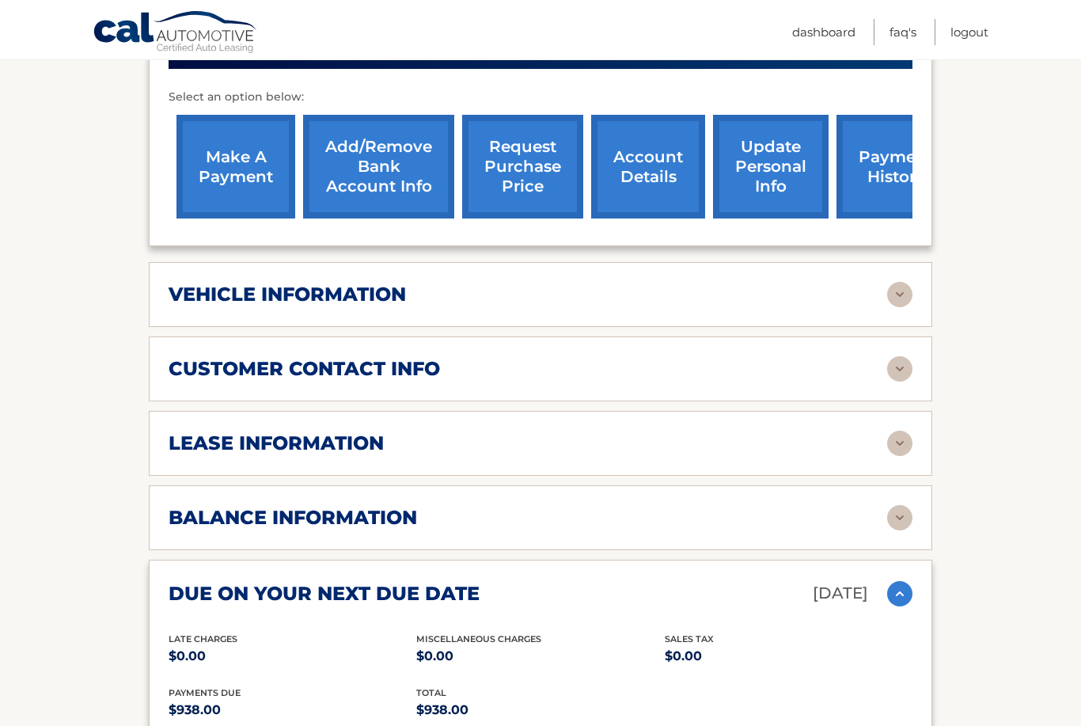
click at [891, 516] on img at bounding box center [899, 517] width 25 height 25
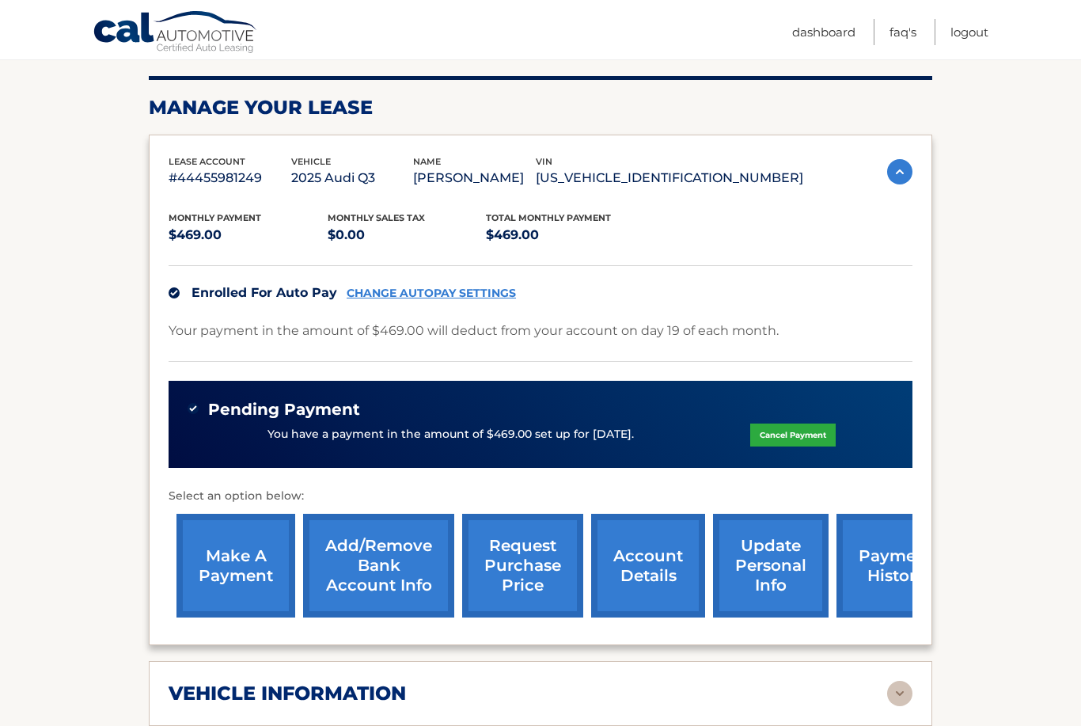
scroll to position [0, 0]
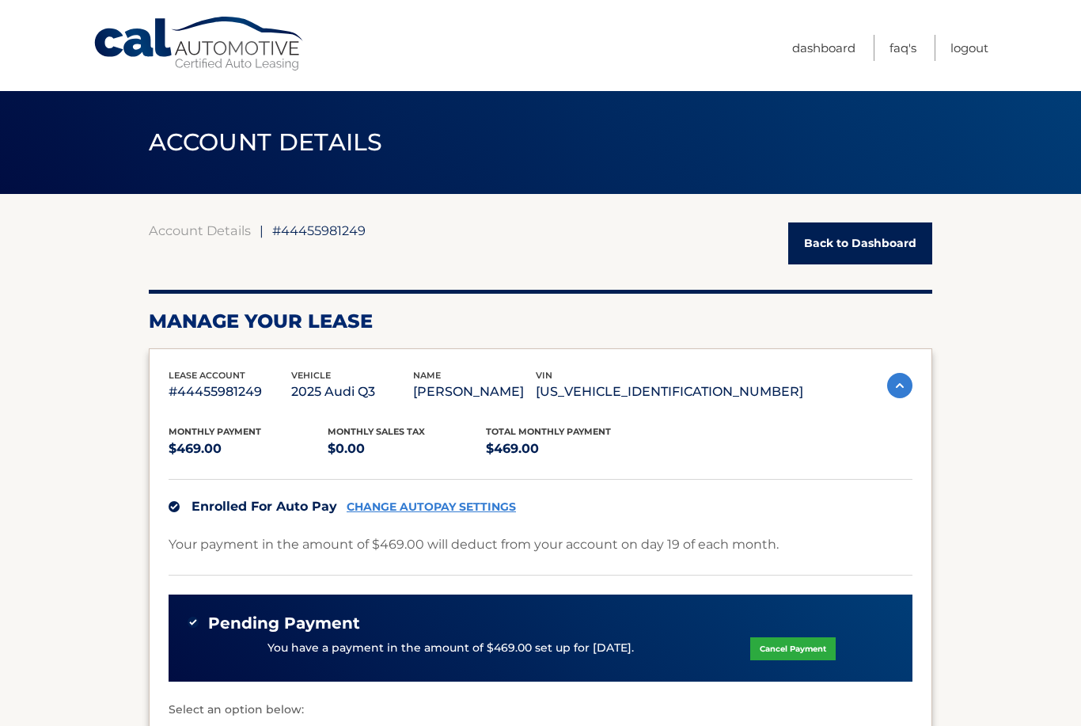
click at [909, 386] on img at bounding box center [899, 385] width 25 height 25
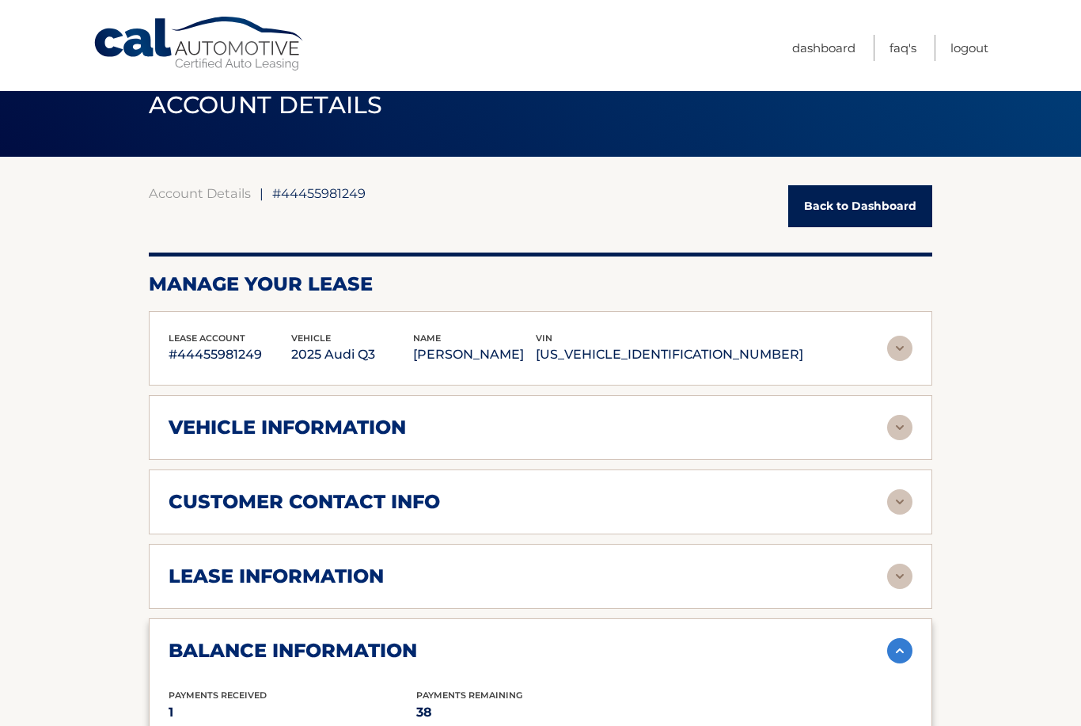
scroll to position [65, 0]
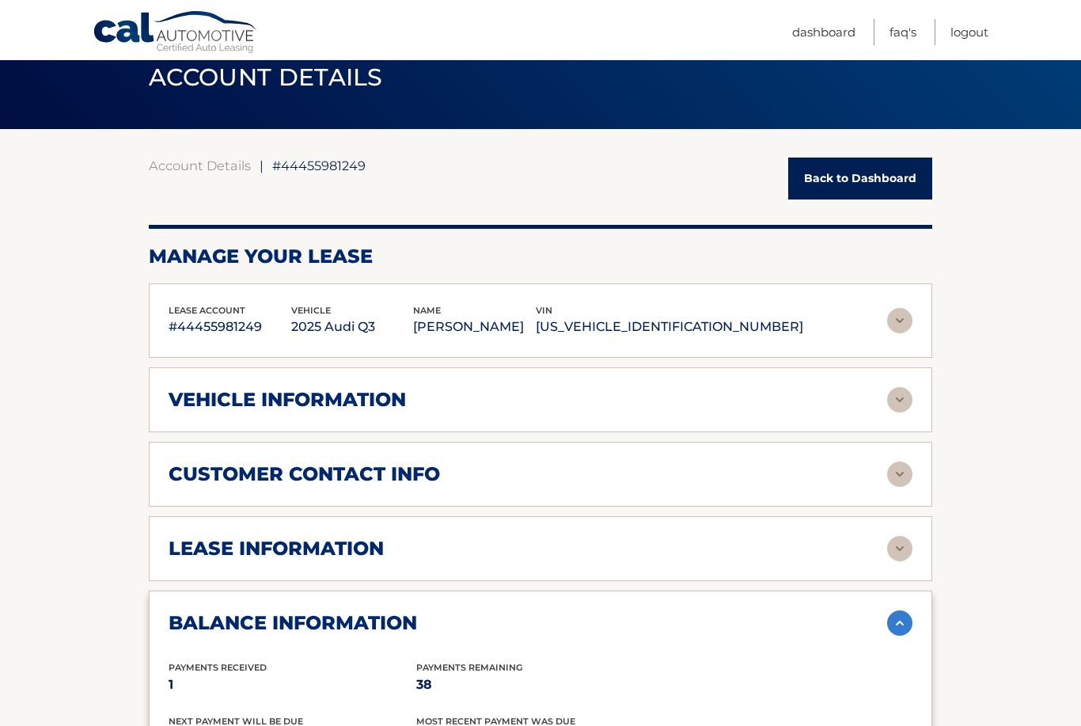
click at [911, 488] on div "customer contact info full name [PERSON_NAME] street address [STREET_ADDRESS] c…" at bounding box center [541, 474] width 784 height 65
click at [905, 477] on img at bounding box center [899, 473] width 25 height 25
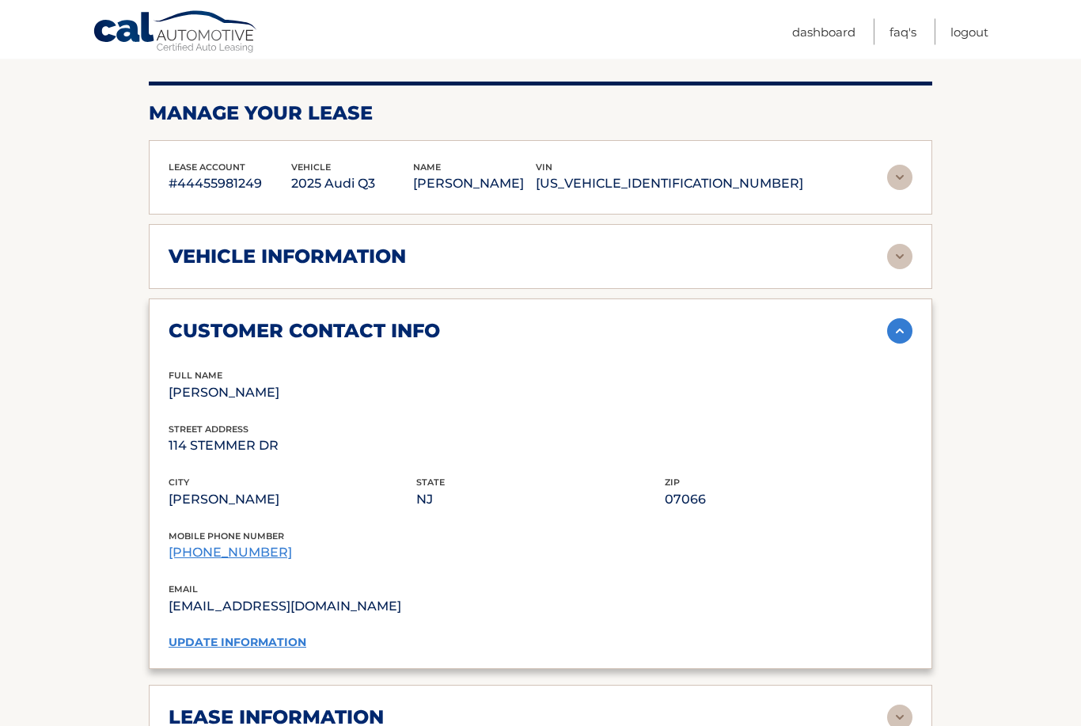
scroll to position [0, 0]
